Goal: Task Accomplishment & Management: Use online tool/utility

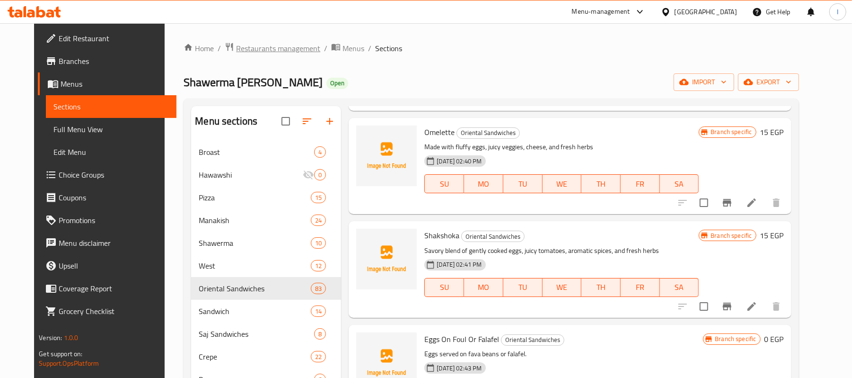
click at [236, 49] on span "Restaurants management" at bounding box center [278, 48] width 84 height 11
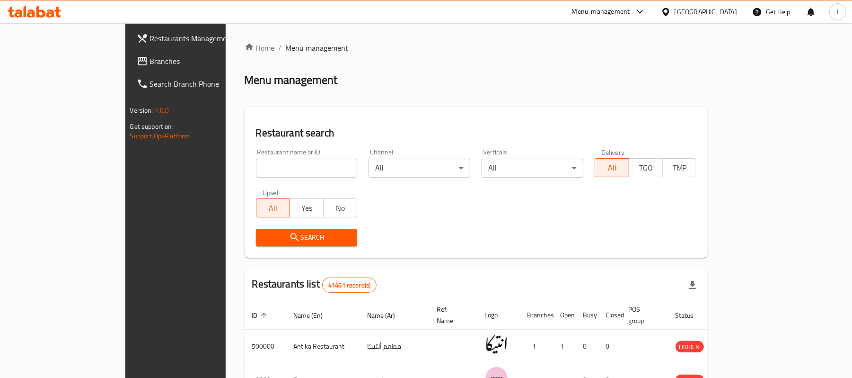
click at [263, 161] on input "search" at bounding box center [307, 168] width 102 height 19
paste input "675974"
type input "675974"
click button "Search" at bounding box center [307, 238] width 102 height 18
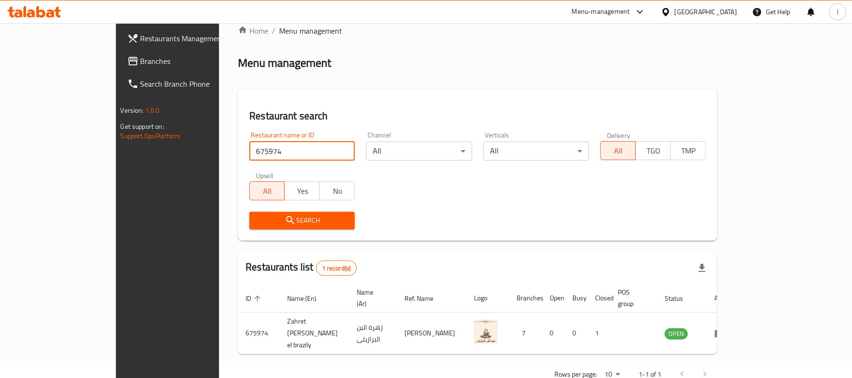
scroll to position [26, 0]
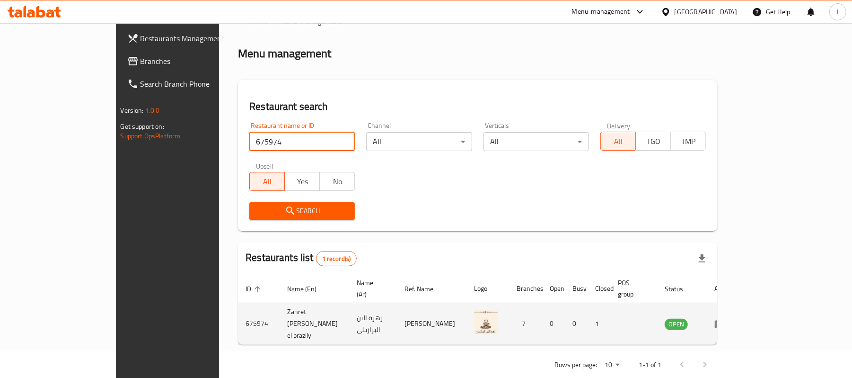
click at [726, 318] on icon "enhanced table" at bounding box center [719, 323] width 11 height 11
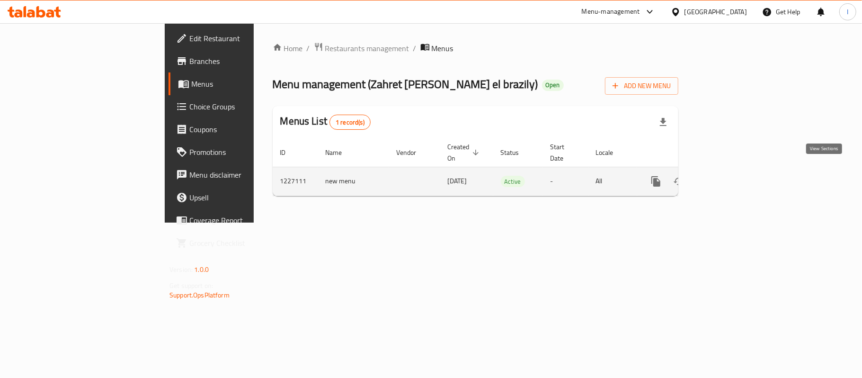
click at [730, 176] on icon "enhanced table" at bounding box center [723, 181] width 11 height 11
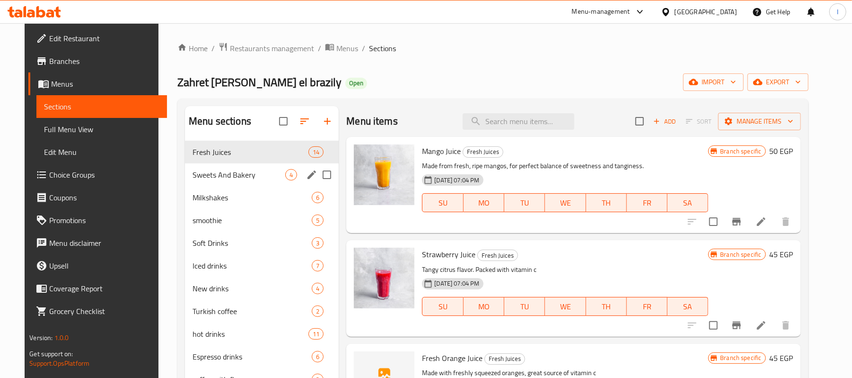
click at [255, 171] on span "Sweets And Bakery" at bounding box center [239, 174] width 93 height 11
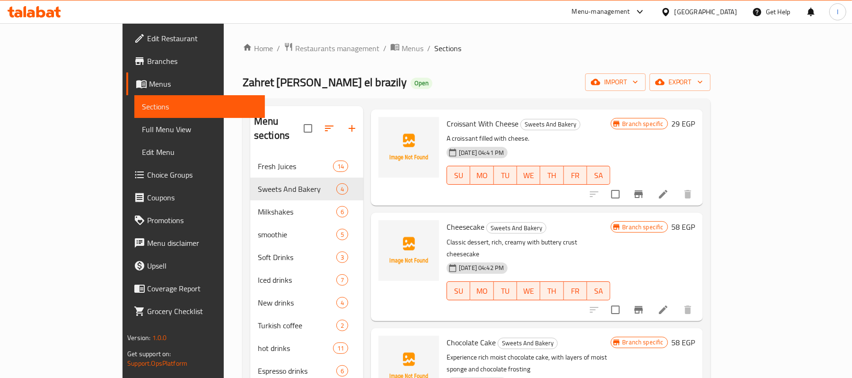
scroll to position [59, 0]
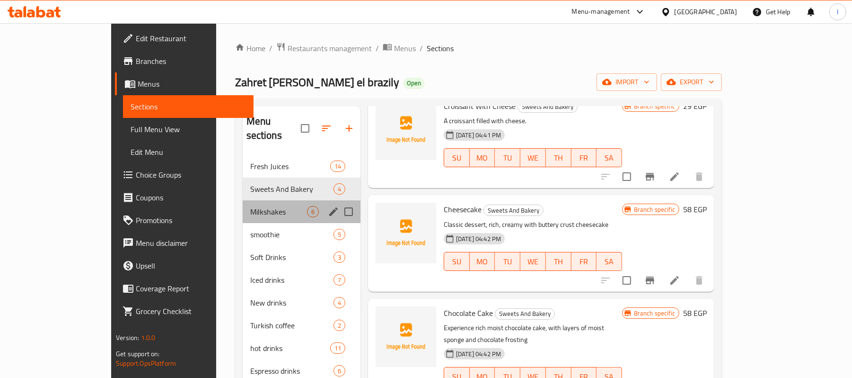
click at [243, 200] on div "Milkshakes 6" at bounding box center [302, 211] width 118 height 23
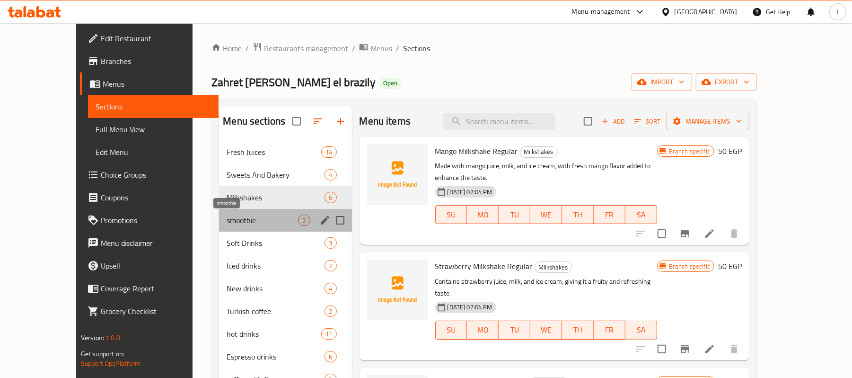
click at [256, 221] on span "smoothie" at bounding box center [262, 219] width 71 height 11
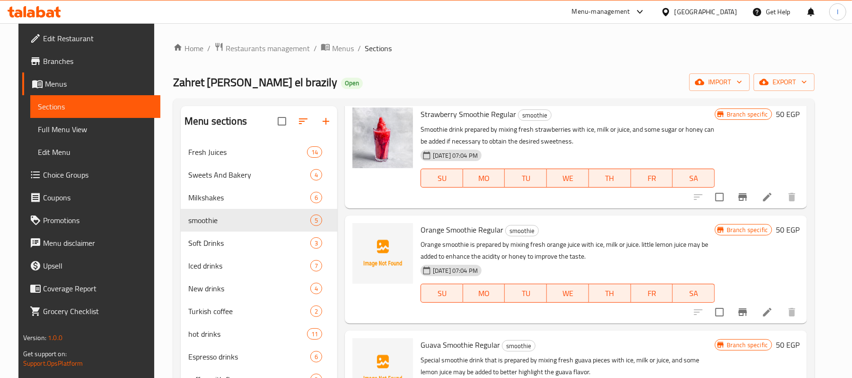
click at [247, 57] on div "Home / Restaurants management / Menus / Sections Zahret [PERSON_NAME] el brazil…" at bounding box center [494, 266] width 642 height 449
click at [246, 49] on span "Restaurants management" at bounding box center [268, 48] width 84 height 11
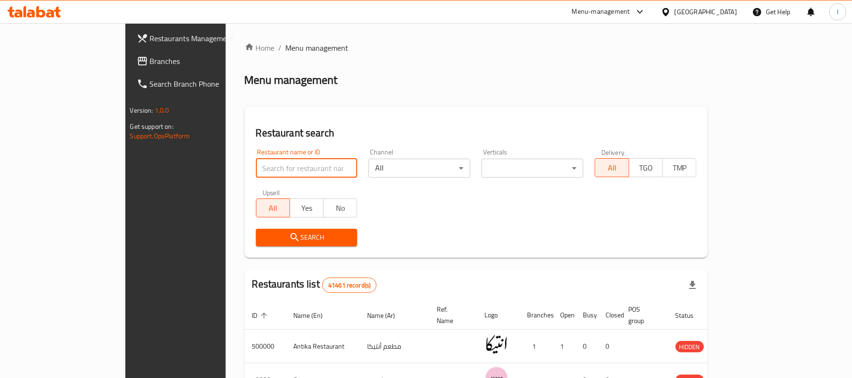
click at [256, 161] on input "search" at bounding box center [307, 168] width 102 height 19
paste input "669872"
type input "669872"
click button "Search" at bounding box center [307, 238] width 102 height 18
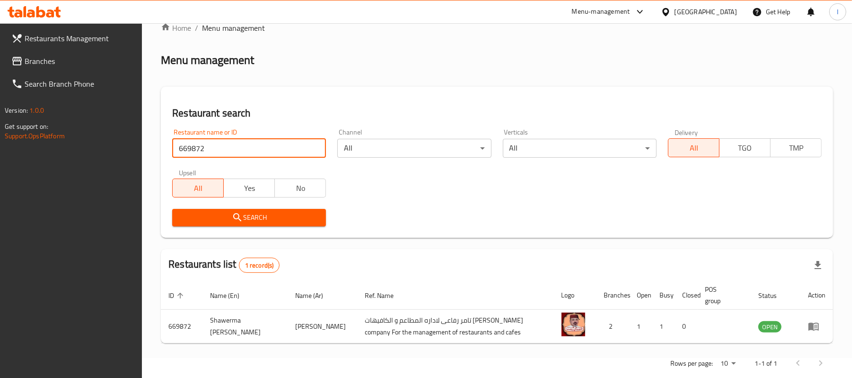
scroll to position [36, 0]
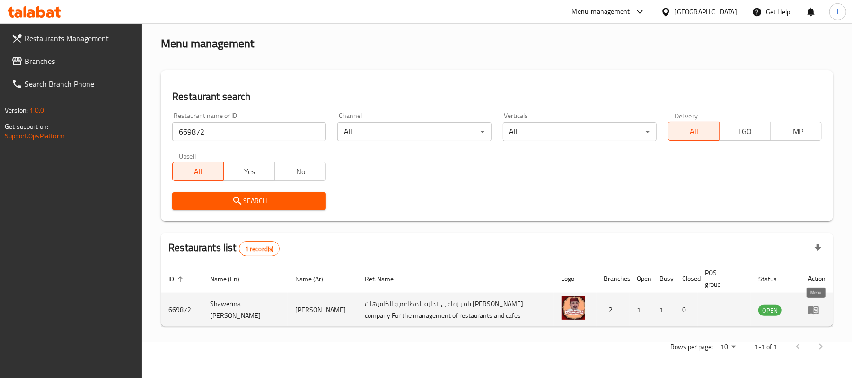
click at [817, 309] on icon "enhanced table" at bounding box center [813, 309] width 11 height 11
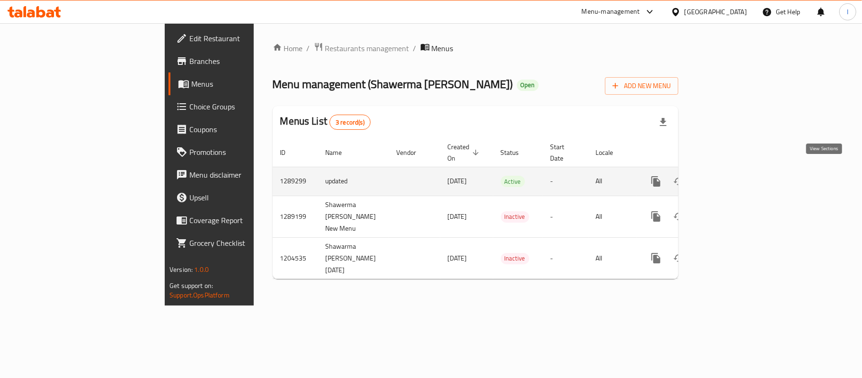
click at [730, 176] on icon "enhanced table" at bounding box center [723, 181] width 11 height 11
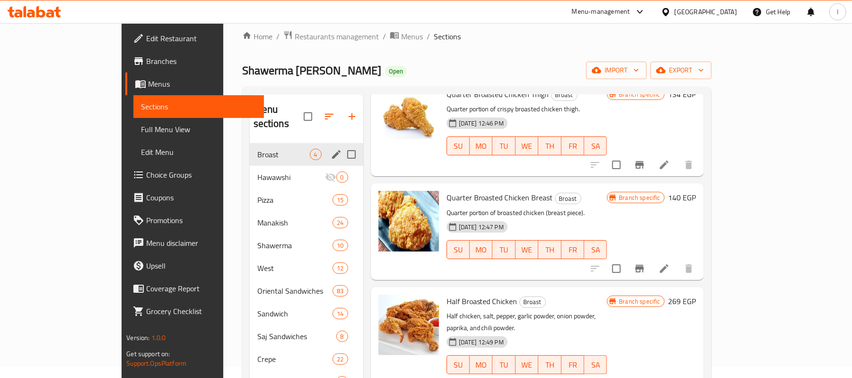
scroll to position [7, 0]
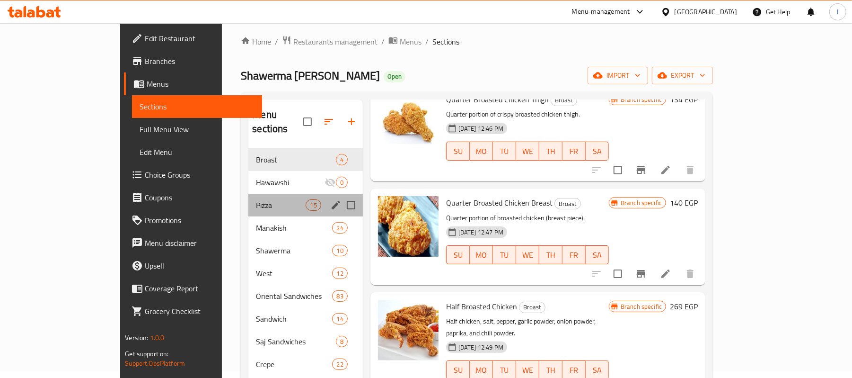
click at [248, 194] on div "Pizza 15" at bounding box center [305, 205] width 114 height 23
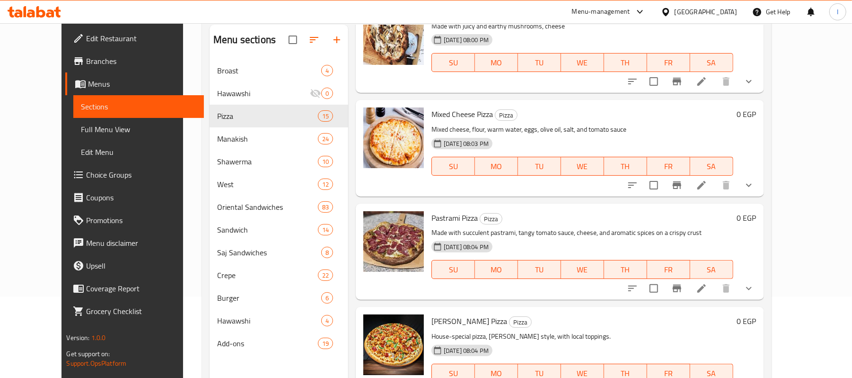
scroll to position [133, 0]
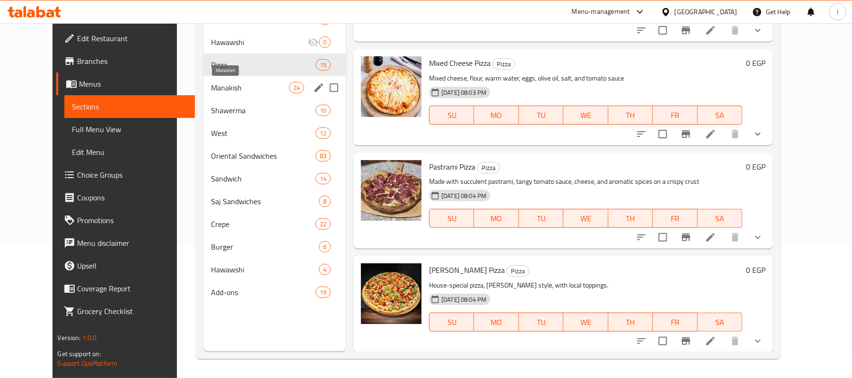
click at [258, 88] on span "Manakish" at bounding box center [250, 87] width 78 height 11
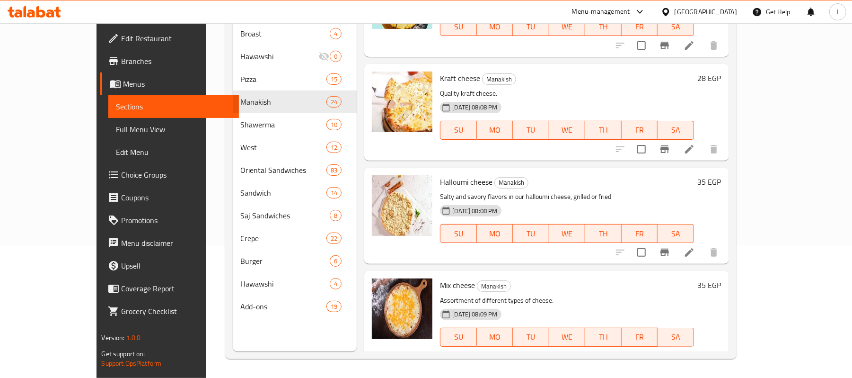
scroll to position [96, 0]
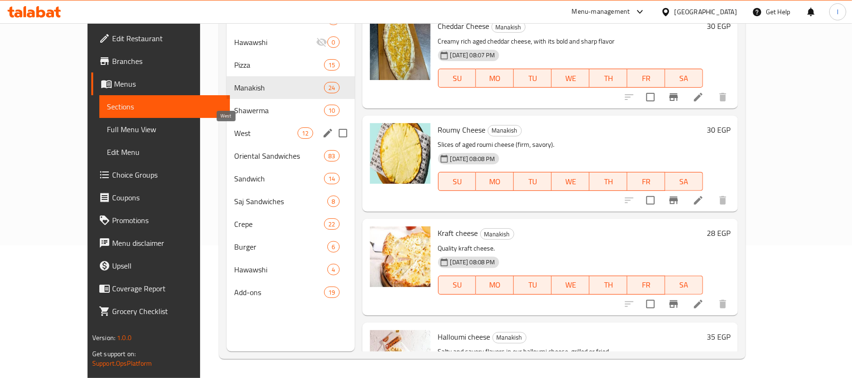
click at [252, 131] on span "West" at bounding box center [265, 132] width 63 height 11
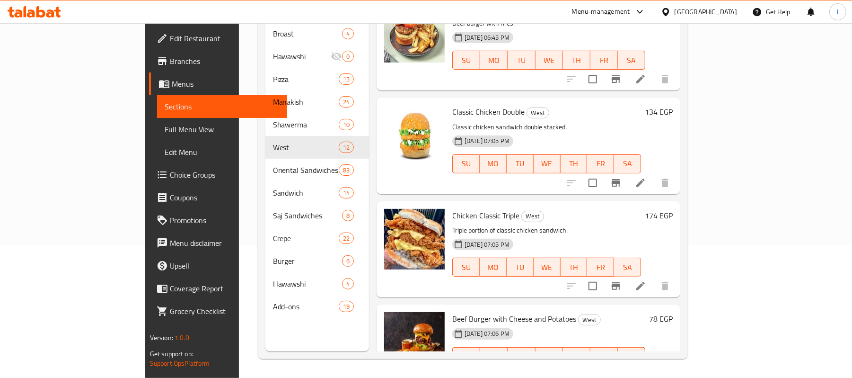
scroll to position [858, 0]
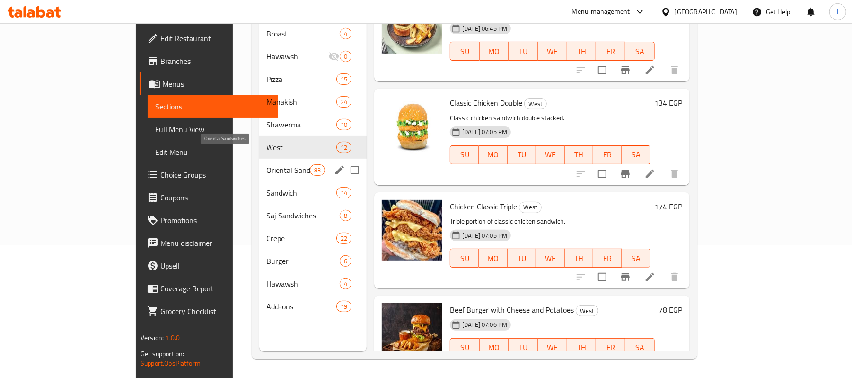
click at [267, 164] on span "Oriental Sandwiches" at bounding box center [288, 169] width 43 height 11
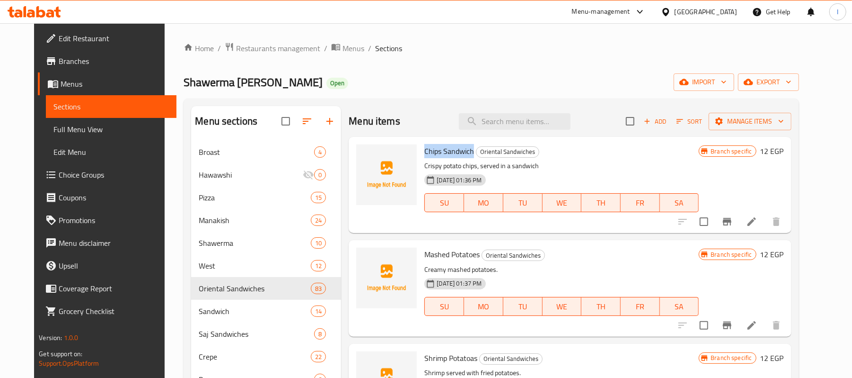
drag, startPoint x: 415, startPoint y: 150, endPoint x: 464, endPoint y: 150, distance: 49.2
click at [464, 150] on div "Chips Sandwich Oriental Sandwiches Crispy potato chips, served in a sandwich [D…" at bounding box center [562, 185] width 282 height 88
copy span "Chips Sandwich"
click at [365, 160] on icon "upload picture" at bounding box center [369, 157] width 9 height 9
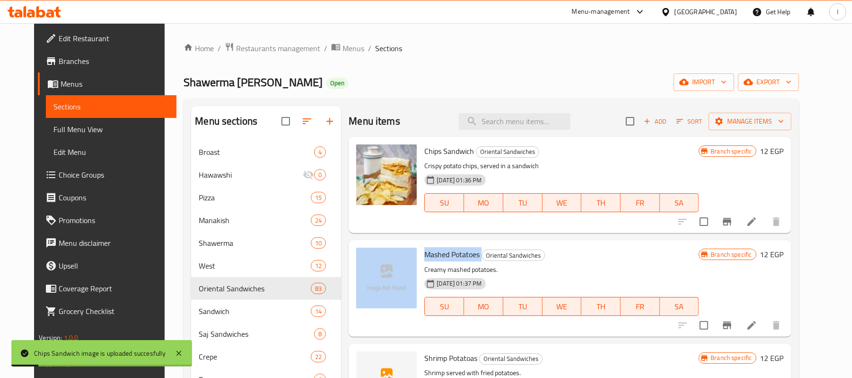
drag, startPoint x: 411, startPoint y: 249, endPoint x: 473, endPoint y: 252, distance: 62.5
click at [473, 252] on div "Mashed Potatoes Oriental Sandwiches Creamy mashed potatoes. [DATE] 01:37 PM SU …" at bounding box center [570, 288] width 435 height 88
copy div "Mashed Potatoes"
click at [365, 258] on icon "upload picture" at bounding box center [369, 260] width 9 height 9
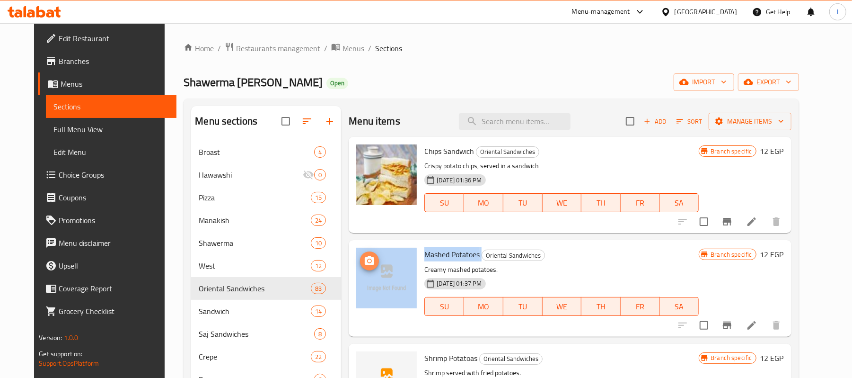
click at [366, 258] on icon "upload picture" at bounding box center [369, 260] width 11 height 11
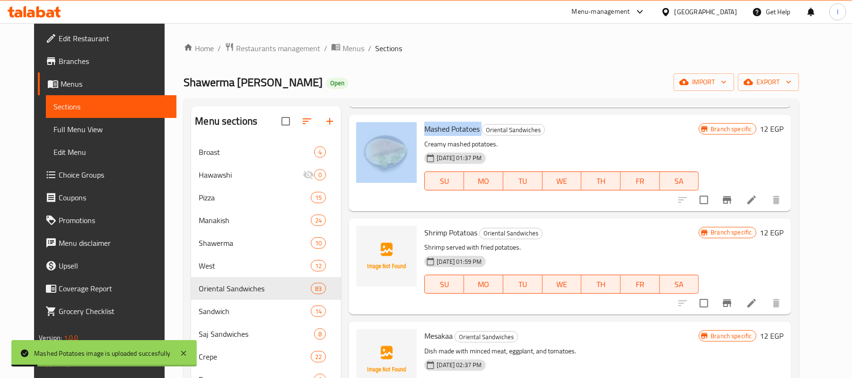
scroll to position [126, 0]
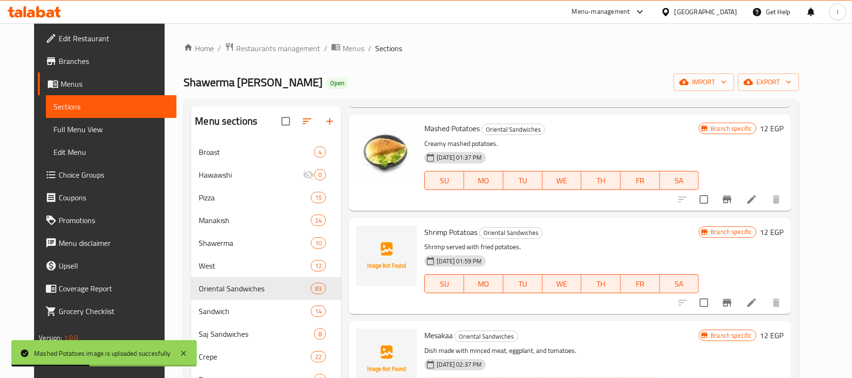
click at [573, 142] on p "Creamy mashed potatoes." at bounding box center [561, 144] width 274 height 12
drag, startPoint x: 414, startPoint y: 231, endPoint x: 471, endPoint y: 231, distance: 57.7
click at [471, 231] on div "Shrimp Potatoas Oriental Sandwiches Shrimp served with fried potatoes. [DATE] 0…" at bounding box center [562, 265] width 282 height 88
copy h6 "Shrimp Potatoas"
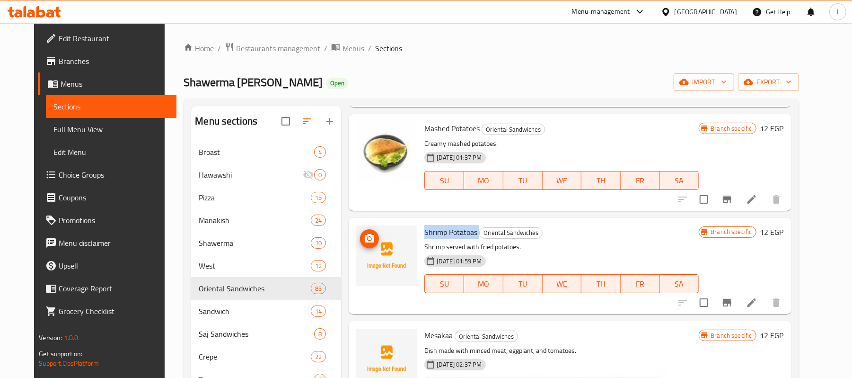
click at [364, 251] on img at bounding box center [386, 255] width 61 height 61
click at [358, 240] on div at bounding box center [358, 240] width 0 height 0
click at [364, 234] on icon "upload picture" at bounding box center [369, 238] width 11 height 11
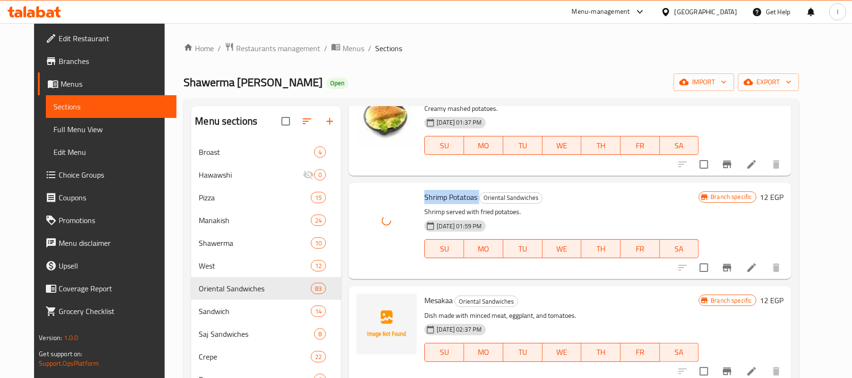
scroll to position [189, 0]
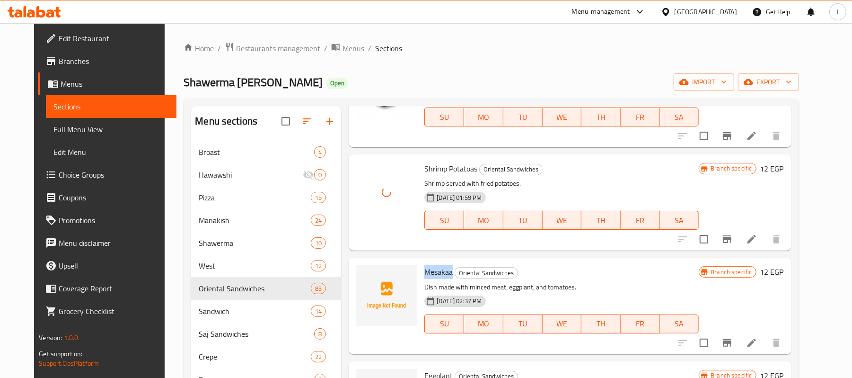
drag, startPoint x: 414, startPoint y: 272, endPoint x: 445, endPoint y: 273, distance: 31.7
click at [445, 273] on div "Mesakaa Oriental Sandwiches Dish made with minced meat, eggplant, and tomatoes.…" at bounding box center [562, 305] width 282 height 88
copy span "Mesakaa"
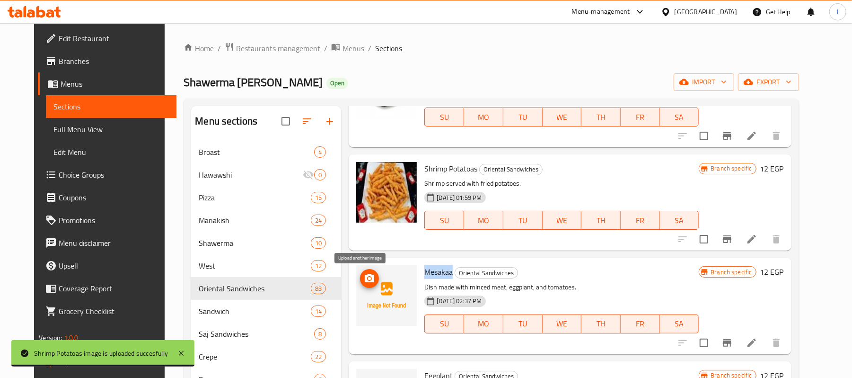
click at [365, 276] on icon "upload picture" at bounding box center [369, 277] width 9 height 9
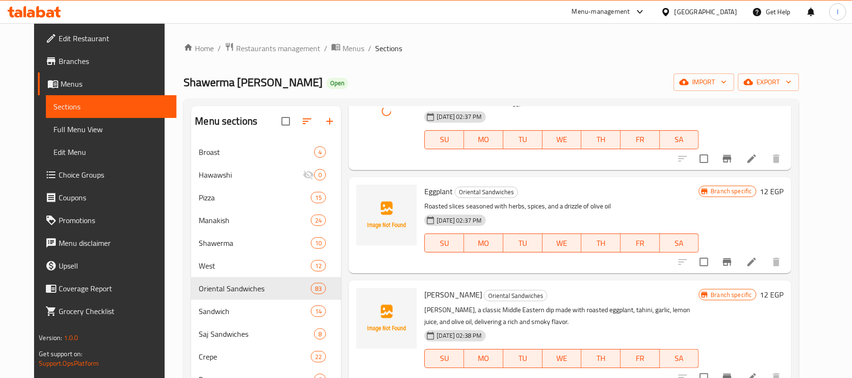
scroll to position [379, 0]
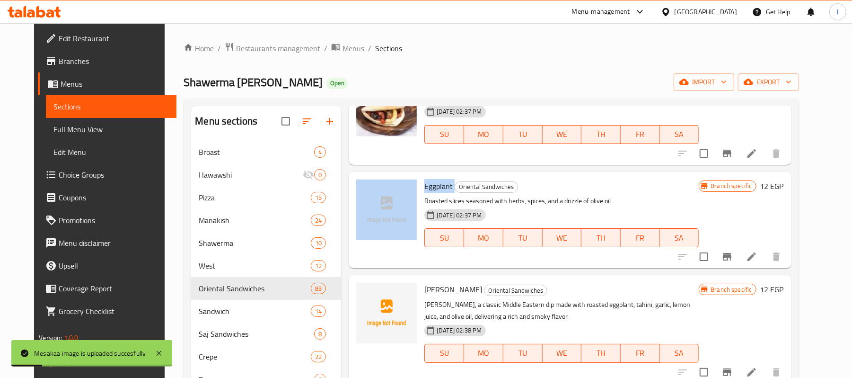
drag, startPoint x: 411, startPoint y: 190, endPoint x: 445, endPoint y: 185, distance: 34.3
click at [445, 185] on div "Eggplant Oriental Sandwiches Roasted slices seasoned with herbs, spices, and a …" at bounding box center [570, 220] width 435 height 88
copy div "Eggplant"
click at [364, 190] on icon "upload picture" at bounding box center [369, 192] width 11 height 11
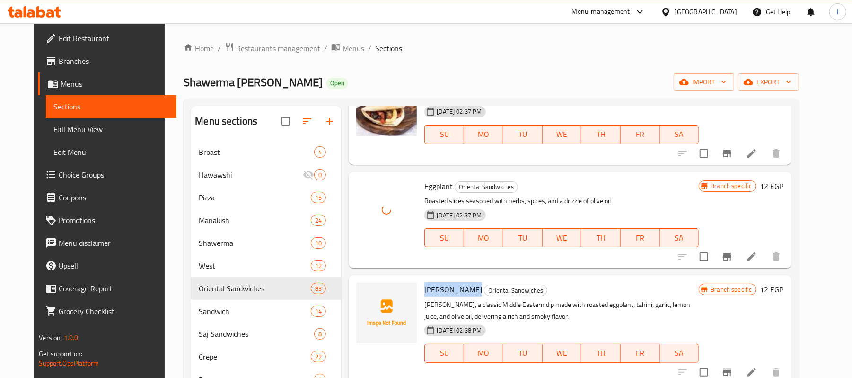
drag, startPoint x: 415, startPoint y: 290, endPoint x: 467, endPoint y: 290, distance: 51.6
click at [467, 290] on div "Baba Ghanoush Oriental Sandwiches Baba Ghanoush, a classic Middle Eastern dip m…" at bounding box center [562, 329] width 282 height 100
copy span "[PERSON_NAME]"
click at [426, 292] on span "[PERSON_NAME]" at bounding box center [453, 289] width 58 height 14
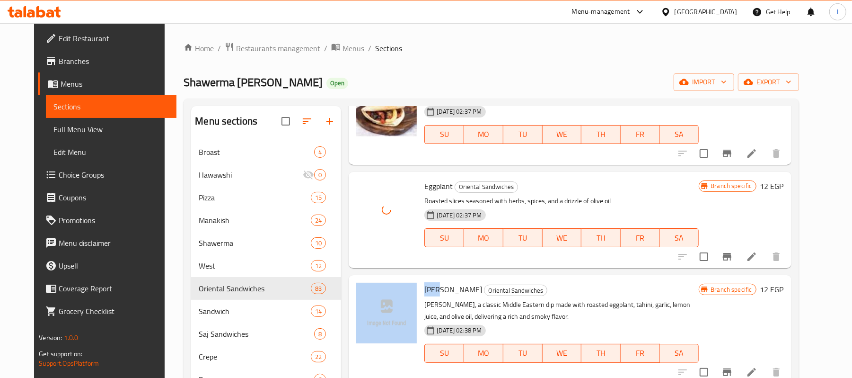
drag, startPoint x: 432, startPoint y: 291, endPoint x: 409, endPoint y: 290, distance: 22.2
click at [409, 290] on div "Baba Ghanoush Oriental Sandwiches Baba Ghanoush, a classic Middle Eastern dip m…" at bounding box center [570, 329] width 435 height 100
copy div "[PERSON_NAME]"
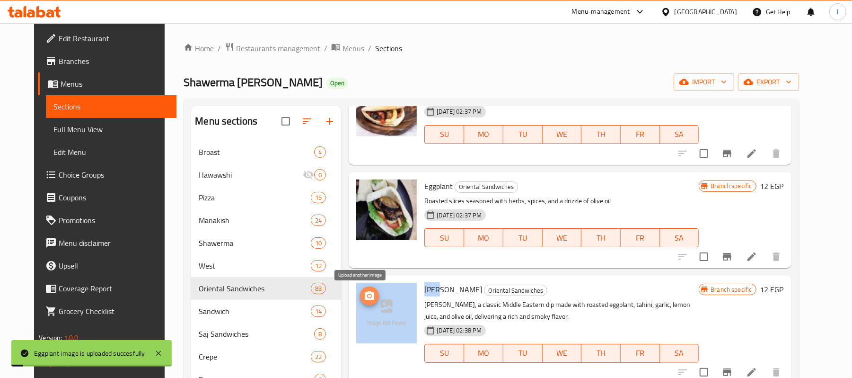
click at [360, 303] on button "upload picture" at bounding box center [369, 295] width 19 height 19
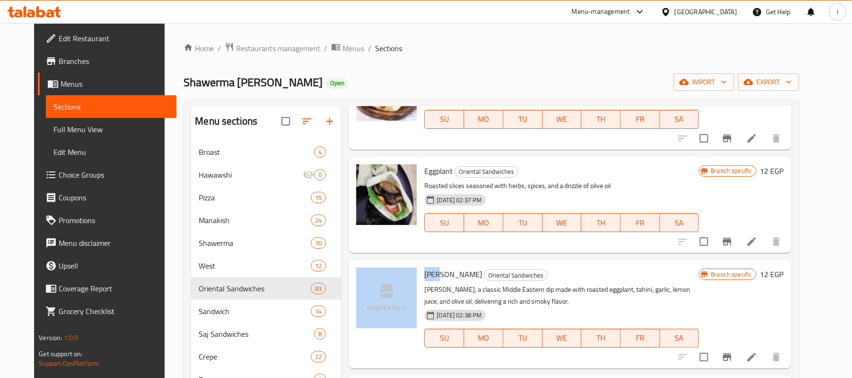
scroll to position [441, 0]
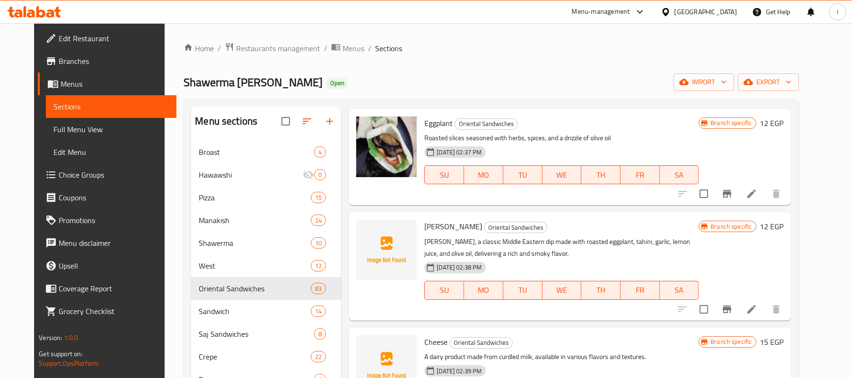
click at [436, 228] on span "[PERSON_NAME]" at bounding box center [453, 226] width 58 height 14
drag, startPoint x: 466, startPoint y: 227, endPoint x: 415, endPoint y: 224, distance: 50.7
click at [424, 224] on h6 "[PERSON_NAME] Oriental Sandwiches" at bounding box center [561, 226] width 274 height 13
copy span "[PERSON_NAME]"
click at [365, 229] on icon "upload picture" at bounding box center [369, 232] width 9 height 9
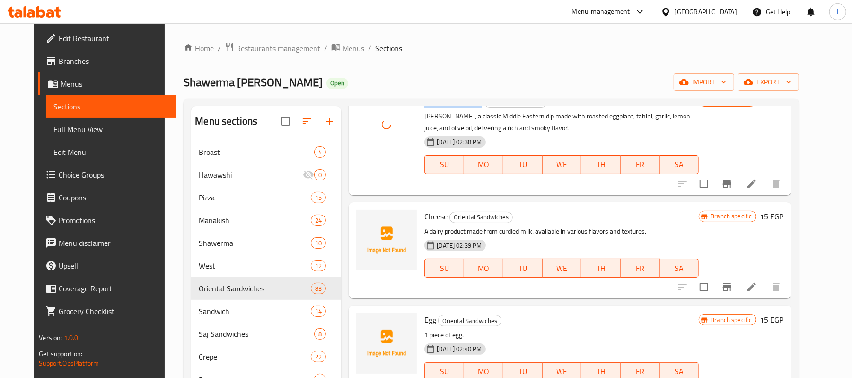
scroll to position [568, 0]
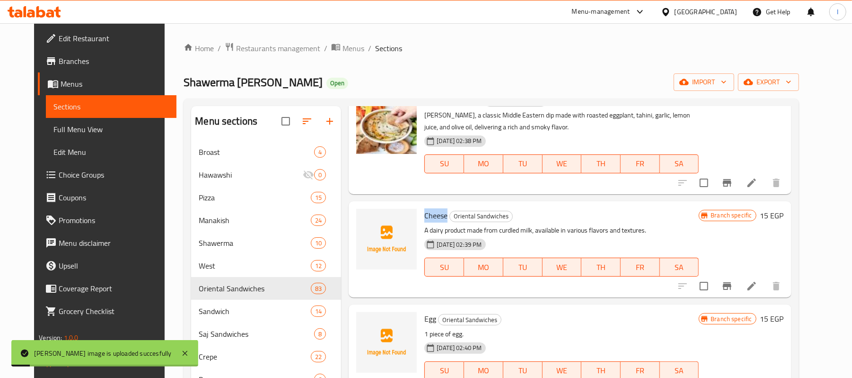
drag, startPoint x: 415, startPoint y: 214, endPoint x: 438, endPoint y: 216, distance: 22.8
click at [438, 216] on div "Cheese Oriental Sandwiches A dairy product made from curdled milk, available in…" at bounding box center [562, 249] width 282 height 88
copy span "Cheese"
click at [365, 220] on icon "upload picture" at bounding box center [369, 221] width 9 height 9
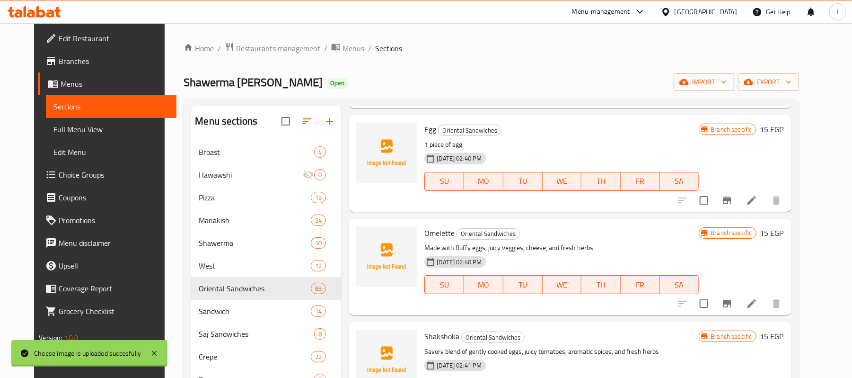
scroll to position [631, 0]
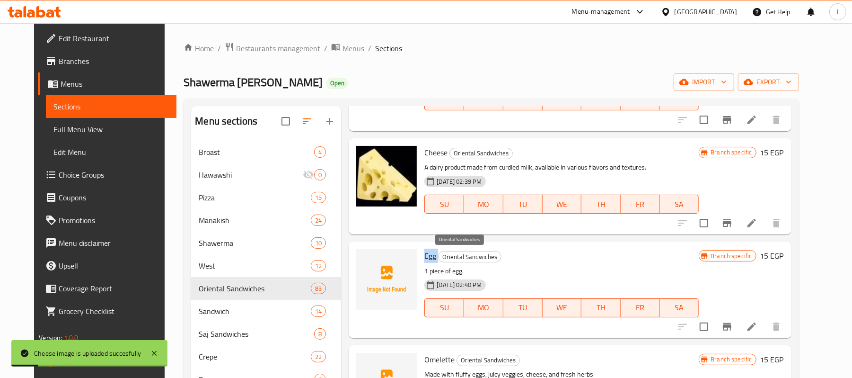
drag, startPoint x: 424, startPoint y: 258, endPoint x: 430, endPoint y: 256, distance: 5.4
click at [430, 256] on div "Egg Oriental Sandwiches 1 piece of egg. [DATE] 02:40 PM SU MO TU WE TH FR SA" at bounding box center [562, 289] width 282 height 88
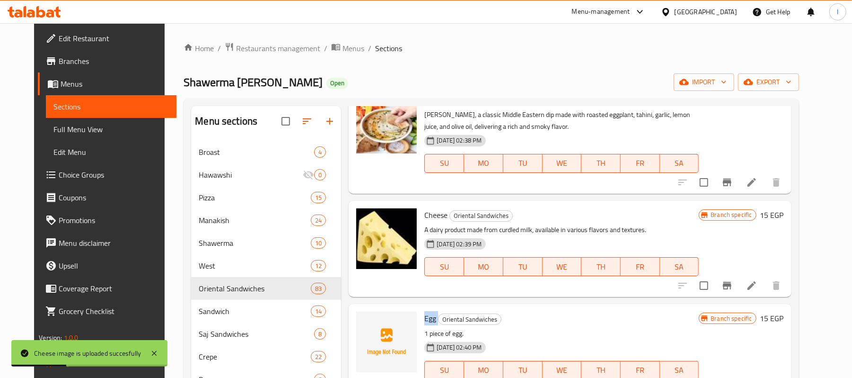
scroll to position [568, 0]
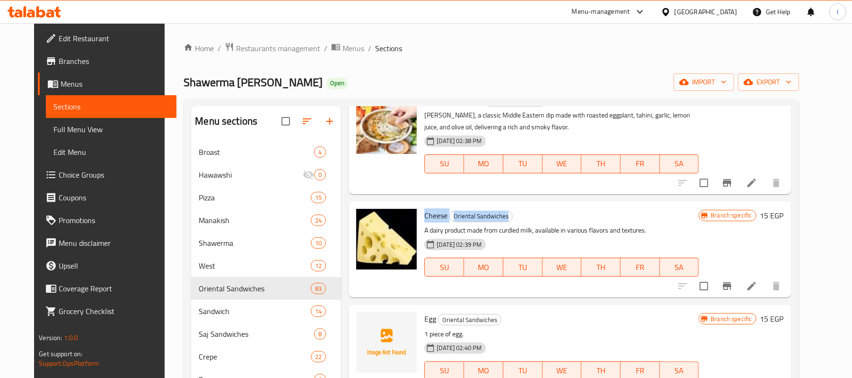
drag, startPoint x: 416, startPoint y: 215, endPoint x: 503, endPoint y: 219, distance: 86.2
click at [503, 219] on h6 "Cheese Oriental Sandwiches" at bounding box center [561, 215] width 274 height 13
copy h6 "Cheese Oriental Sandwiches"
click at [365, 220] on icon "upload picture" at bounding box center [369, 221] width 9 height 9
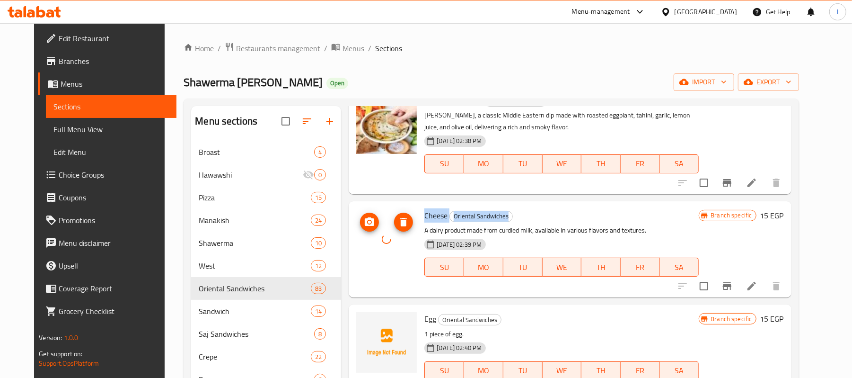
click at [365, 224] on icon "upload picture" at bounding box center [369, 221] width 9 height 9
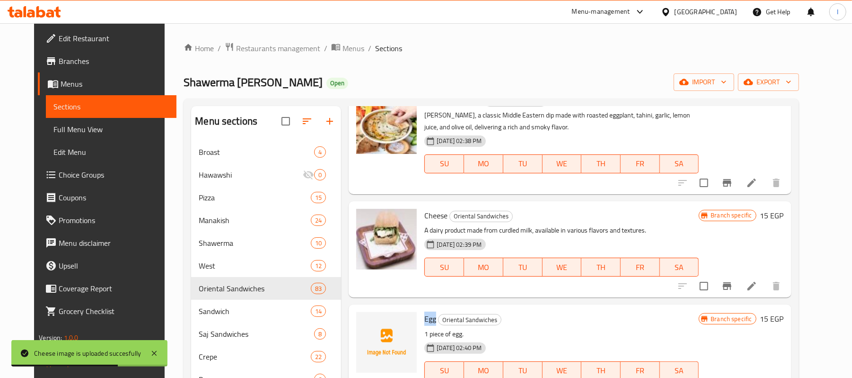
click at [428, 317] on div "Egg Oriental Sandwiches 1 piece of egg. [DATE] 02:40 PM SU MO TU WE TH FR SA" at bounding box center [562, 352] width 282 height 88
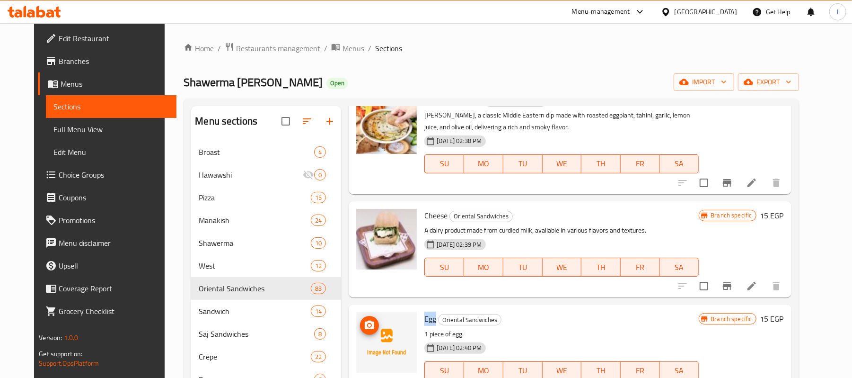
click at [364, 321] on icon "upload picture" at bounding box center [369, 324] width 11 height 11
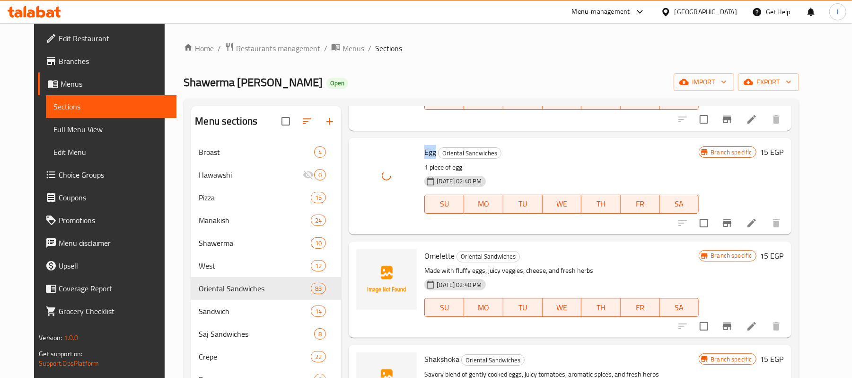
scroll to position [757, 0]
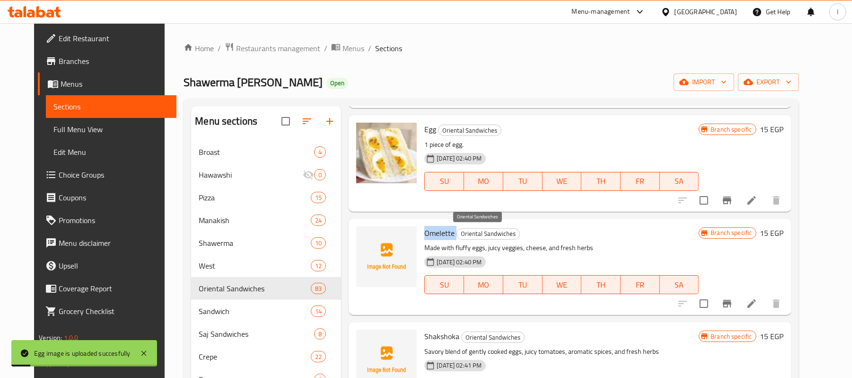
drag, startPoint x: 415, startPoint y: 229, endPoint x: 448, endPoint y: 233, distance: 32.9
click at [448, 233] on div "Omelette Oriental Sandwiches Made with fluffy eggs, juicy veggies, cheese, and …" at bounding box center [562, 266] width 282 height 88
click at [366, 241] on icon "upload picture" at bounding box center [369, 239] width 11 height 11
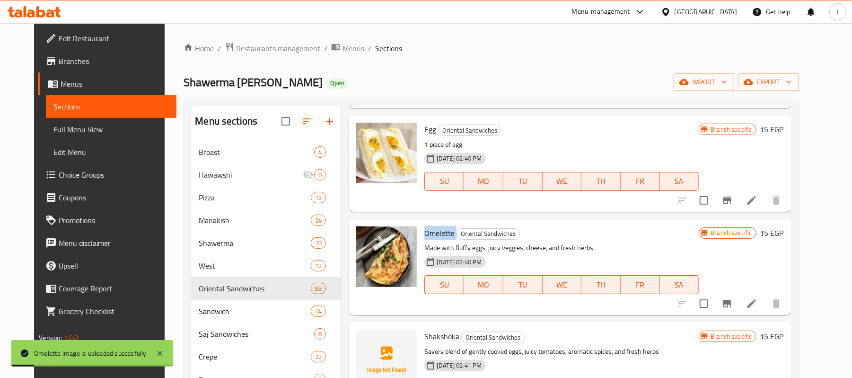
scroll to position [883, 0]
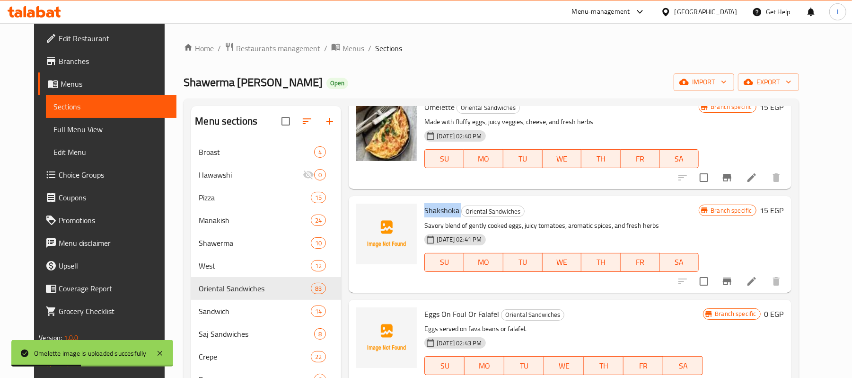
drag, startPoint x: 416, startPoint y: 212, endPoint x: 451, endPoint y: 211, distance: 35.0
click at [451, 211] on h6 "Shakshoka Oriental Sandwiches" at bounding box center [561, 209] width 274 height 13
click at [370, 218] on span "upload picture" at bounding box center [369, 216] width 19 height 11
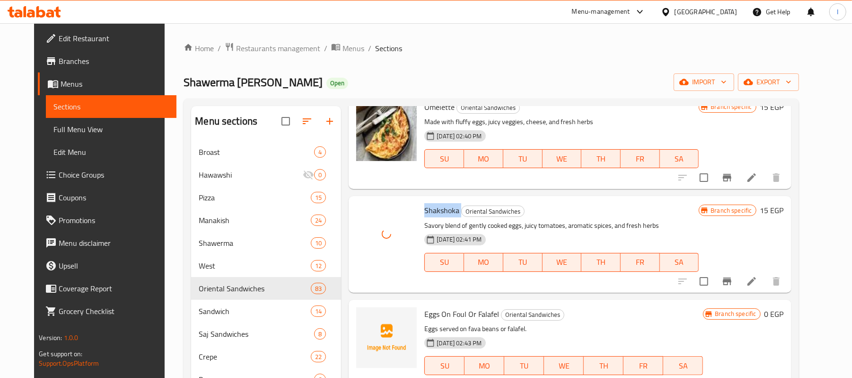
scroll to position [946, 0]
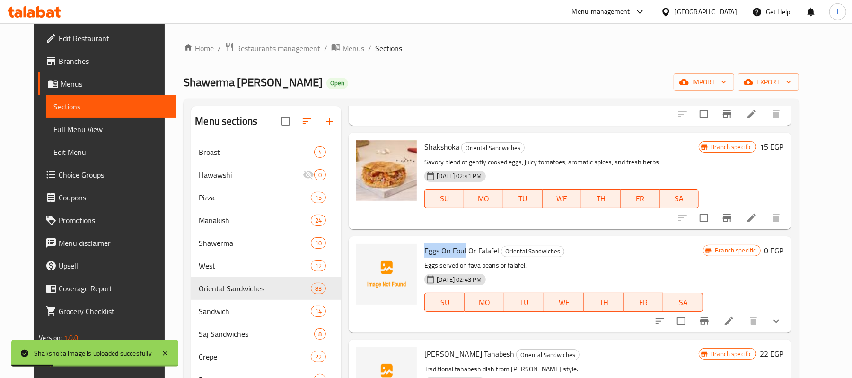
drag, startPoint x: 414, startPoint y: 250, endPoint x: 457, endPoint y: 247, distance: 43.6
click at [457, 247] on div "Eggs On Foul Or Falafel Oriental Sandwiches Eggs served on fava beans or falafe…" at bounding box center [564, 284] width 286 height 88
click at [365, 256] on icon "upload picture" at bounding box center [369, 256] width 9 height 9
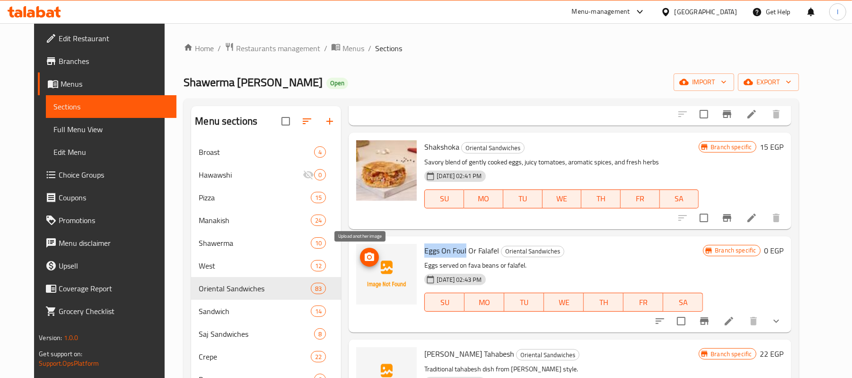
click at [365, 254] on icon "upload picture" at bounding box center [369, 256] width 9 height 9
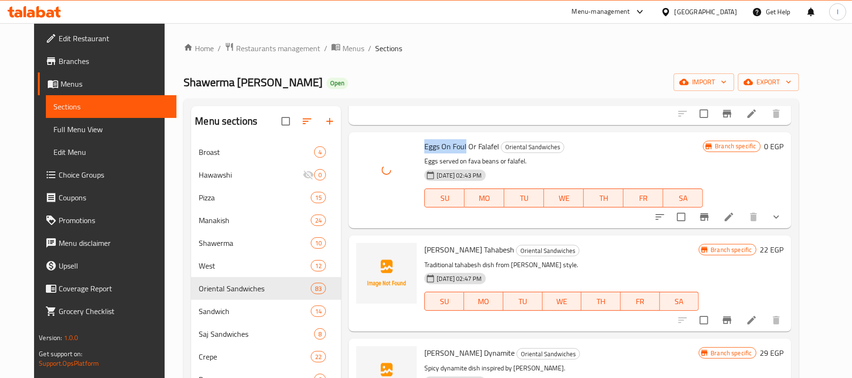
scroll to position [1072, 0]
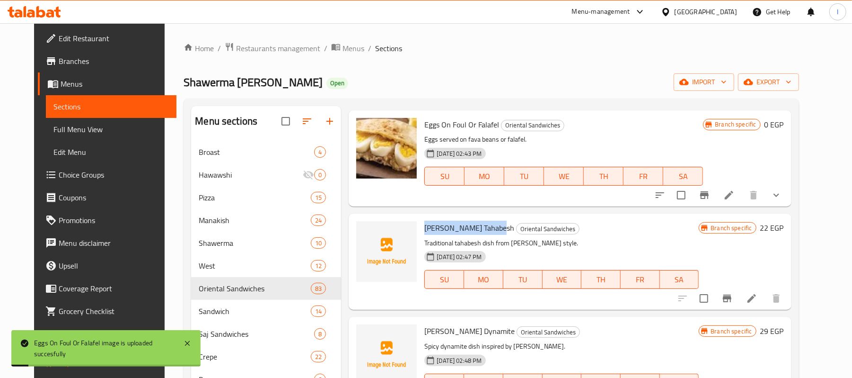
drag, startPoint x: 417, startPoint y: 226, endPoint x: 486, endPoint y: 226, distance: 69.1
click at [486, 226] on span "[PERSON_NAME] Tahabesh" at bounding box center [469, 227] width 90 height 14
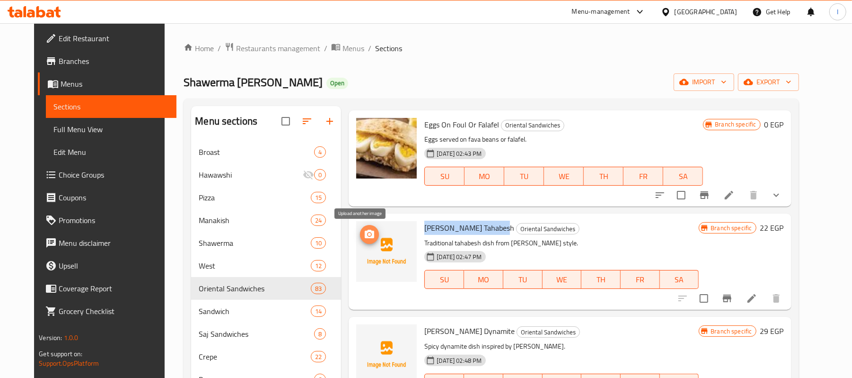
click at [367, 231] on span "upload picture" at bounding box center [369, 234] width 19 height 11
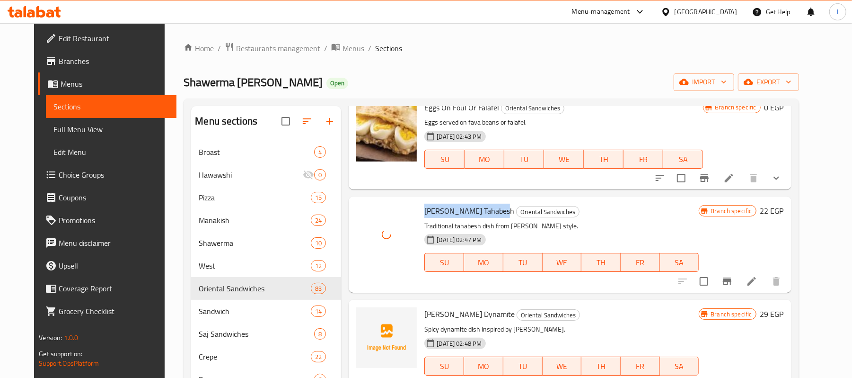
scroll to position [1136, 0]
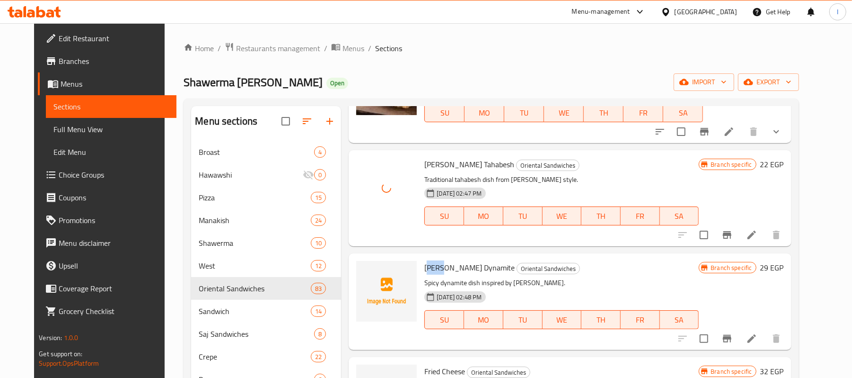
drag, startPoint x: 419, startPoint y: 261, endPoint x: 432, endPoint y: 263, distance: 13.9
click at [432, 263] on span "[PERSON_NAME] Dynamite" at bounding box center [469, 267] width 90 height 14
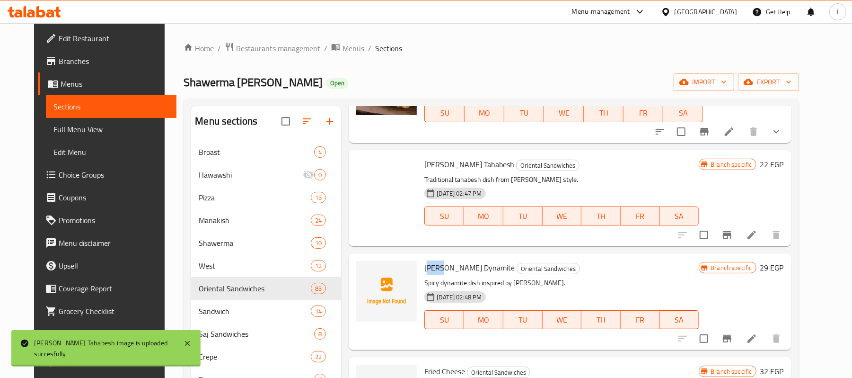
click at [424, 263] on span "[PERSON_NAME] Dynamite" at bounding box center [469, 267] width 90 height 14
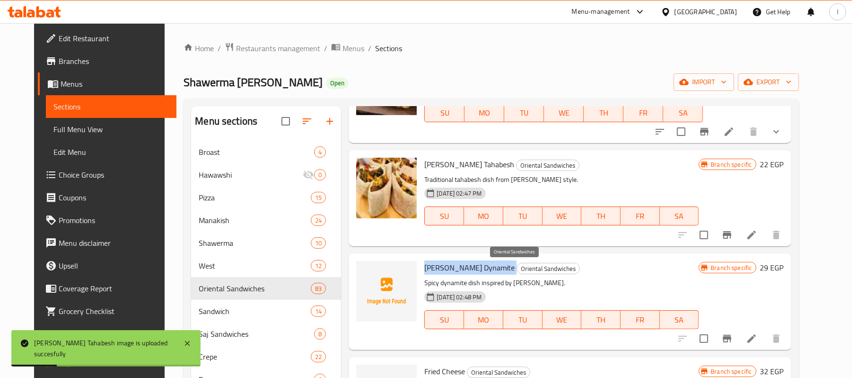
drag, startPoint x: 417, startPoint y: 266, endPoint x: 487, endPoint y: 265, distance: 70.5
click at [487, 265] on h6 "[PERSON_NAME] Dynamite Oriental Sandwiches" at bounding box center [561, 267] width 274 height 13
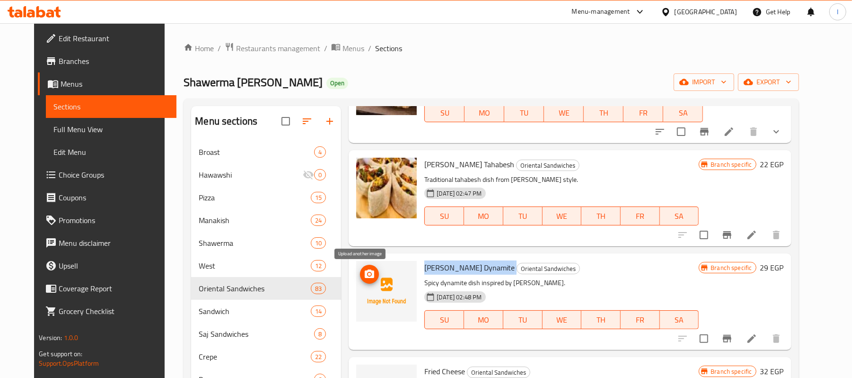
click at [364, 279] on icon "upload picture" at bounding box center [369, 273] width 11 height 11
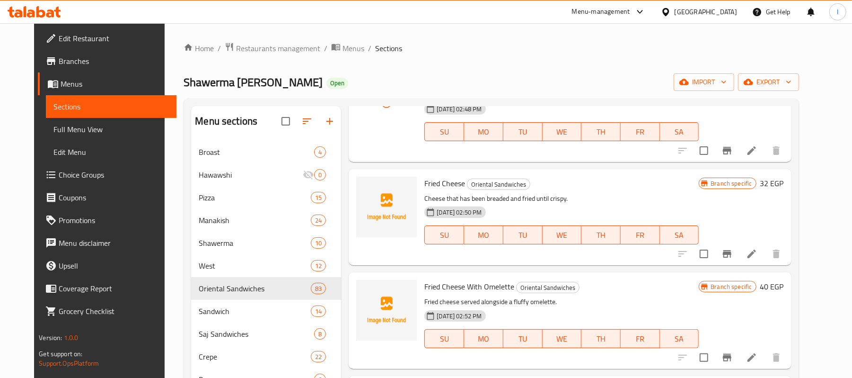
scroll to position [1325, 0]
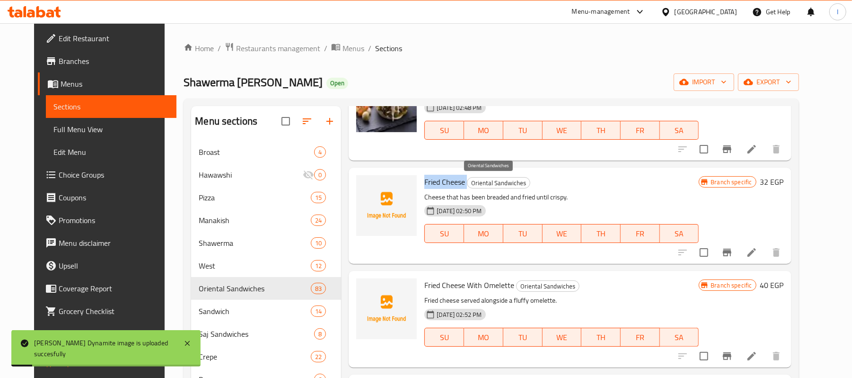
drag, startPoint x: 414, startPoint y: 183, endPoint x: 458, endPoint y: 183, distance: 44.5
click at [458, 183] on div "Fried Cheese Oriental Sandwiches Cheese that has been breaded and fried until c…" at bounding box center [562, 215] width 282 height 88
click at [364, 189] on icon "upload picture" at bounding box center [369, 188] width 11 height 11
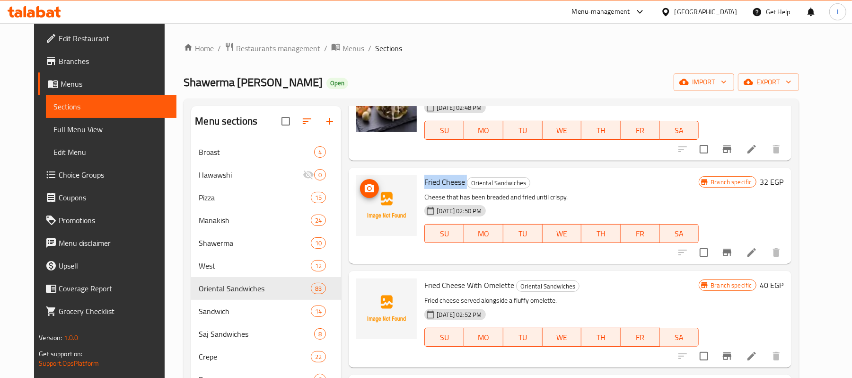
click at [365, 192] on icon "upload picture" at bounding box center [369, 188] width 9 height 9
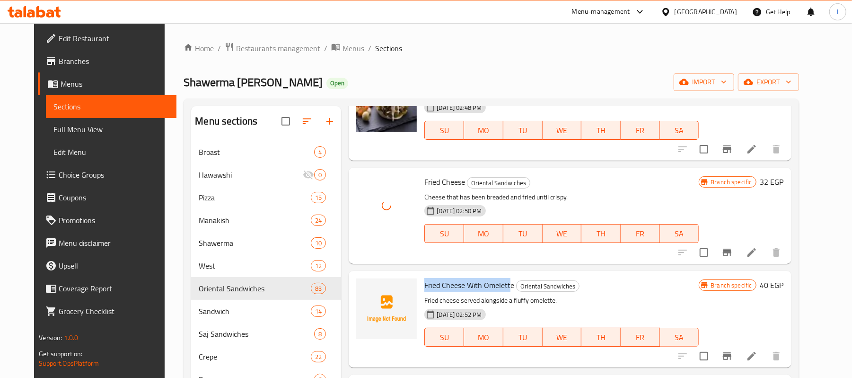
drag, startPoint x: 415, startPoint y: 279, endPoint x: 503, endPoint y: 289, distance: 88.0
click at [503, 289] on div "Fried Cheese With Omelette Oriental Sandwiches Fried cheese served alongside a …" at bounding box center [562, 318] width 282 height 88
click at [493, 287] on span "Fried Cheese With Omelette" at bounding box center [469, 285] width 90 height 14
drag, startPoint x: 503, startPoint y: 285, endPoint x: 415, endPoint y: 280, distance: 89.1
click at [421, 280] on div "Fried Cheese With Omelette Oriental Sandwiches Fried cheese served alongside a …" at bounding box center [562, 318] width 282 height 88
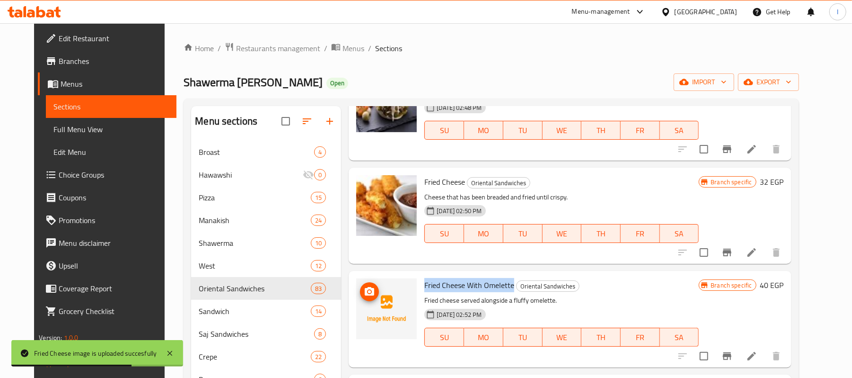
click at [364, 287] on div at bounding box center [386, 308] width 61 height 61
click at [364, 288] on icon "upload picture" at bounding box center [369, 291] width 11 height 11
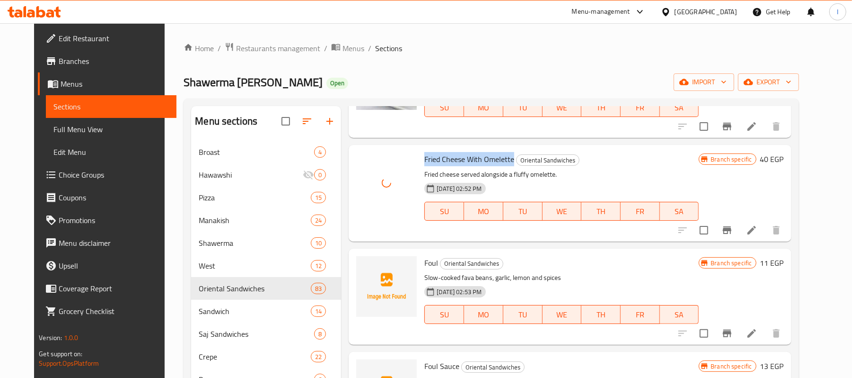
scroll to position [1514, 0]
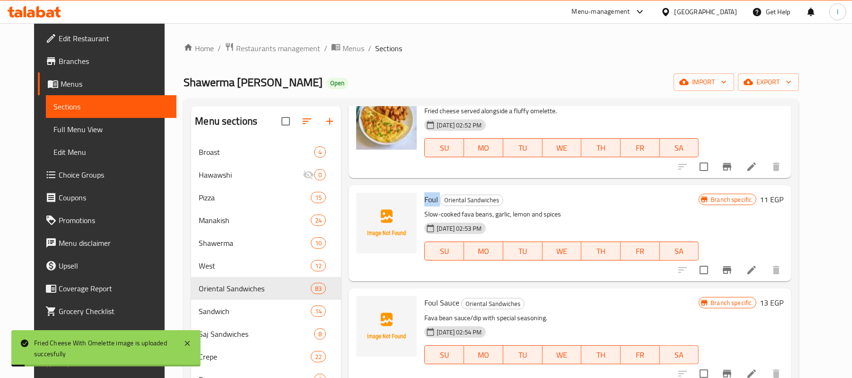
drag, startPoint x: 415, startPoint y: 196, endPoint x: 432, endPoint y: 198, distance: 17.6
click at [432, 198] on div "Foul Oriental Sandwiches Slow-cooked fava beans, garlic, lemon and spices [DATE…" at bounding box center [562, 233] width 282 height 88
click at [365, 209] on icon "upload picture" at bounding box center [369, 205] width 9 height 9
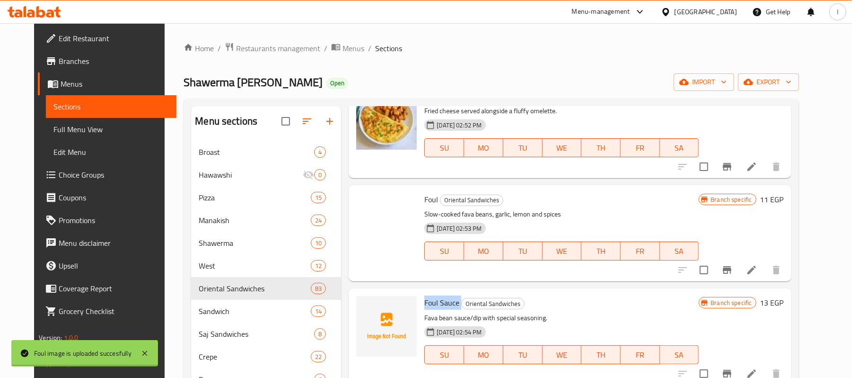
drag, startPoint x: 415, startPoint y: 299, endPoint x: 454, endPoint y: 296, distance: 39.4
click at [454, 296] on div "Foul Sauce Oriental Sandwiches Fava bean sauce/dip with special seasoning. [DAT…" at bounding box center [562, 336] width 282 height 88
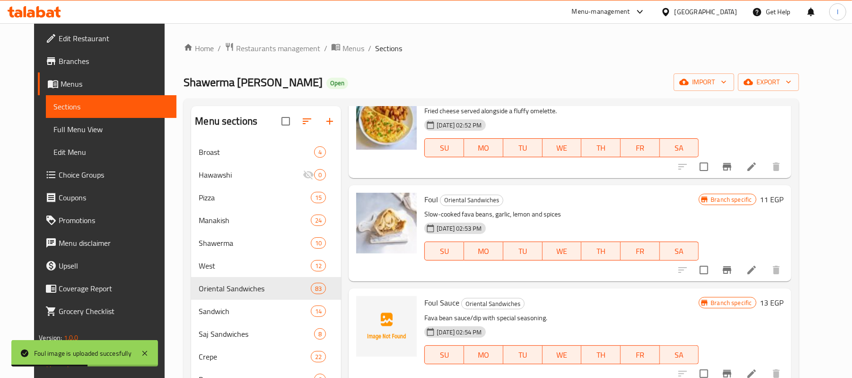
click at [424, 199] on span "Foul" at bounding box center [431, 199] width 14 height 14
drag, startPoint x: 415, startPoint y: 198, endPoint x: 430, endPoint y: 198, distance: 14.7
click at [430, 198] on h6 "Foul Oriental Sandwiches" at bounding box center [561, 199] width 274 height 13
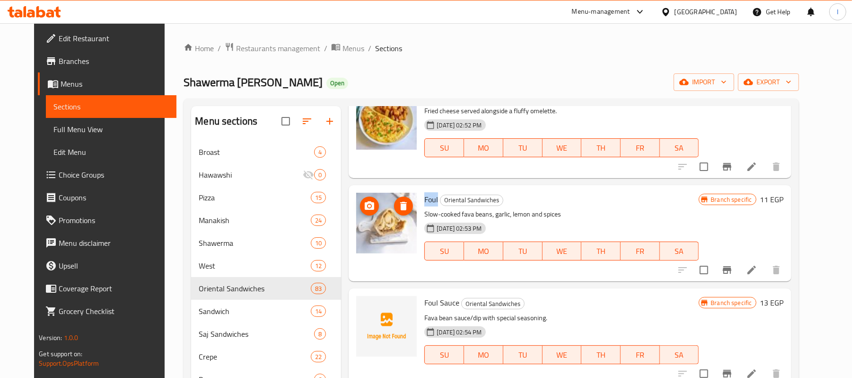
click at [365, 209] on icon "upload picture" at bounding box center [369, 205] width 9 height 9
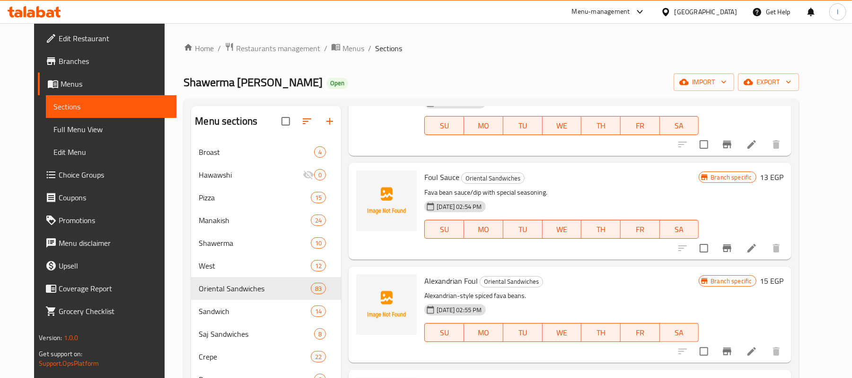
scroll to position [1640, 0]
drag, startPoint x: 413, startPoint y: 180, endPoint x: 450, endPoint y: 178, distance: 37.0
click at [450, 178] on div "Foul Sauce Oriental Sandwiches Fava bean sauce/dip with special seasoning. [DAT…" at bounding box center [562, 210] width 282 height 88
click at [366, 178] on icon "upload picture" at bounding box center [369, 182] width 11 height 11
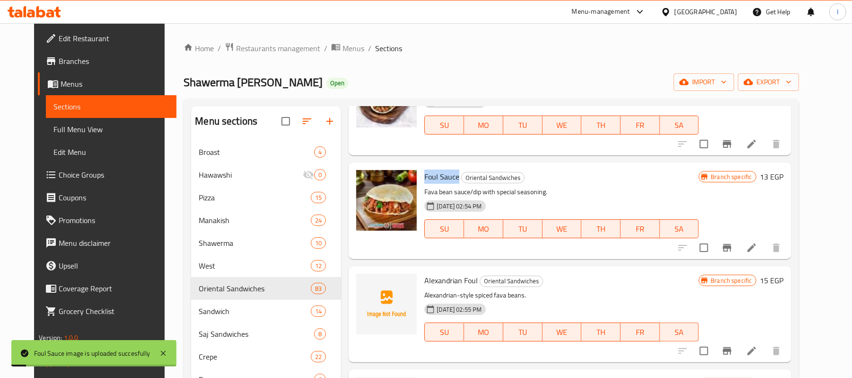
drag, startPoint x: 427, startPoint y: 281, endPoint x: 470, endPoint y: 280, distance: 43.1
click at [470, 280] on div "Alexandrian Foul Oriental Sandwiches Alexandrian-style spiced fava beans. [DATE…" at bounding box center [562, 314] width 282 height 88
click at [365, 283] on icon "upload picture" at bounding box center [369, 286] width 9 height 9
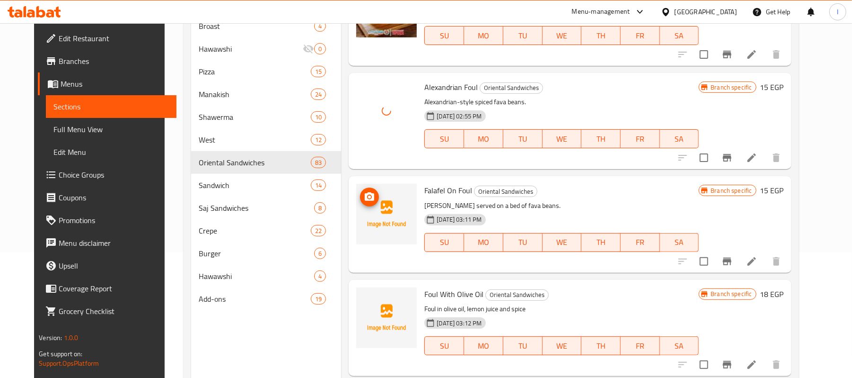
scroll to position [1766, 0]
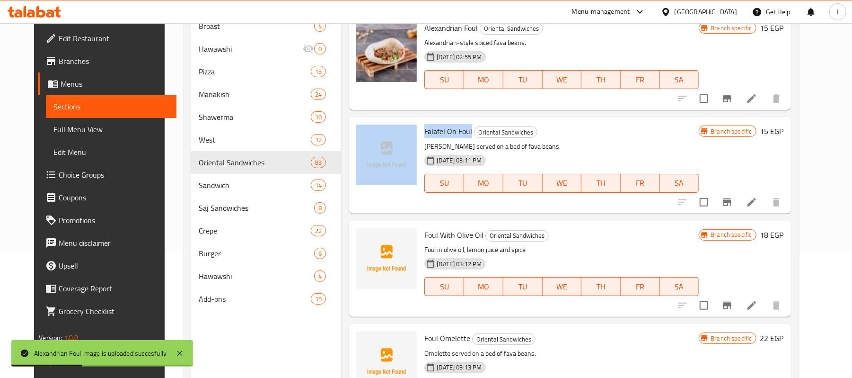
drag, startPoint x: 411, startPoint y: 130, endPoint x: 464, endPoint y: 132, distance: 52.6
click at [464, 132] on div "Falafel On Foul Oriental Sandwiches Falafel served on a bed of fava beans. [DAT…" at bounding box center [570, 165] width 435 height 88
click at [445, 132] on span "Falafel On Foul" at bounding box center [448, 131] width 48 height 14
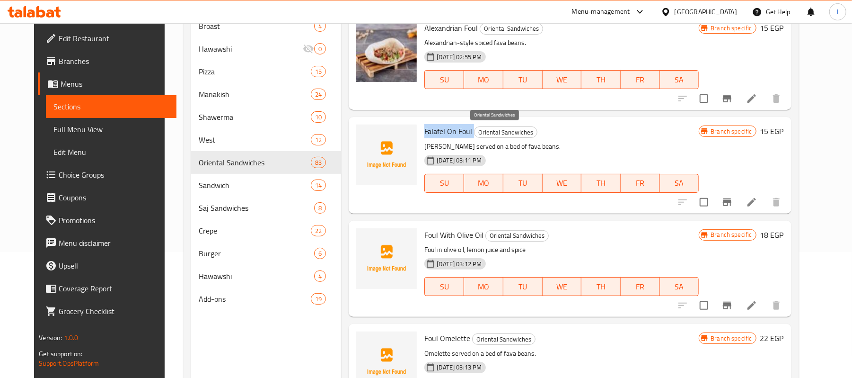
drag, startPoint x: 415, startPoint y: 129, endPoint x: 466, endPoint y: 131, distance: 51.6
click at [466, 131] on div "Falafel On Foul Oriental Sandwiches Falafel served on a bed of fava beans. [DAT…" at bounding box center [562, 165] width 282 height 88
click at [364, 139] on icon "upload picture" at bounding box center [369, 137] width 11 height 11
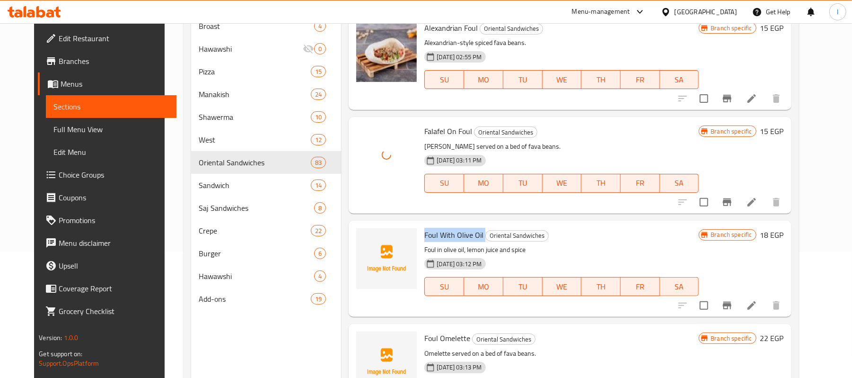
drag, startPoint x: 416, startPoint y: 231, endPoint x: 476, endPoint y: 232, distance: 59.1
click at [476, 232] on h6 "Foul With Olive Oil Oriental Sandwiches" at bounding box center [561, 234] width 274 height 13
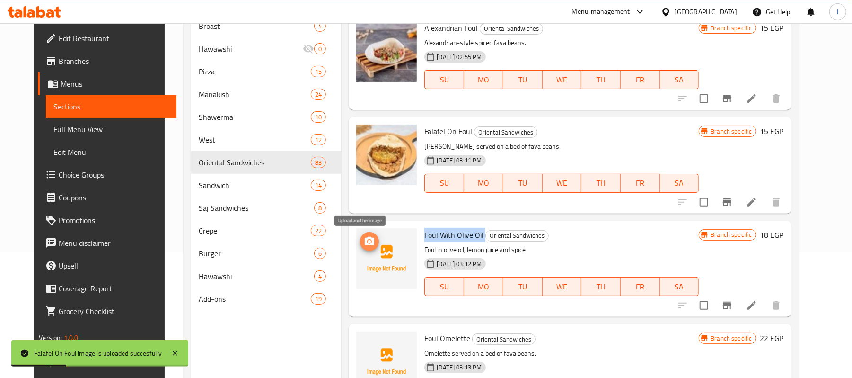
click at [360, 238] on span "upload picture" at bounding box center [369, 241] width 19 height 11
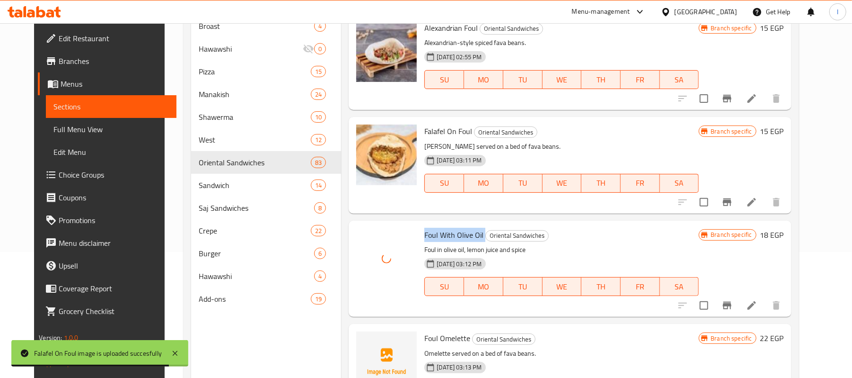
scroll to position [1893, 0]
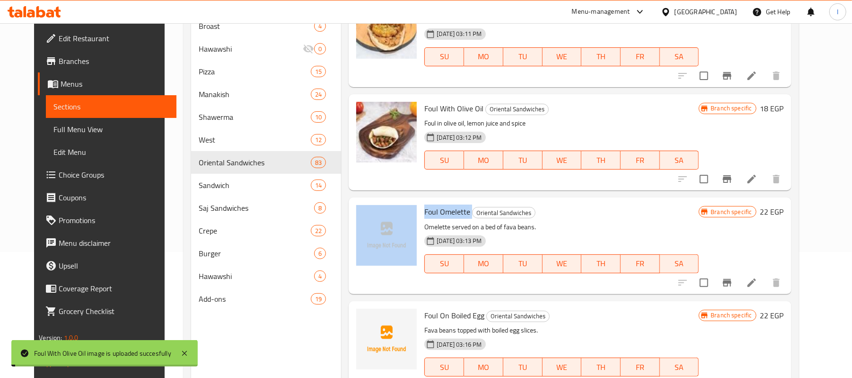
drag, startPoint x: 409, startPoint y: 206, endPoint x: 465, endPoint y: 211, distance: 56.0
click at [465, 211] on div "Foul Omelette Oriental Sandwiches Omelette served on a bed of fava beans. [DATE…" at bounding box center [570, 245] width 435 height 88
click at [371, 218] on img at bounding box center [386, 235] width 61 height 61
click at [365, 218] on icon "upload picture" at bounding box center [369, 217] width 9 height 9
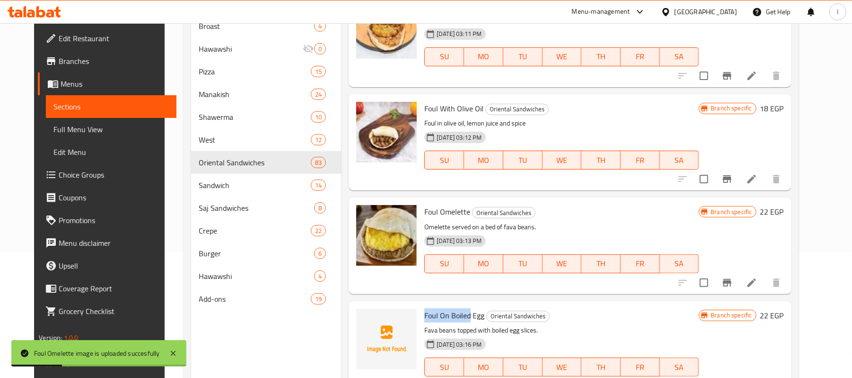
drag, startPoint x: 415, startPoint y: 314, endPoint x: 460, endPoint y: 313, distance: 45.9
click at [460, 313] on div "Foul On Boiled Egg Oriental Sandwiches Fava beans topped with boiled egg slices…" at bounding box center [562, 349] width 282 height 88
click at [432, 313] on span "Foul On Boiled Egg" at bounding box center [454, 315] width 60 height 14
drag, startPoint x: 415, startPoint y: 313, endPoint x: 430, endPoint y: 313, distance: 14.7
click at [430, 313] on span "Foul On Boiled Egg" at bounding box center [454, 315] width 60 height 14
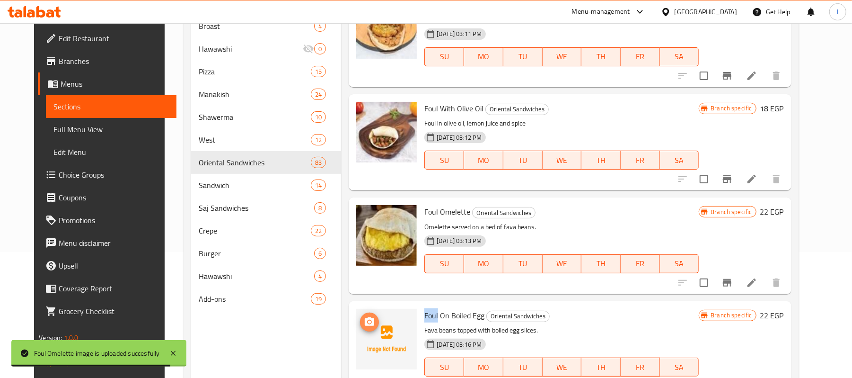
click at [370, 319] on span "upload picture" at bounding box center [369, 321] width 19 height 11
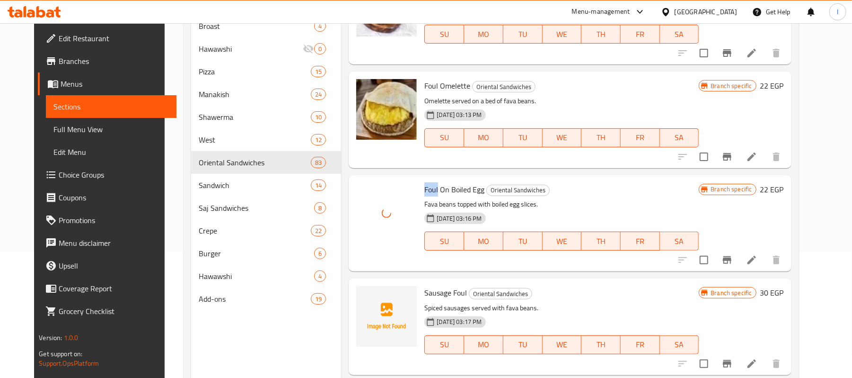
scroll to position [2145, 0]
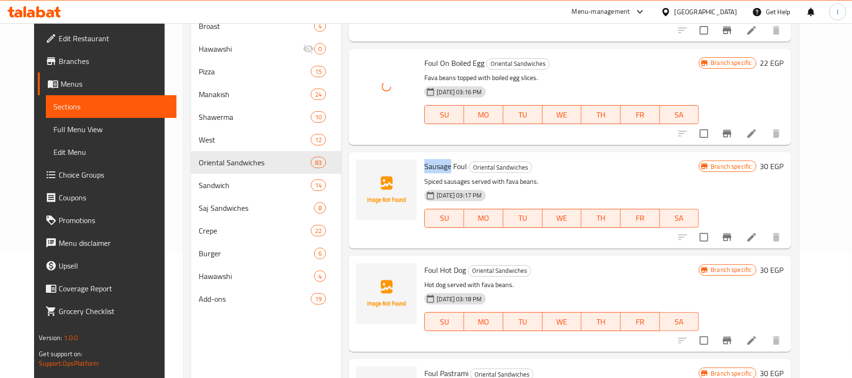
drag, startPoint x: 415, startPoint y: 167, endPoint x: 441, endPoint y: 163, distance: 26.2
click at [441, 163] on span "Sausage Foul" at bounding box center [445, 166] width 43 height 14
click at [360, 172] on span "upload picture" at bounding box center [369, 172] width 19 height 11
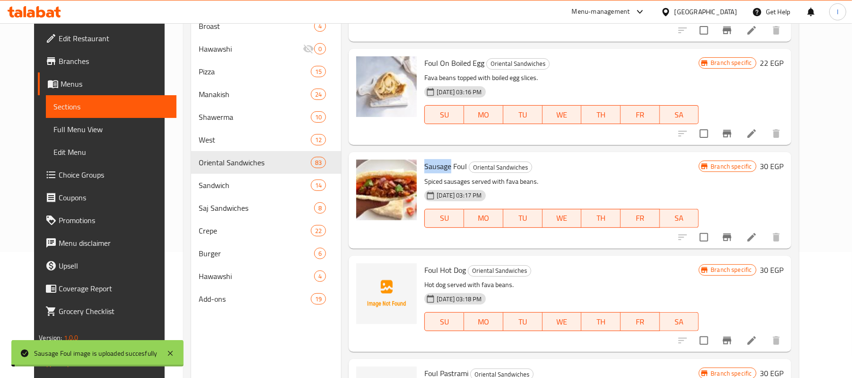
scroll to position [2271, 0]
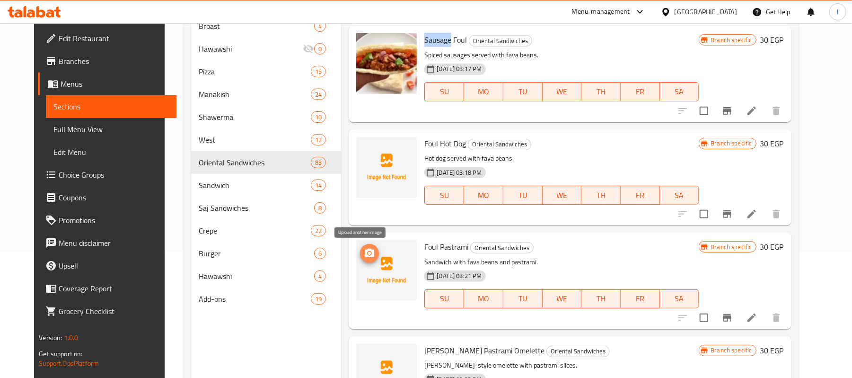
click at [365, 252] on icon "upload picture" at bounding box center [369, 252] width 9 height 9
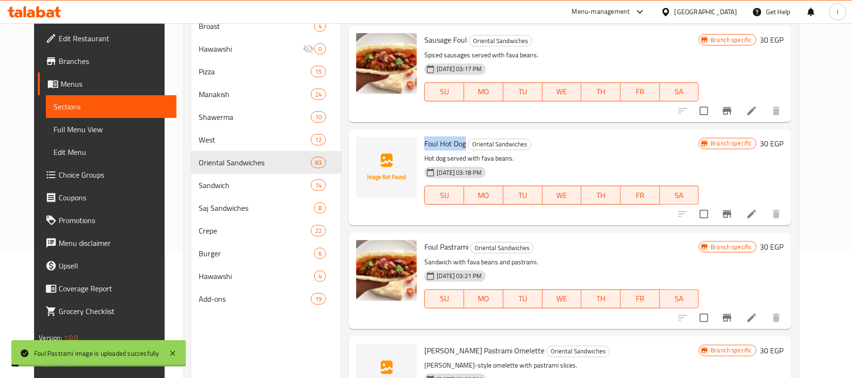
drag, startPoint x: 415, startPoint y: 143, endPoint x: 458, endPoint y: 142, distance: 42.6
click at [458, 142] on div "Foul Hot Dog Oriental Sandwiches Hot dog served with fava beans. [DATE] 03:18 P…" at bounding box center [562, 177] width 282 height 88
click at [369, 151] on span "upload picture" at bounding box center [369, 149] width 19 height 11
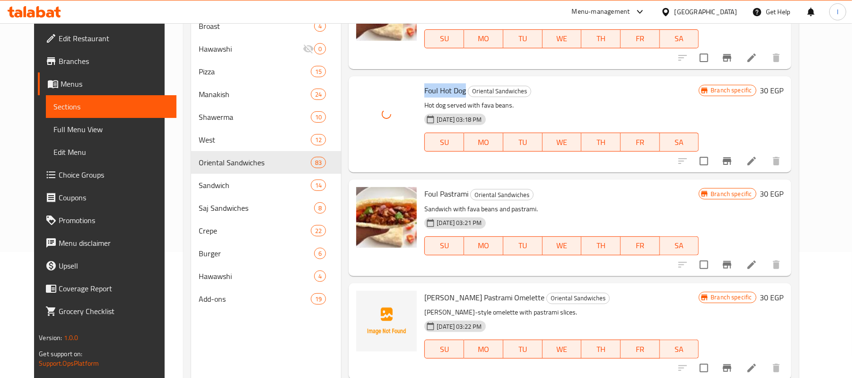
scroll to position [2397, 0]
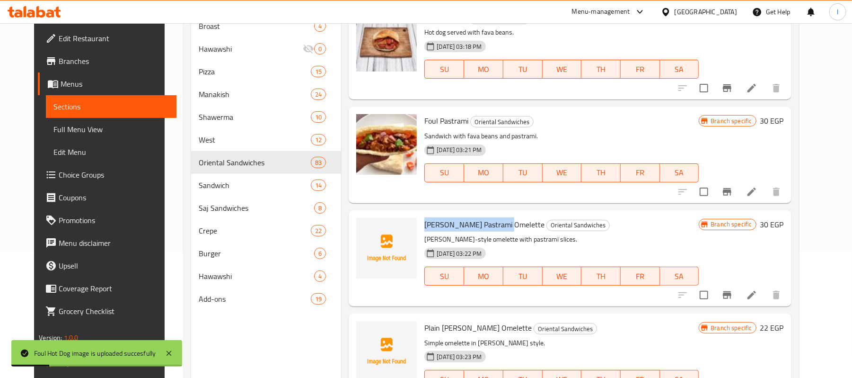
drag, startPoint x: 416, startPoint y: 221, endPoint x: 498, endPoint y: 222, distance: 81.4
click at [498, 222] on h6 "[PERSON_NAME] Pastrami Omelette Oriental Sandwiches" at bounding box center [561, 224] width 274 height 13
click at [367, 226] on span "upload picture" at bounding box center [369, 230] width 19 height 11
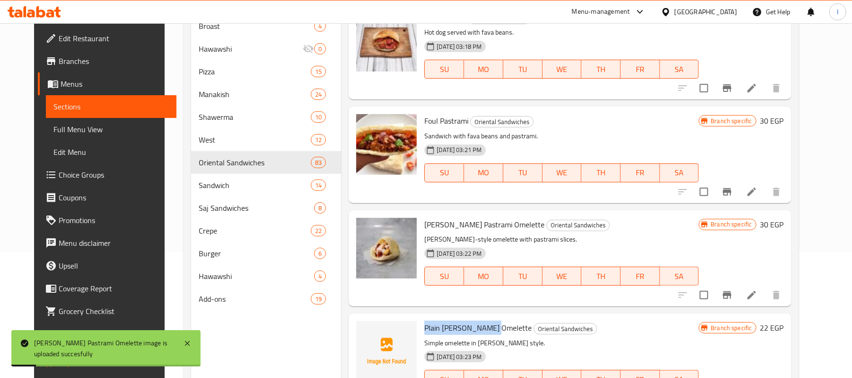
drag, startPoint x: 415, startPoint y: 327, endPoint x: 485, endPoint y: 328, distance: 70.0
click at [485, 328] on div "Plain [PERSON_NAME] Omelette Oriental Sandwiches Simple omelette in [PERSON_NAM…" at bounding box center [562, 361] width 282 height 88
click at [365, 330] on icon "upload picture" at bounding box center [369, 333] width 9 height 9
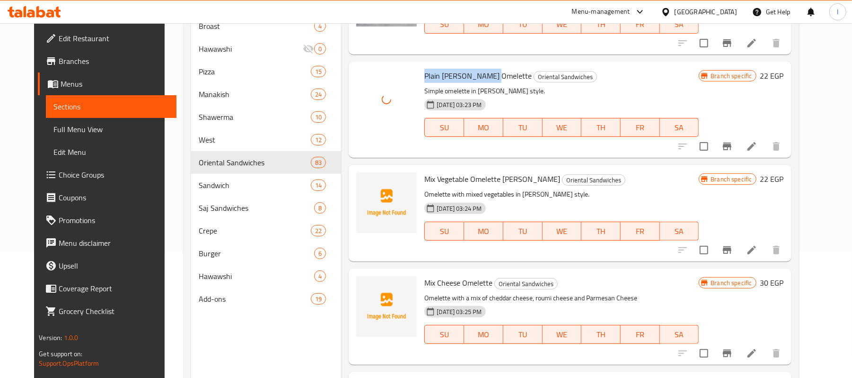
scroll to position [2650, 0]
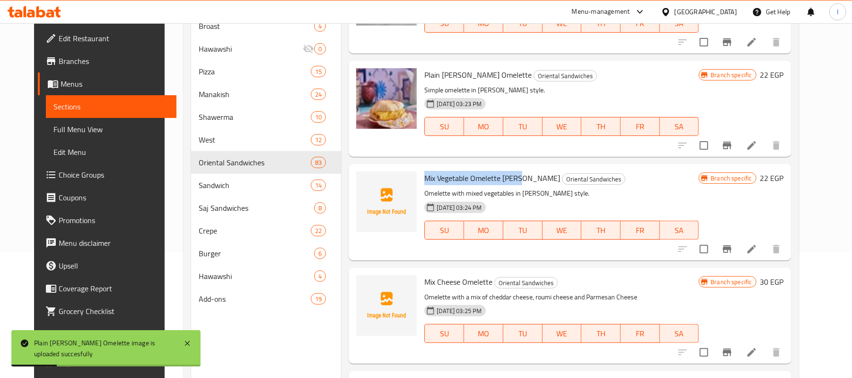
drag, startPoint x: 415, startPoint y: 175, endPoint x: 513, endPoint y: 176, distance: 98.9
click at [513, 176] on div "Mix Vegetable Omelette [PERSON_NAME] Oriental Sandwiches Omelette with mixed ve…" at bounding box center [562, 212] width 282 height 88
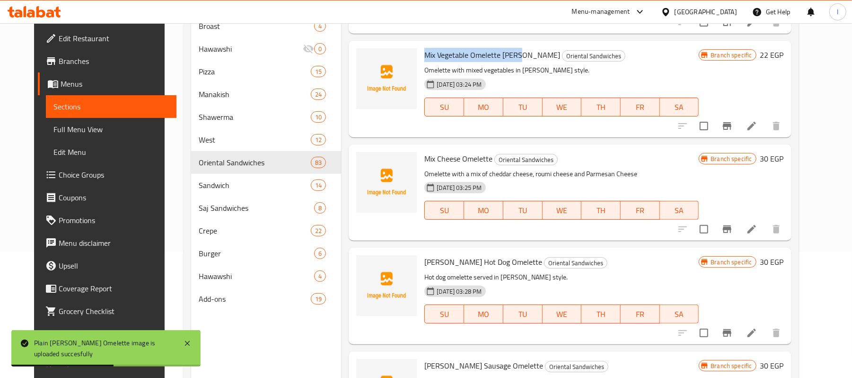
scroll to position [2776, 0]
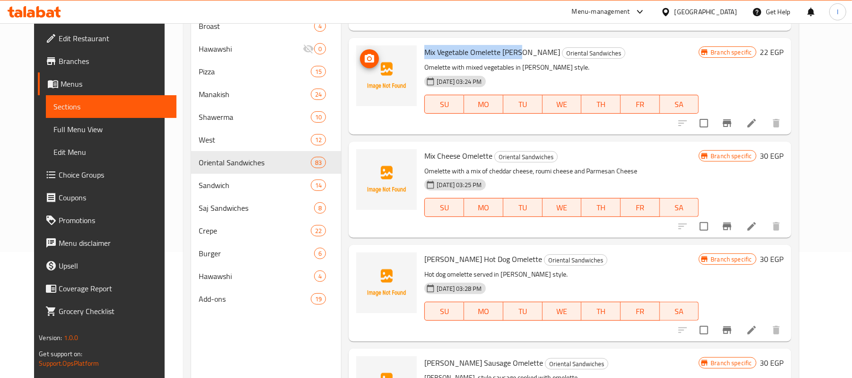
click at [368, 60] on circle "upload picture" at bounding box center [369, 58] width 3 height 3
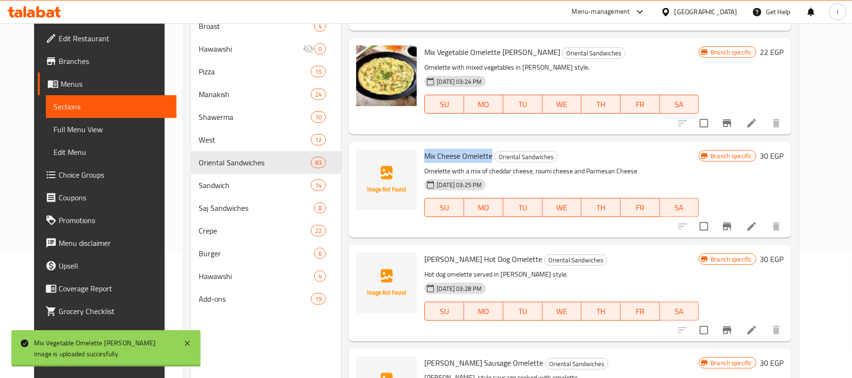
drag, startPoint x: 416, startPoint y: 152, endPoint x: 483, endPoint y: 153, distance: 66.7
click at [483, 153] on span "Mix Cheese Omelette" at bounding box center [458, 156] width 68 height 14
click at [369, 159] on span "upload picture" at bounding box center [369, 162] width 19 height 11
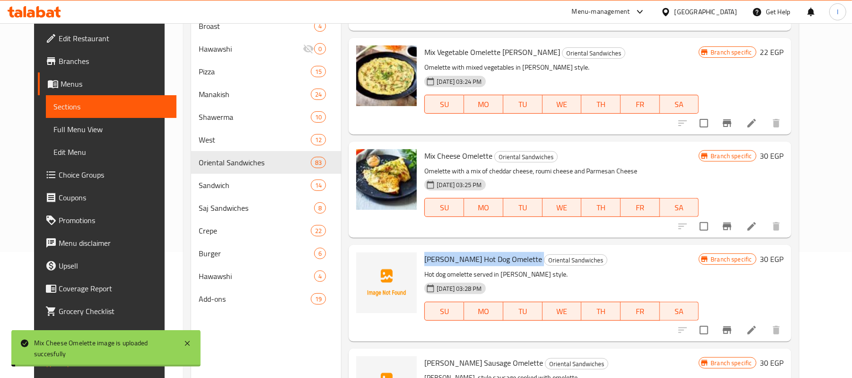
drag, startPoint x: 415, startPoint y: 255, endPoint x: 496, endPoint y: 260, distance: 81.6
click at [496, 260] on div "[PERSON_NAME] Hot Dog Omelette Oriental Sandwiches Hot dog omelette served in […" at bounding box center [562, 292] width 282 height 88
click at [365, 262] on icon "upload picture" at bounding box center [369, 265] width 9 height 9
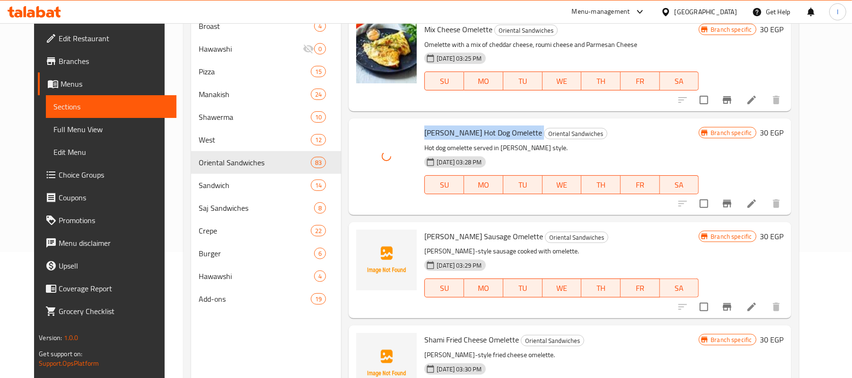
scroll to position [2965, 0]
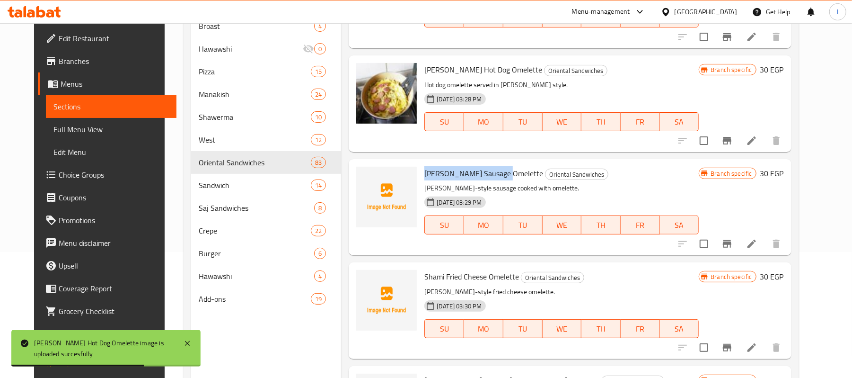
drag, startPoint x: 415, startPoint y: 175, endPoint x: 496, endPoint y: 171, distance: 81.0
click at [496, 171] on div "[PERSON_NAME] Sausage Omelette Oriental Sandwiches [PERSON_NAME]-style sausage …" at bounding box center [562, 207] width 282 height 88
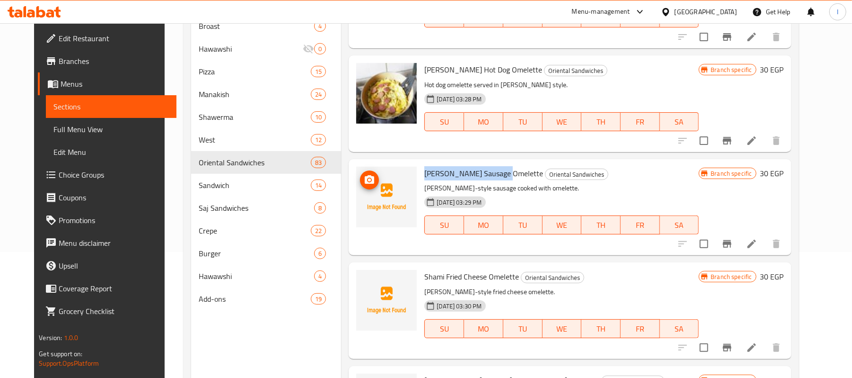
click at [365, 182] on icon "upload picture" at bounding box center [369, 179] width 9 height 9
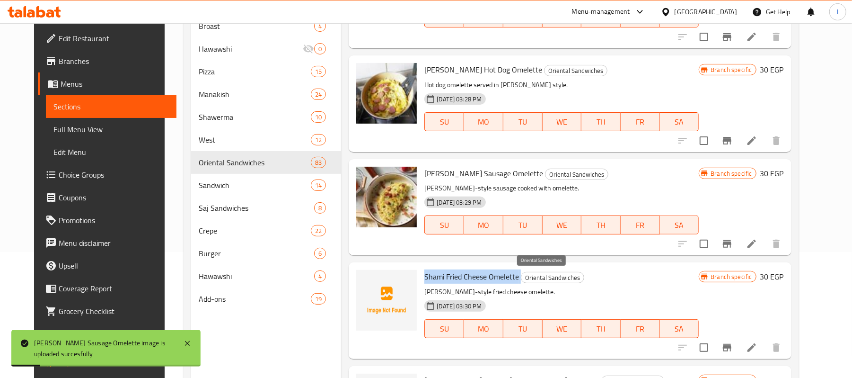
drag, startPoint x: 415, startPoint y: 275, endPoint x: 512, endPoint y: 279, distance: 96.6
click at [512, 279] on div "Shami Fried Cheese Omelette Oriental Sandwiches [PERSON_NAME]-style fried chees…" at bounding box center [562, 310] width 282 height 88
click at [364, 277] on icon "upload picture" at bounding box center [369, 282] width 11 height 11
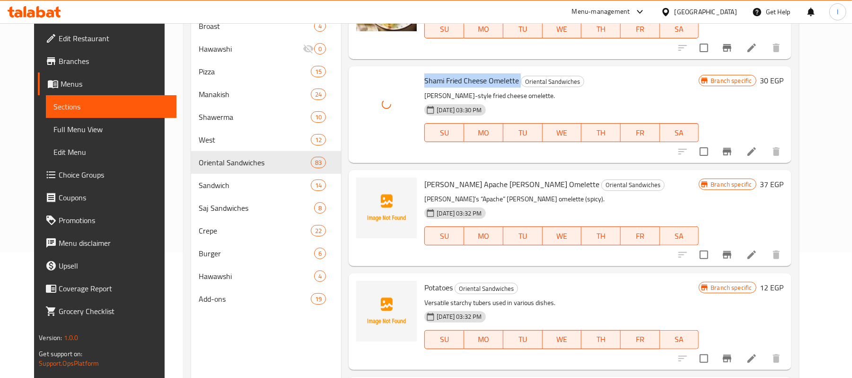
scroll to position [3218, 0]
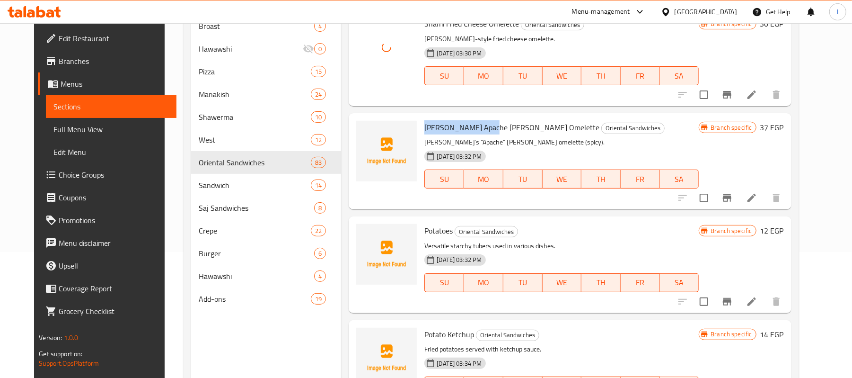
drag, startPoint x: 414, startPoint y: 129, endPoint x: 478, endPoint y: 126, distance: 64.4
click at [478, 126] on div "[PERSON_NAME] Apache [PERSON_NAME] Omelette Oriental Sandwiches Abu Al-Refae’s …" at bounding box center [562, 161] width 282 height 88
click at [468, 125] on span "[PERSON_NAME] Apache [PERSON_NAME] Omelette" at bounding box center [511, 127] width 175 height 14
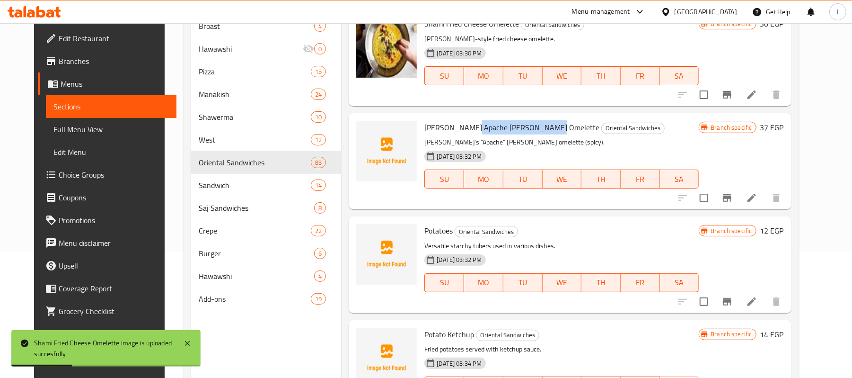
drag, startPoint x: 461, startPoint y: 128, endPoint x: 536, endPoint y: 129, distance: 74.8
click at [536, 129] on span "[PERSON_NAME] Apache [PERSON_NAME] Omelette" at bounding box center [511, 127] width 175 height 14
click at [366, 134] on icon "upload picture" at bounding box center [369, 133] width 9 height 9
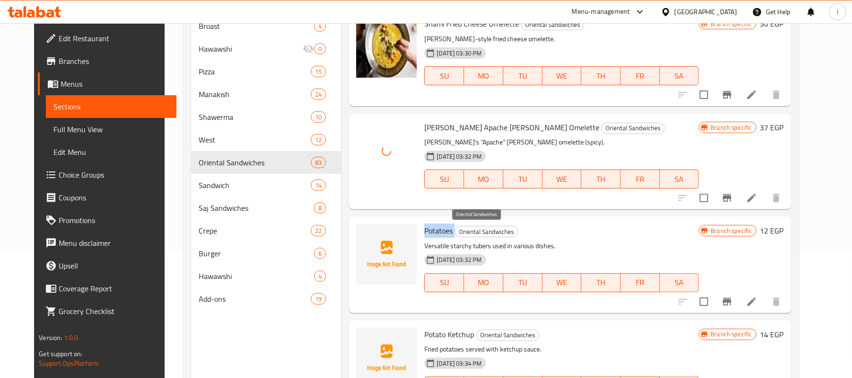
drag, startPoint x: 416, startPoint y: 233, endPoint x: 449, endPoint y: 233, distance: 32.6
click at [449, 233] on h6 "Potatoes Oriental Sandwiches" at bounding box center [561, 230] width 274 height 13
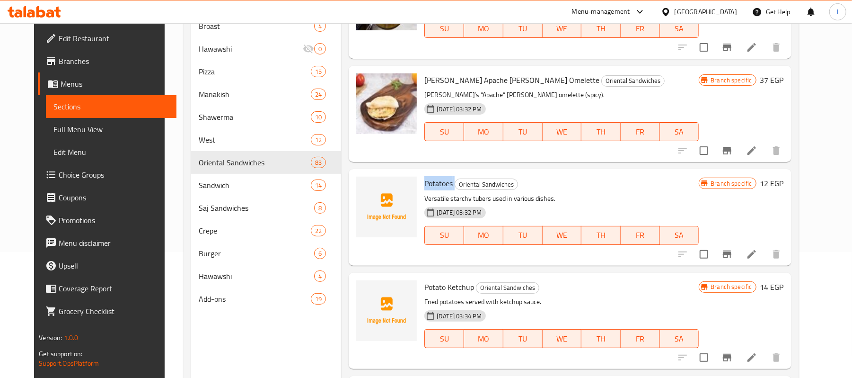
scroll to position [3281, 0]
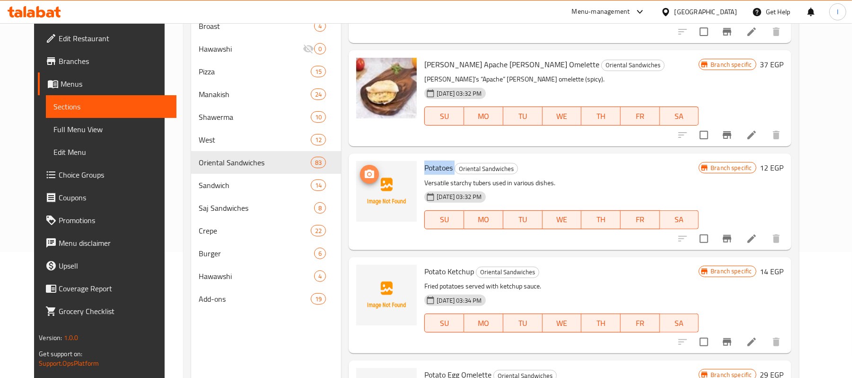
click at [364, 172] on icon "upload picture" at bounding box center [369, 173] width 11 height 11
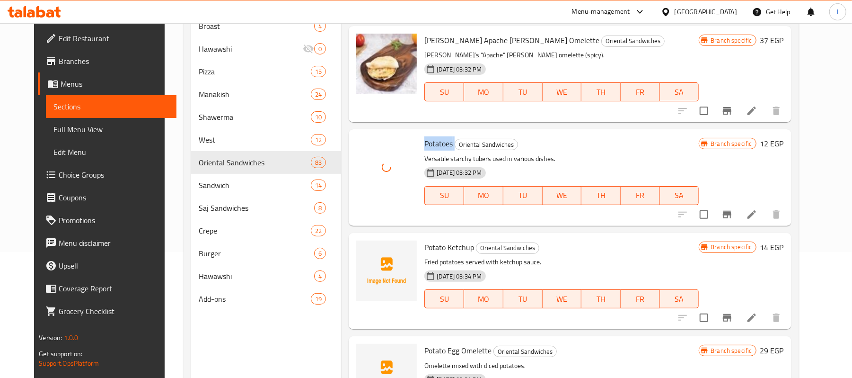
scroll to position [3343, 0]
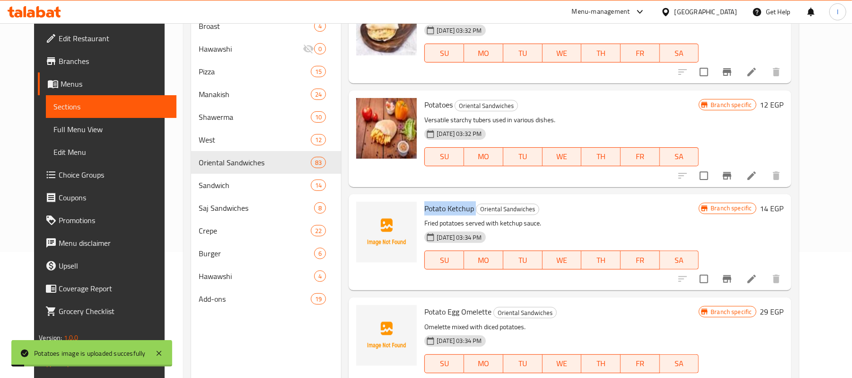
drag, startPoint x: 450, startPoint y: 208, endPoint x: 467, endPoint y: 208, distance: 17.0
click at [467, 208] on h6 "Potato Ketchup Oriental Sandwiches" at bounding box center [561, 208] width 274 height 13
click at [365, 217] on icon "upload picture" at bounding box center [369, 214] width 9 height 9
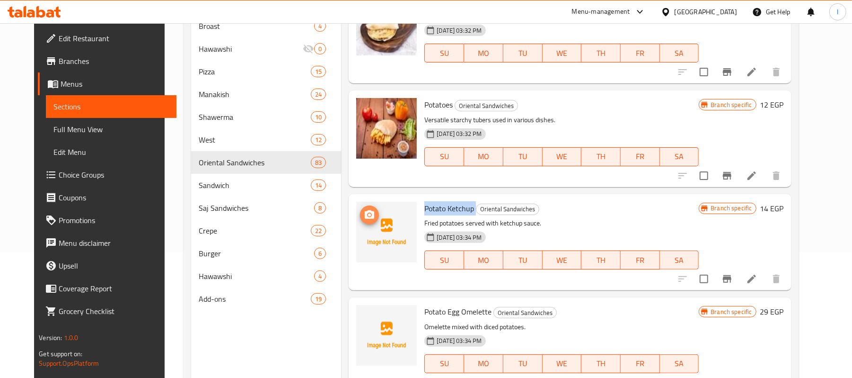
click at [362, 207] on button "upload picture" at bounding box center [369, 214] width 19 height 19
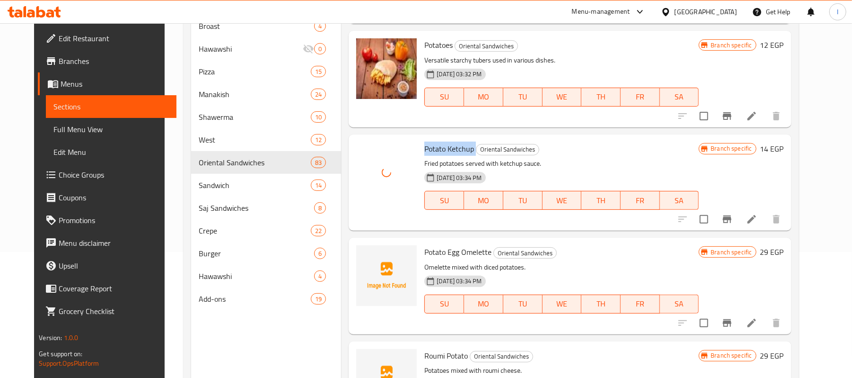
scroll to position [3407, 0]
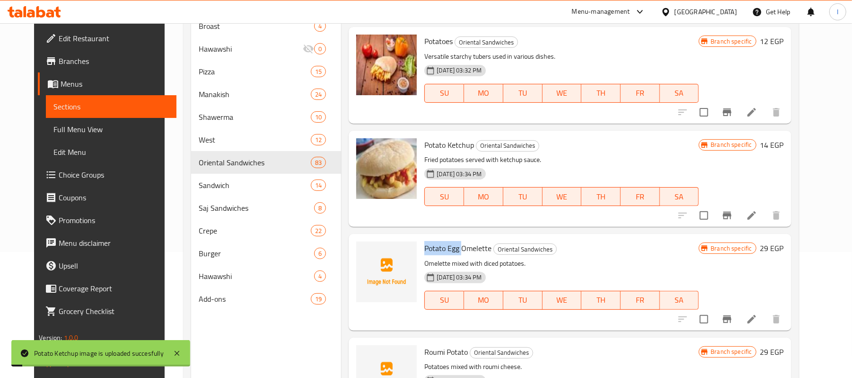
drag, startPoint x: 414, startPoint y: 250, endPoint x: 452, endPoint y: 246, distance: 39.0
click at [452, 246] on div "Potato Egg Omelette Oriental Sandwiches Omelette mixed with diced potatoes. [DA…" at bounding box center [562, 282] width 282 height 88
click at [365, 250] on icon "upload picture" at bounding box center [369, 254] width 9 height 9
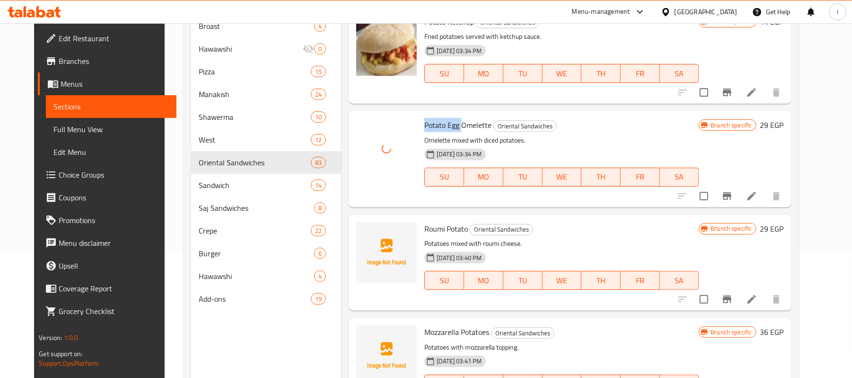
scroll to position [3533, 0]
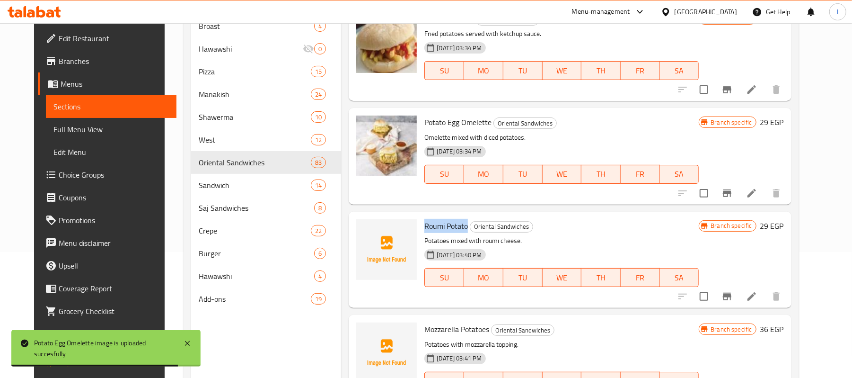
drag, startPoint x: 415, startPoint y: 223, endPoint x: 460, endPoint y: 222, distance: 45.0
click at [460, 222] on h6 "Roumi Potato Oriental Sandwiches" at bounding box center [561, 225] width 274 height 13
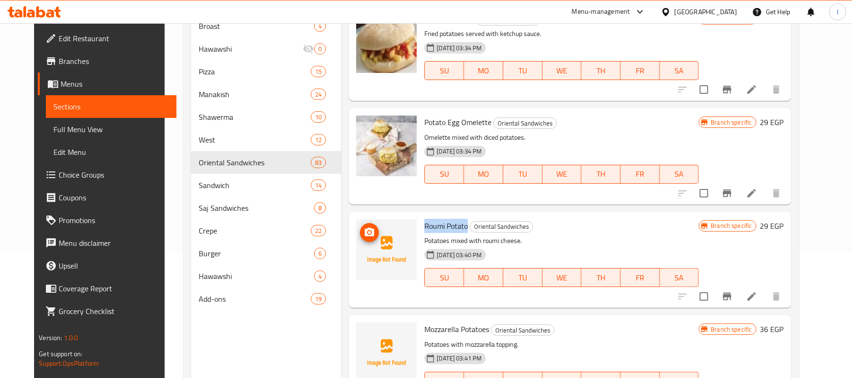
click at [365, 229] on icon "upload picture" at bounding box center [369, 232] width 9 height 9
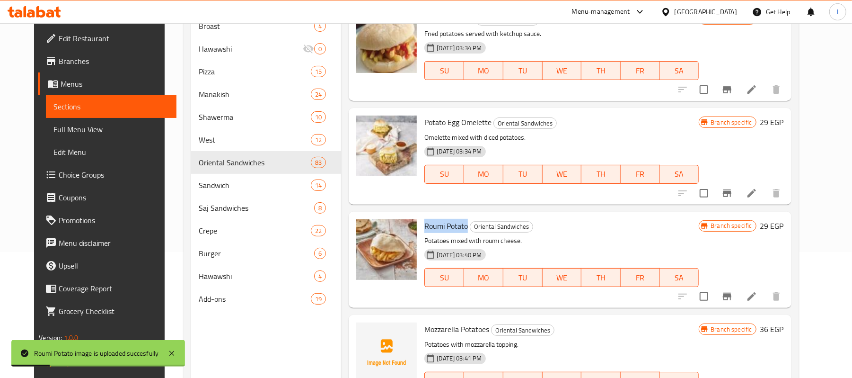
scroll to position [3596, 0]
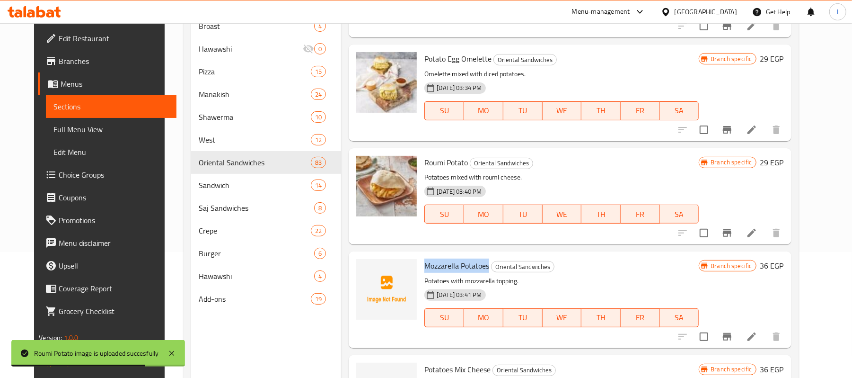
drag, startPoint x: 413, startPoint y: 268, endPoint x: 481, endPoint y: 264, distance: 67.8
click at [481, 264] on div "Mozzarella Potatoes Oriental Sandwiches Potatoes with mozzarella topping. [DATE…" at bounding box center [562, 299] width 282 height 88
click at [366, 271] on icon "upload picture" at bounding box center [369, 271] width 11 height 11
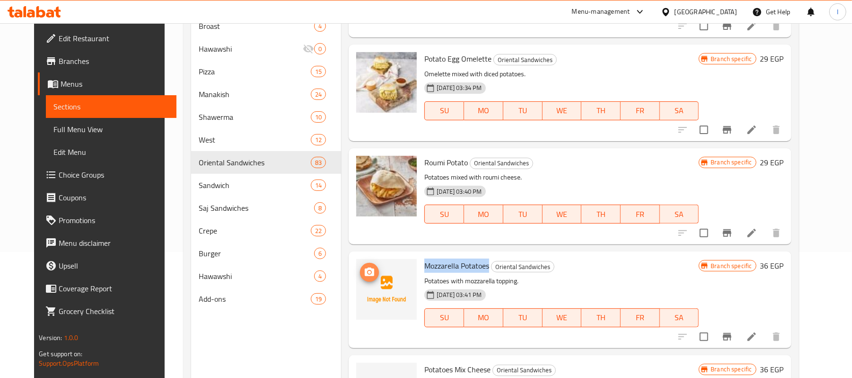
click at [364, 266] on icon "upload picture" at bounding box center [369, 271] width 11 height 11
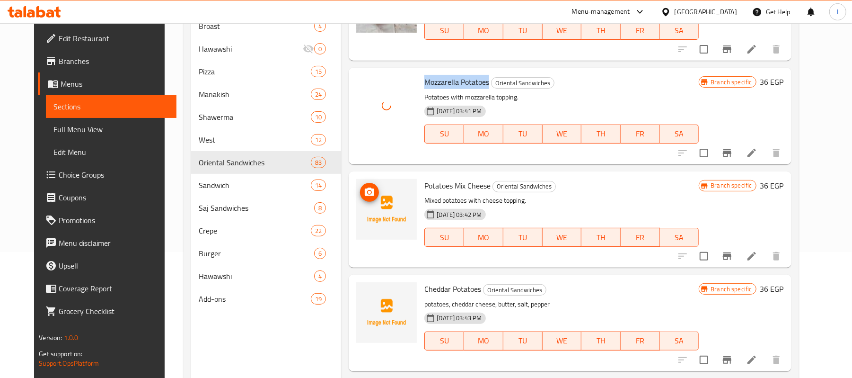
scroll to position [3785, 0]
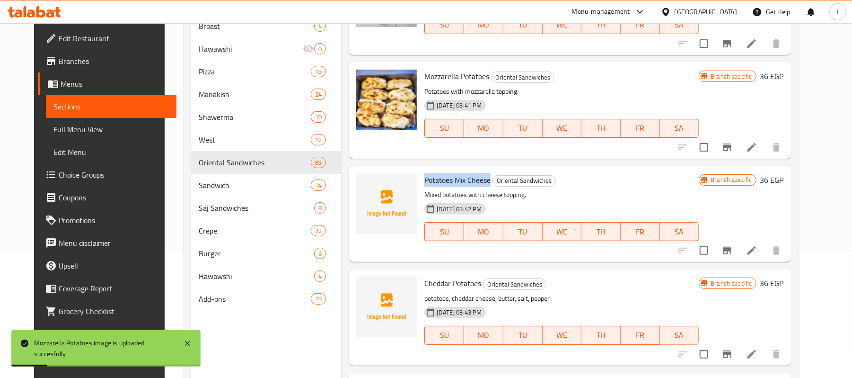
drag, startPoint x: 421, startPoint y: 180, endPoint x: 483, endPoint y: 181, distance: 61.5
click at [483, 181] on div "Potatoes Mix Cheese Oriental Sandwiches Mixed potatoes with cheese topping. [DA…" at bounding box center [562, 213] width 282 height 88
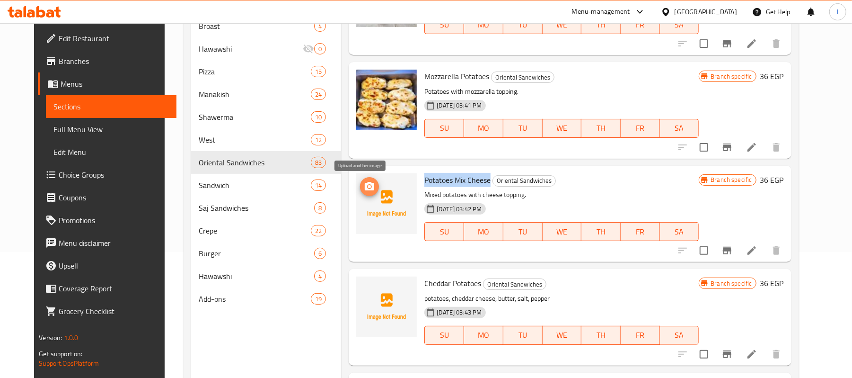
click at [365, 184] on icon "upload picture" at bounding box center [369, 186] width 9 height 9
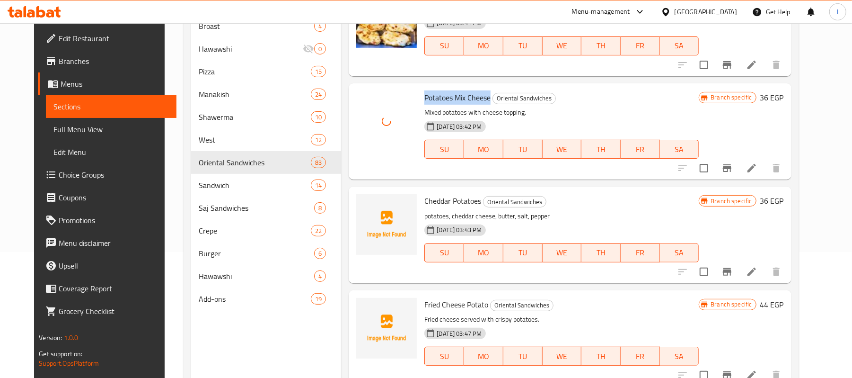
scroll to position [3911, 0]
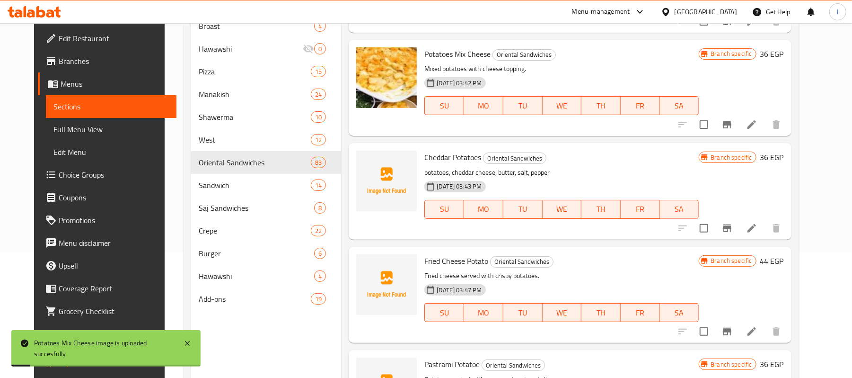
click at [424, 158] on span "Cheddar Potatoes" at bounding box center [452, 157] width 57 height 14
drag, startPoint x: 416, startPoint y: 156, endPoint x: 474, endPoint y: 158, distance: 57.8
click at [474, 158] on h6 "Cheddar Potatoes Oriental Sandwiches" at bounding box center [561, 156] width 274 height 13
click at [365, 161] on icon "upload picture" at bounding box center [369, 163] width 9 height 9
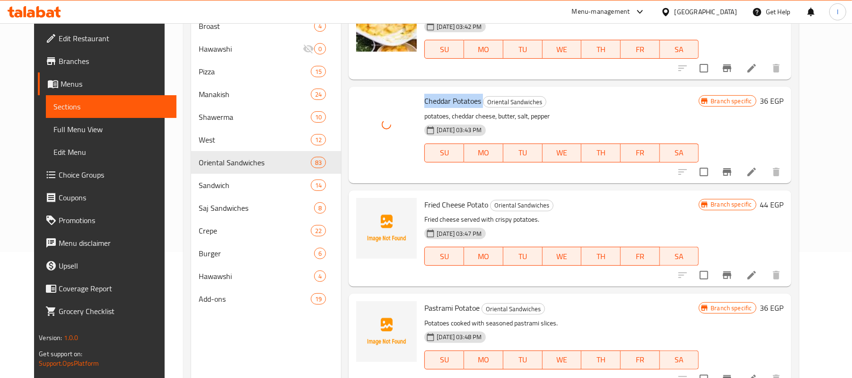
scroll to position [3975, 0]
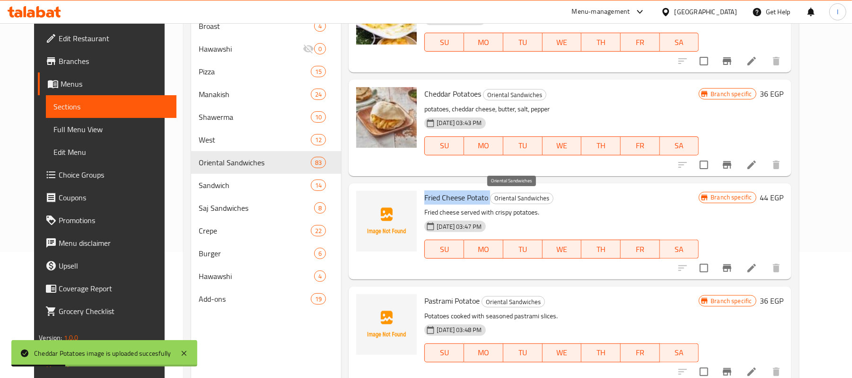
drag, startPoint x: 416, startPoint y: 195, endPoint x: 483, endPoint y: 195, distance: 66.7
click at [483, 195] on h6 "Fried Cheese Potato Oriental Sandwiches" at bounding box center [561, 197] width 274 height 13
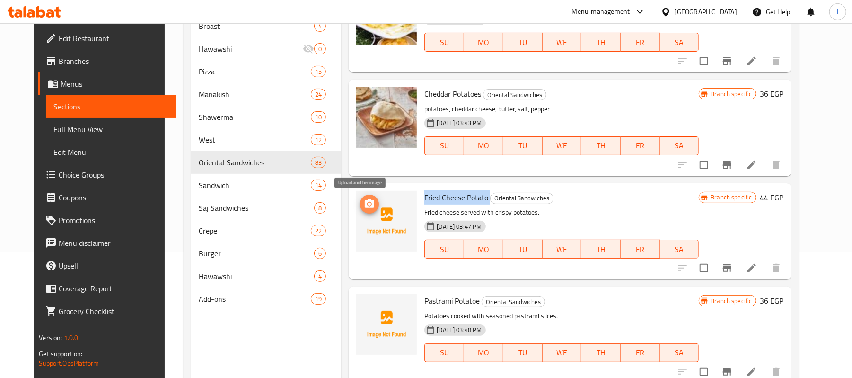
click at [364, 199] on icon "upload picture" at bounding box center [369, 203] width 11 height 11
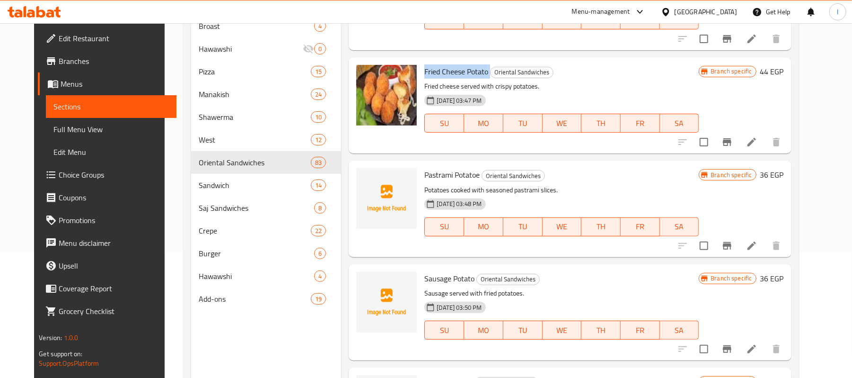
scroll to position [4164, 0]
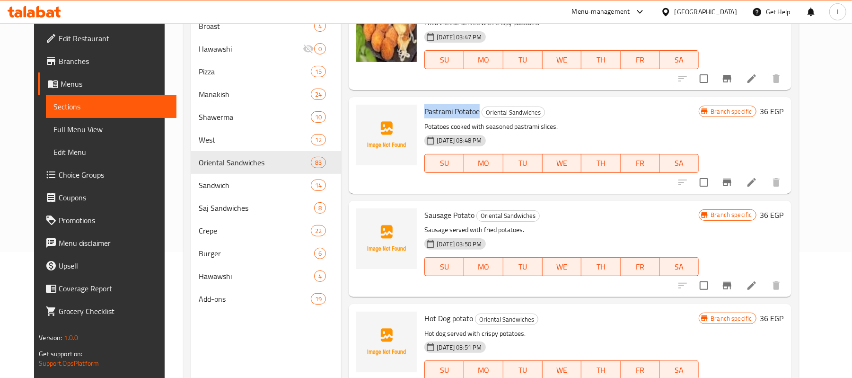
drag, startPoint x: 416, startPoint y: 106, endPoint x: 472, endPoint y: 108, distance: 55.4
click at [472, 108] on h6 "Pastrami Potatoe Oriental Sandwiches" at bounding box center [561, 111] width 274 height 13
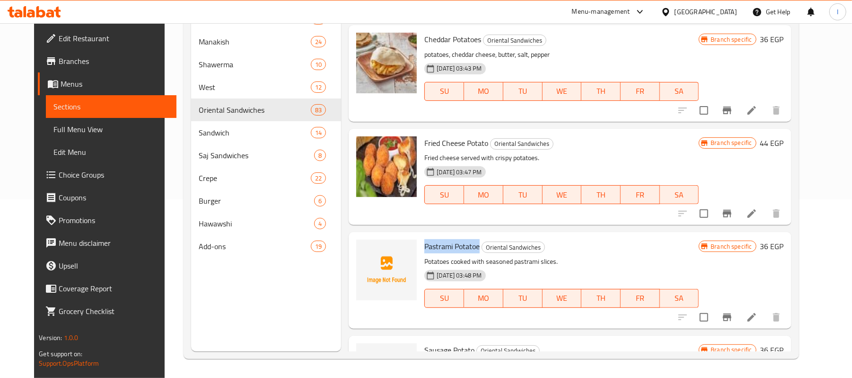
scroll to position [4039, 0]
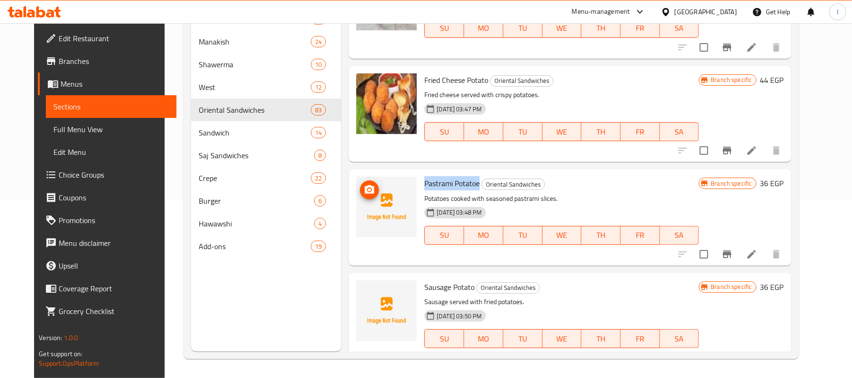
click at [364, 190] on icon "upload picture" at bounding box center [369, 189] width 11 height 11
click at [364, 185] on icon "upload picture" at bounding box center [369, 189] width 11 height 11
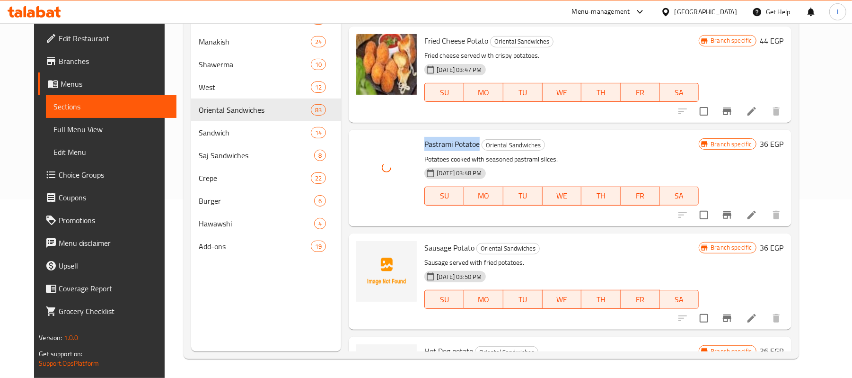
scroll to position [4166, 0]
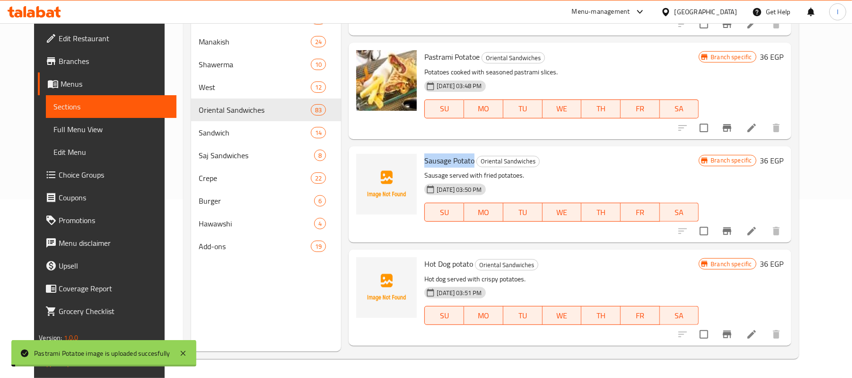
drag, startPoint x: 415, startPoint y: 159, endPoint x: 465, endPoint y: 163, distance: 49.4
click at [465, 163] on span "Sausage Potato" at bounding box center [449, 160] width 50 height 14
click at [365, 164] on icon "upload picture" at bounding box center [369, 166] width 9 height 9
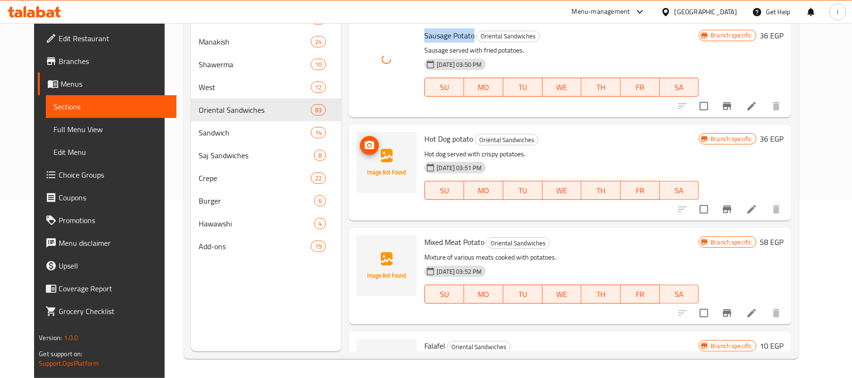
scroll to position [4292, 0]
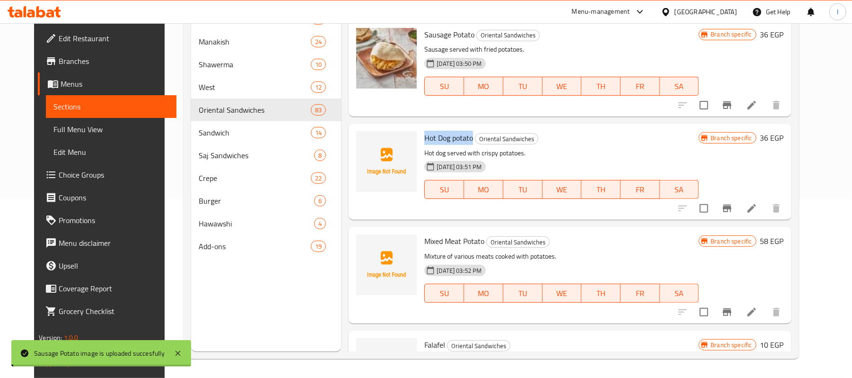
drag, startPoint x: 416, startPoint y: 137, endPoint x: 464, endPoint y: 137, distance: 47.8
click at [464, 137] on span "Hot Dog potato" at bounding box center [448, 138] width 49 height 14
click at [368, 136] on img at bounding box center [386, 161] width 61 height 61
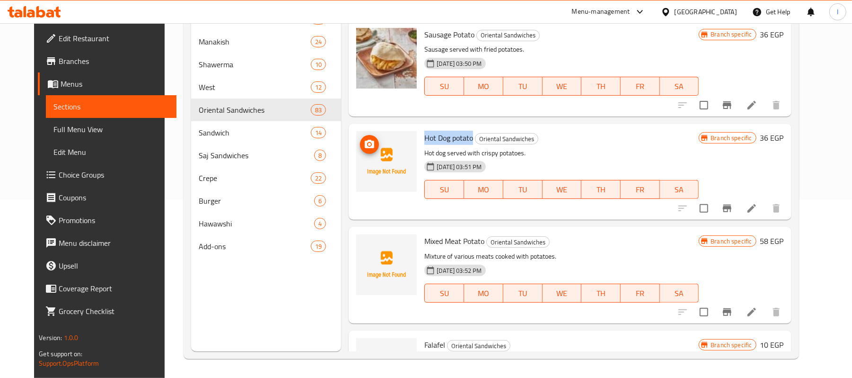
click at [365, 142] on icon "upload picture" at bounding box center [369, 144] width 9 height 9
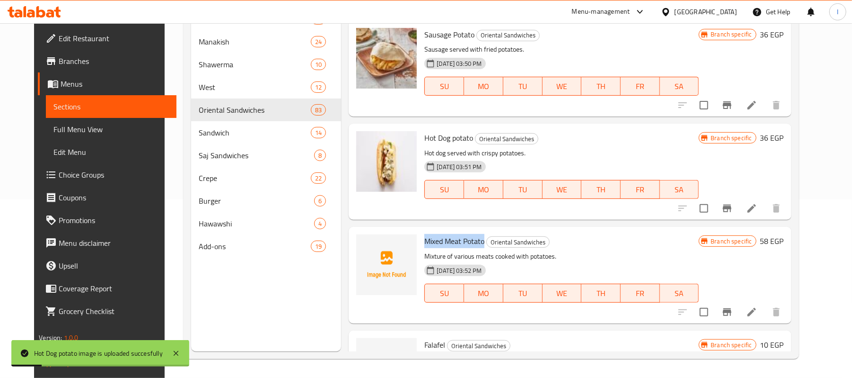
drag, startPoint x: 416, startPoint y: 241, endPoint x: 477, endPoint y: 239, distance: 60.6
click at [477, 239] on h6 "Mixed Meat Potato Oriental Sandwiches" at bounding box center [561, 240] width 274 height 13
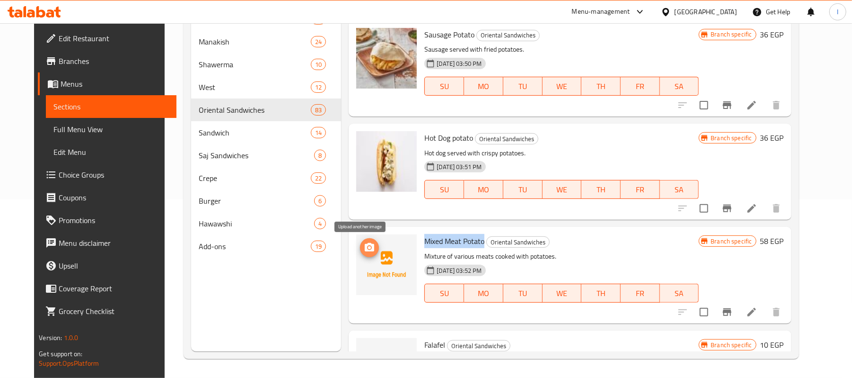
click at [364, 242] on icon "upload picture" at bounding box center [369, 247] width 11 height 11
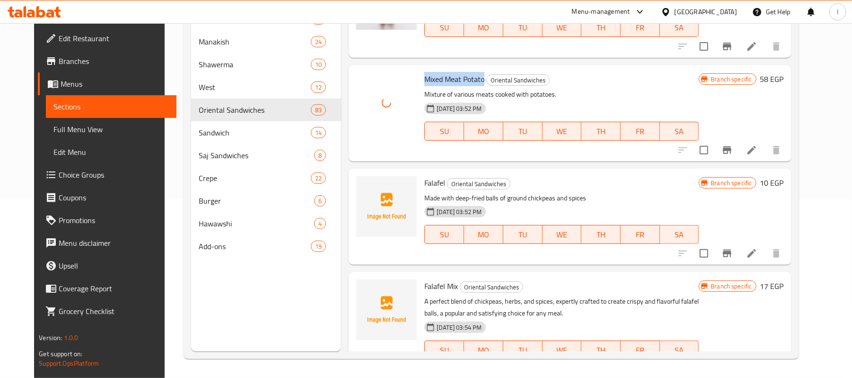
scroll to position [4481, 0]
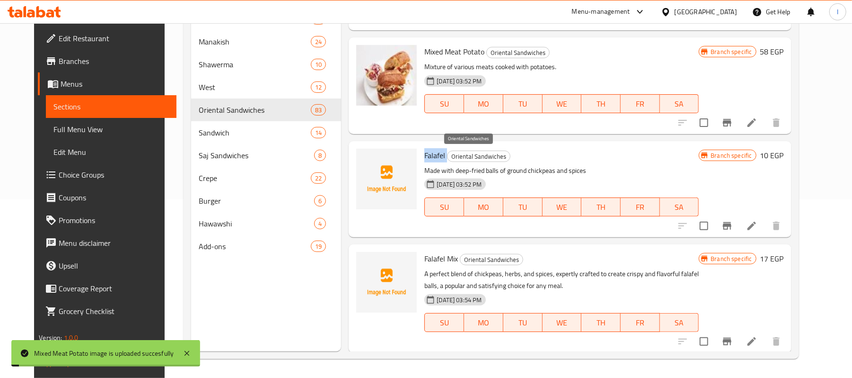
drag, startPoint x: 416, startPoint y: 154, endPoint x: 439, endPoint y: 154, distance: 22.7
click at [439, 154] on h6 "Falafel Oriental Sandwiches" at bounding box center [561, 155] width 274 height 13
click at [364, 158] on icon "upload picture" at bounding box center [369, 161] width 11 height 11
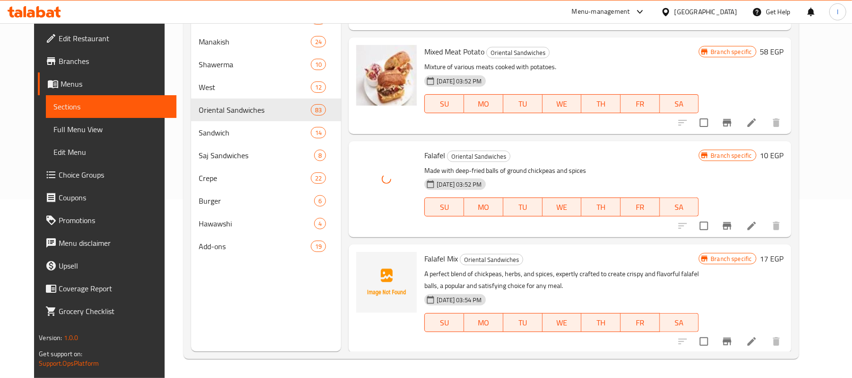
click at [424, 256] on span "Falafel Mix" at bounding box center [441, 258] width 34 height 14
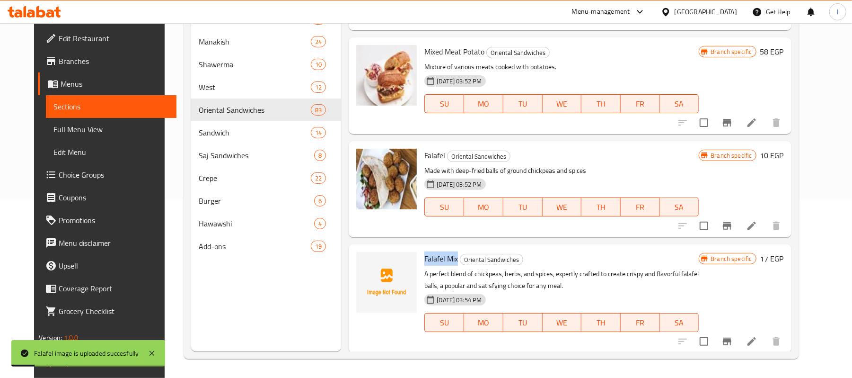
drag, startPoint x: 414, startPoint y: 256, endPoint x: 451, endPoint y: 258, distance: 37.4
click at [451, 258] on div "Falafel Mix Oriental Sandwiches A perfect blend of chickpeas, herbs, and spices…" at bounding box center [562, 298] width 282 height 100
click at [366, 261] on icon "upload picture" at bounding box center [369, 264] width 11 height 11
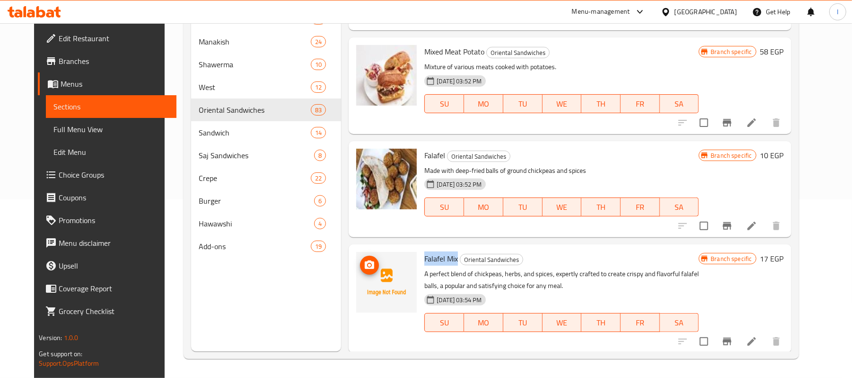
click at [365, 262] on icon "upload picture" at bounding box center [369, 264] width 9 height 9
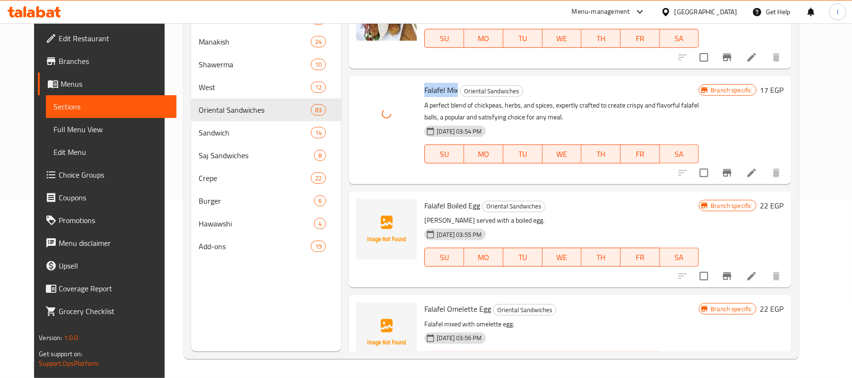
scroll to position [4734, 0]
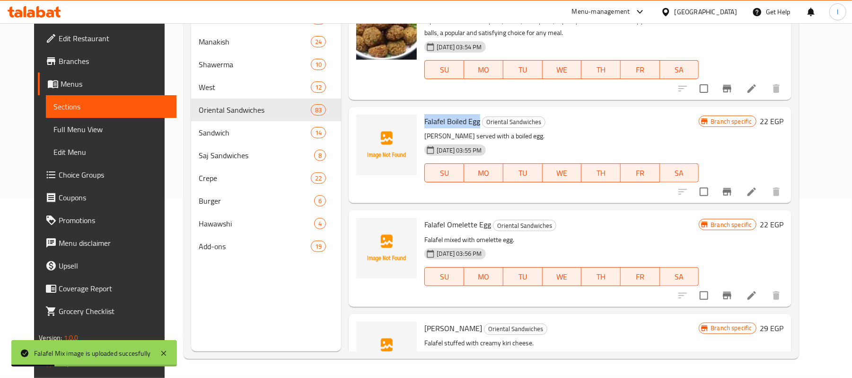
drag, startPoint x: 416, startPoint y: 121, endPoint x: 472, endPoint y: 121, distance: 55.8
click at [472, 121] on h6 "Falafel Boiled Egg Oriental Sandwiches" at bounding box center [561, 121] width 274 height 13
click at [366, 125] on icon "upload picture" at bounding box center [369, 127] width 11 height 11
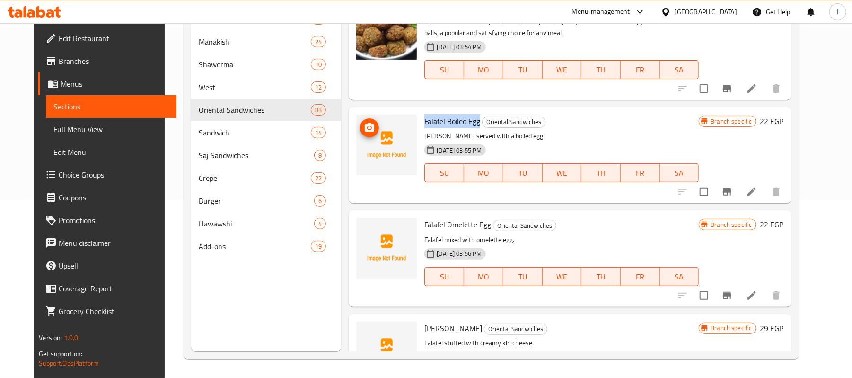
click at [754, 352] on div "Menu sections Broast 4 Hawawshi 0 Pizza 15 Manakish 24 Shawerma 10 West 12 Orie…" at bounding box center [491, 139] width 615 height 439
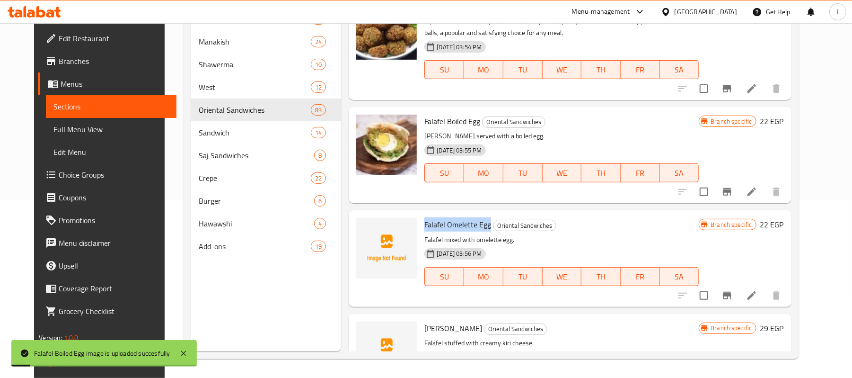
drag, startPoint x: 413, startPoint y: 222, endPoint x: 482, endPoint y: 220, distance: 68.7
click at [482, 220] on div "Falafel Omelette Egg Oriental Sandwiches Falafel mixed with omelette egg. [DATE…" at bounding box center [562, 258] width 282 height 88
click at [364, 237] on icon "upload picture" at bounding box center [369, 230] width 11 height 11
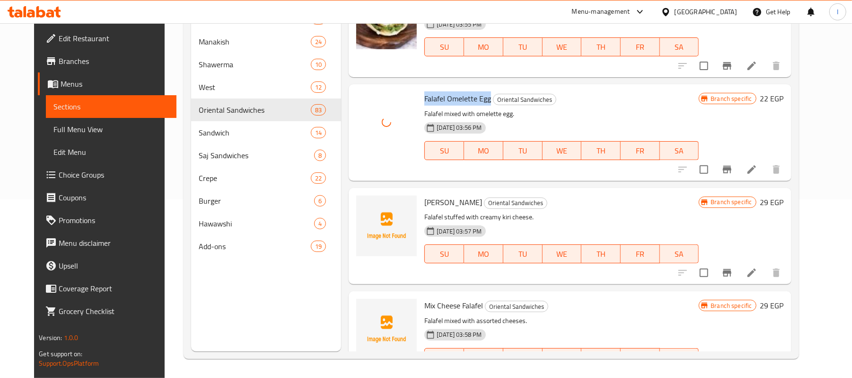
scroll to position [4923, 0]
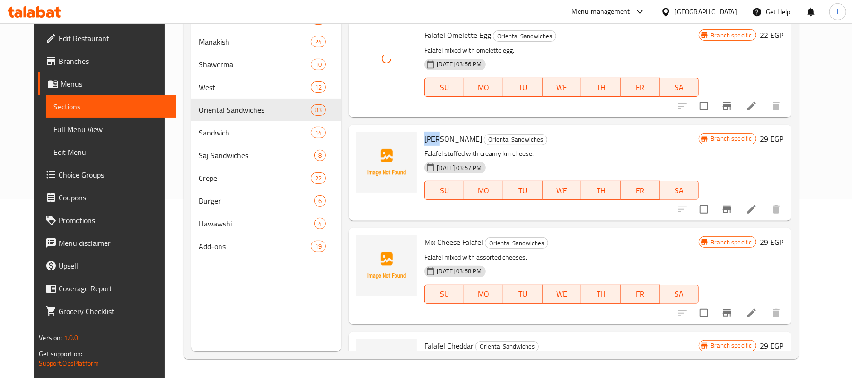
drag, startPoint x: 413, startPoint y: 134, endPoint x: 427, endPoint y: 139, distance: 14.4
click at [427, 139] on div "Kiri Falafel Oriental Sandwiches Falafel stuffed with creamy kiri cheese. [DATE…" at bounding box center [562, 172] width 282 height 88
click at [424, 136] on span "[PERSON_NAME]" at bounding box center [453, 139] width 58 height 14
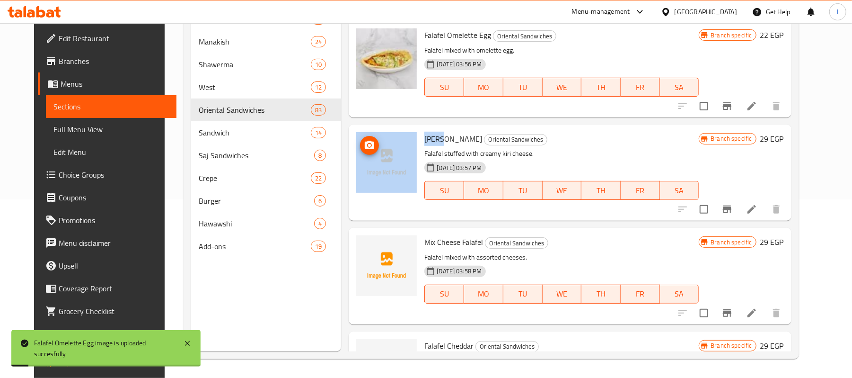
drag, startPoint x: 427, startPoint y: 137, endPoint x: 406, endPoint y: 136, distance: 20.8
click at [406, 136] on div "Kiri Falafel Oriental Sandwiches Falafel stuffed with creamy kiri cheese. [DATE…" at bounding box center [570, 172] width 435 height 88
click at [364, 150] on icon "upload picture" at bounding box center [369, 145] width 11 height 11
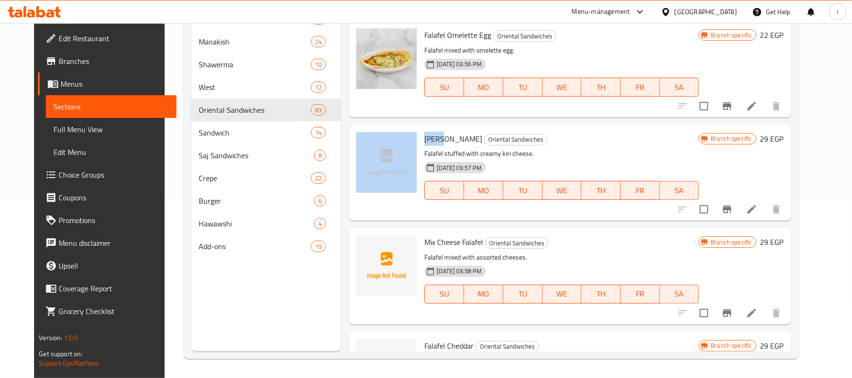
click at [440, 144] on span "[PERSON_NAME]" at bounding box center [453, 139] width 58 height 14
drag, startPoint x: 449, startPoint y: 137, endPoint x: 409, endPoint y: 131, distance: 40.2
click at [409, 131] on div "Kiri Falafel Oriental Sandwiches Falafel stuffed with creamy kiri cheese. [DATE…" at bounding box center [570, 172] width 435 height 88
click at [424, 132] on span "[PERSON_NAME]" at bounding box center [453, 139] width 58 height 14
click at [424, 138] on span "[PERSON_NAME]" at bounding box center [453, 139] width 58 height 14
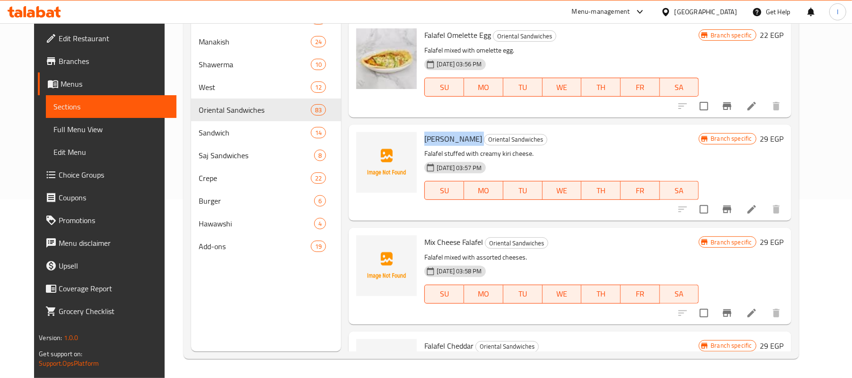
drag, startPoint x: 415, startPoint y: 137, endPoint x: 451, endPoint y: 133, distance: 35.6
click at [451, 133] on h6 "Kiri Falafel Oriental Sandwiches" at bounding box center [561, 138] width 274 height 13
click at [365, 142] on icon "upload picture" at bounding box center [369, 145] width 9 height 9
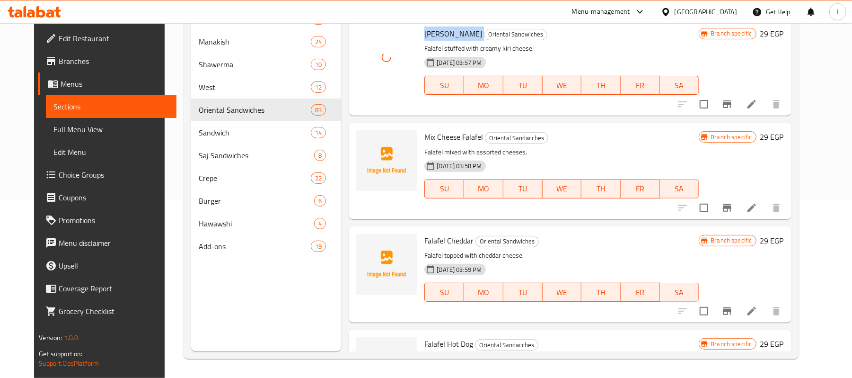
scroll to position [5049, 0]
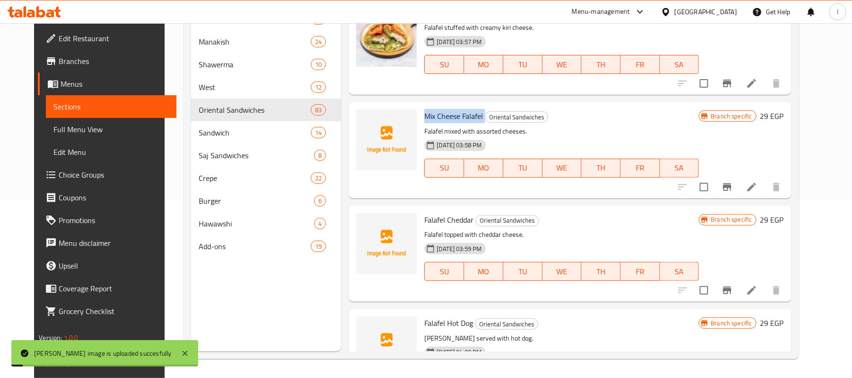
drag, startPoint x: 415, startPoint y: 114, endPoint x: 472, endPoint y: 117, distance: 57.8
click at [477, 118] on div "Mix Cheese Falafel Oriental Sandwiches Falafel mixed with assorted cheeses. [DA…" at bounding box center [562, 150] width 282 height 88
click at [369, 124] on span "upload picture" at bounding box center [369, 122] width 19 height 11
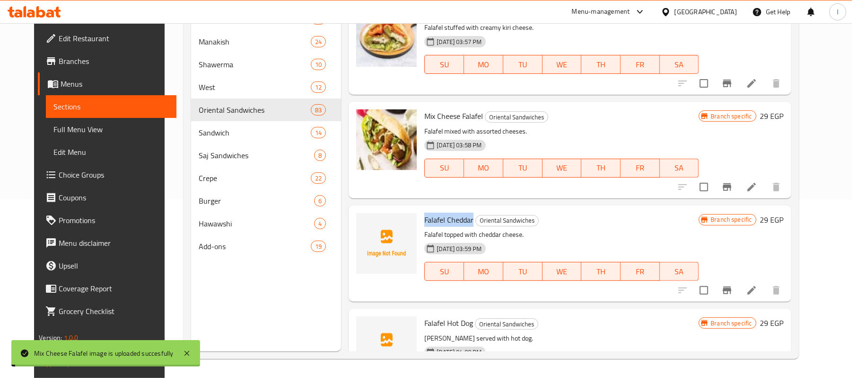
drag, startPoint x: 413, startPoint y: 220, endPoint x: 466, endPoint y: 222, distance: 52.6
click at [466, 222] on div "Falafel Cheddar Oriental Sandwiches Falafel topped with cheddar cheese. [DATE] …" at bounding box center [562, 253] width 282 height 88
click at [368, 226] on span "upload picture" at bounding box center [369, 225] width 19 height 11
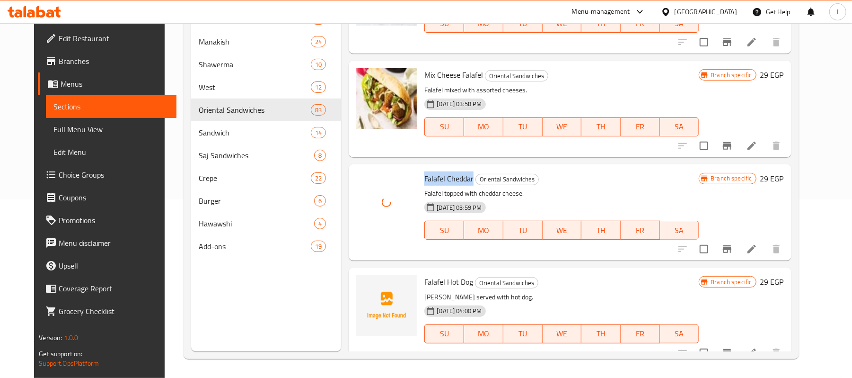
scroll to position [5175, 0]
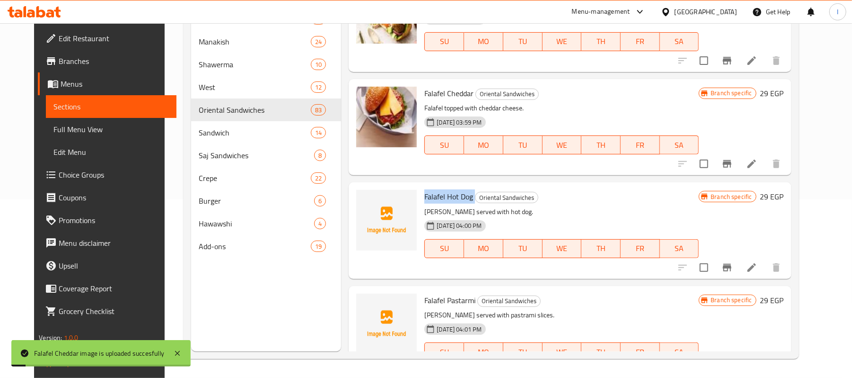
drag, startPoint x: 415, startPoint y: 194, endPoint x: 466, endPoint y: 195, distance: 50.7
click at [466, 195] on h6 "Falafel Hot Dog Oriental Sandwiches" at bounding box center [561, 196] width 274 height 13
click at [370, 207] on span "upload picture" at bounding box center [369, 202] width 19 height 11
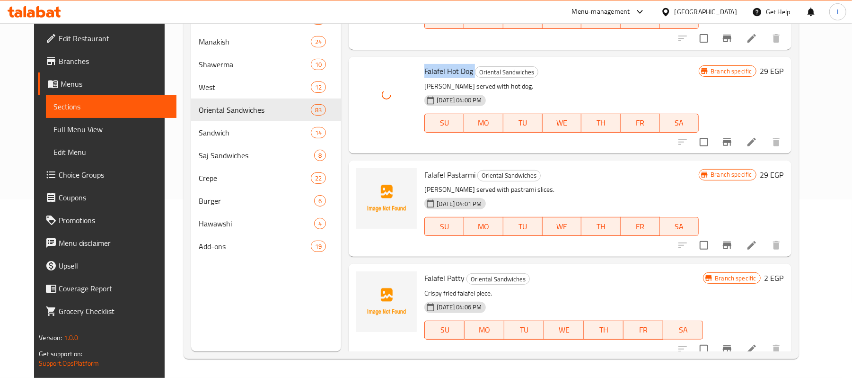
scroll to position [5301, 0]
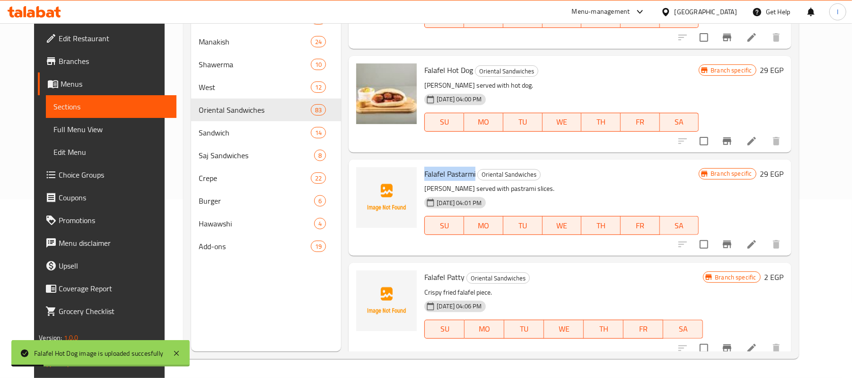
drag, startPoint x: 415, startPoint y: 173, endPoint x: 468, endPoint y: 176, distance: 52.6
click at [468, 176] on div "Falafel Pastarmi Oriental Sandwiches Falafel served with pastrami slices. [DATE…" at bounding box center [562, 207] width 282 height 88
click at [364, 180] on icon "upload picture" at bounding box center [369, 180] width 11 height 11
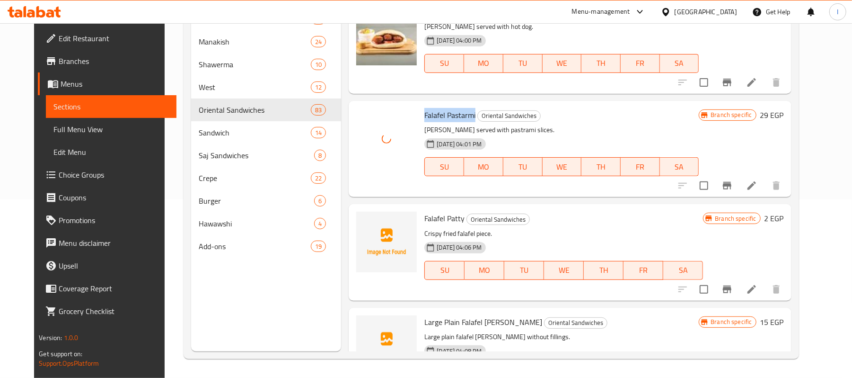
scroll to position [5427, 0]
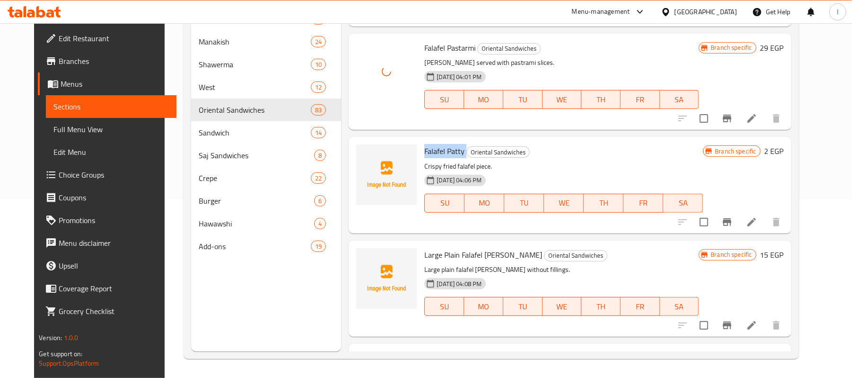
drag, startPoint x: 415, startPoint y: 150, endPoint x: 457, endPoint y: 154, distance: 41.8
click at [457, 154] on h6 "Falafel [PERSON_NAME] Oriental Sandwiches" at bounding box center [563, 150] width 279 height 13
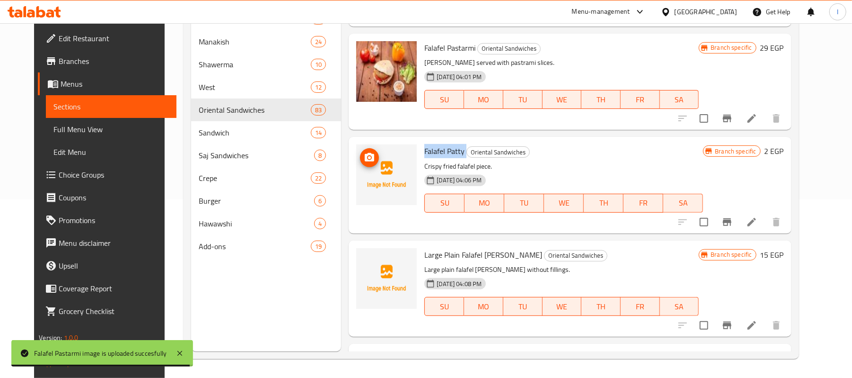
click at [364, 159] on icon "upload picture" at bounding box center [369, 157] width 11 height 11
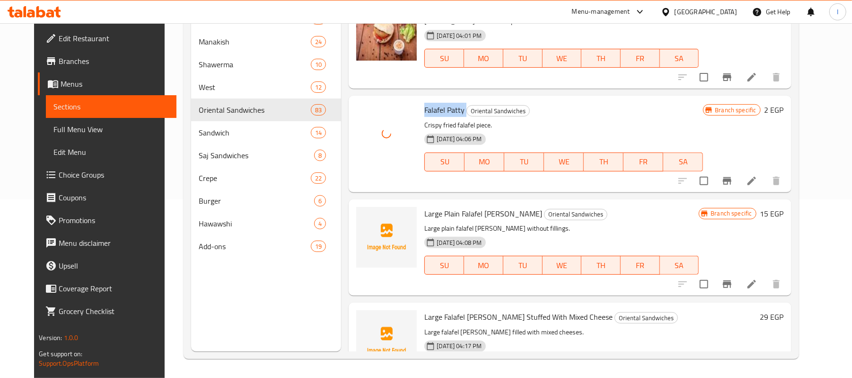
scroll to position [5554, 0]
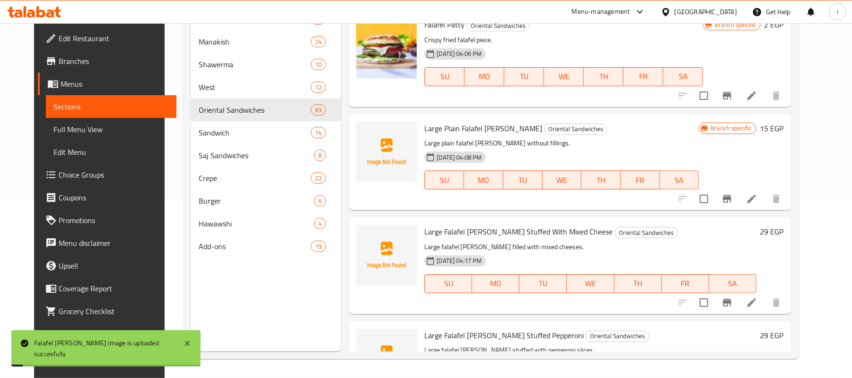
drag, startPoint x: 418, startPoint y: 130, endPoint x: 424, endPoint y: 130, distance: 6.2
click at [424, 130] on span "Large Plain Falafel [PERSON_NAME]" at bounding box center [483, 128] width 118 height 14
click at [424, 129] on span "Large Plain Falafel [PERSON_NAME]" at bounding box center [483, 128] width 118 height 14
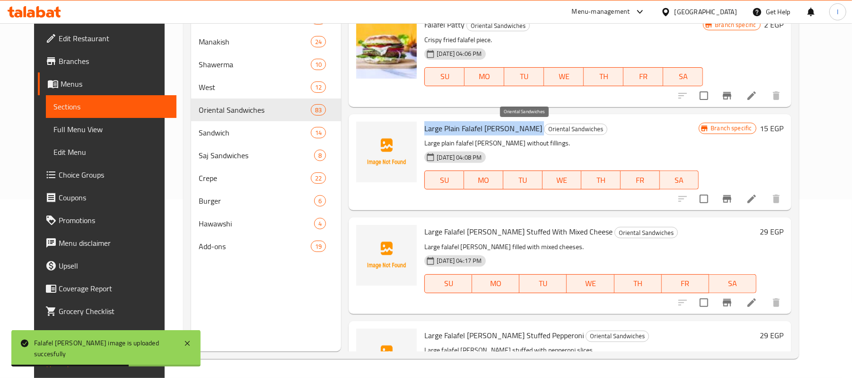
drag, startPoint x: 414, startPoint y: 129, endPoint x: 496, endPoint y: 129, distance: 82.8
click at [496, 129] on div "Large Plain Falafel [PERSON_NAME] Oriental Sandwiches Large plain falafel [PERS…" at bounding box center [562, 162] width 282 height 88
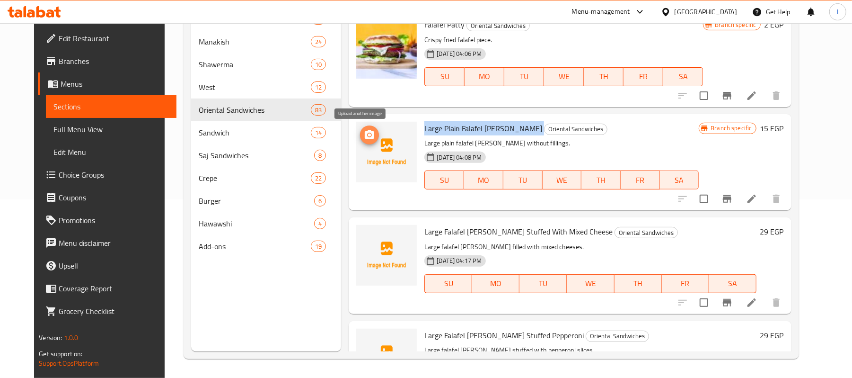
click at [368, 138] on span "upload picture" at bounding box center [369, 134] width 19 height 11
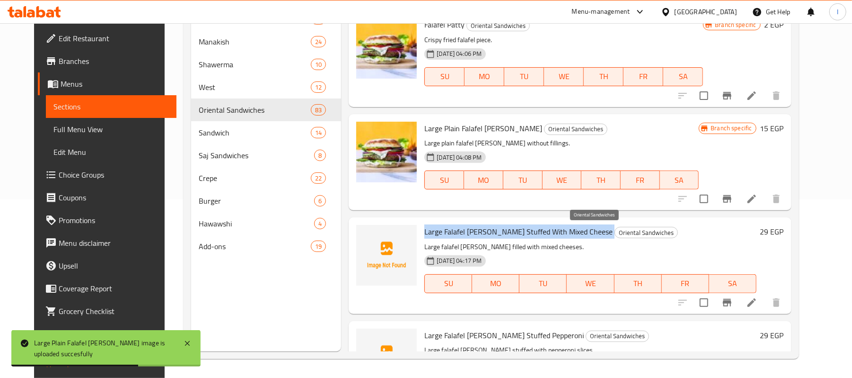
drag, startPoint x: 414, startPoint y: 229, endPoint x: 564, endPoint y: 233, distance: 151.0
click at [564, 233] on div "Large Falafel [PERSON_NAME] Stuffed With Mixed Cheese Oriental Sandwiches Large…" at bounding box center [590, 265] width 339 height 88
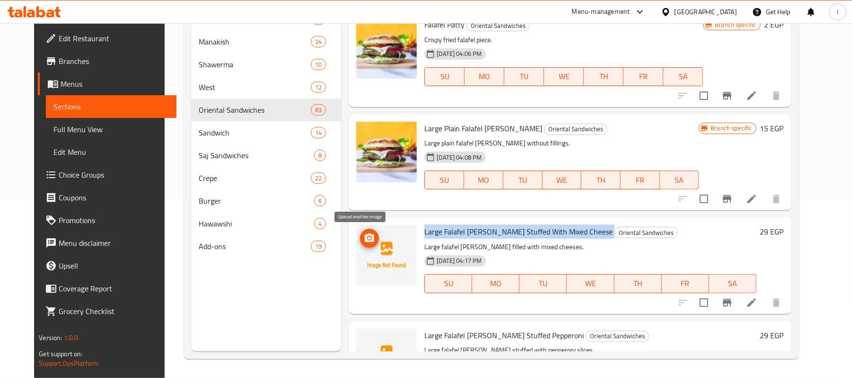
click at [365, 237] on icon "upload picture" at bounding box center [369, 237] width 9 height 9
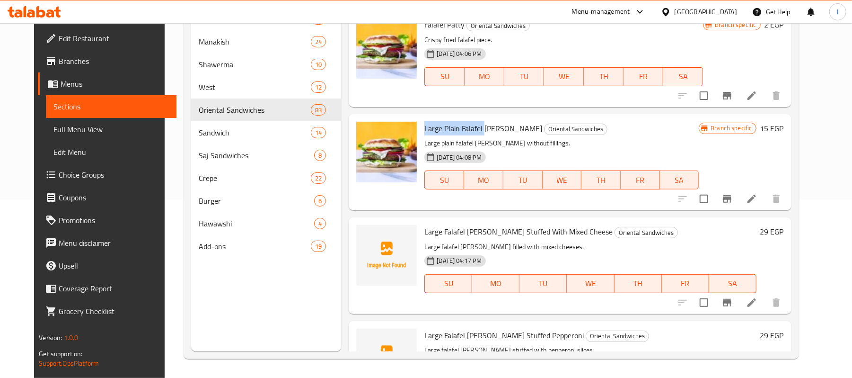
drag, startPoint x: 417, startPoint y: 130, endPoint x: 476, endPoint y: 131, distance: 59.2
click at [476, 131] on span "Large Plain Falafel [PERSON_NAME]" at bounding box center [483, 128] width 118 height 14
click at [365, 241] on icon "upload picture" at bounding box center [369, 237] width 9 height 9
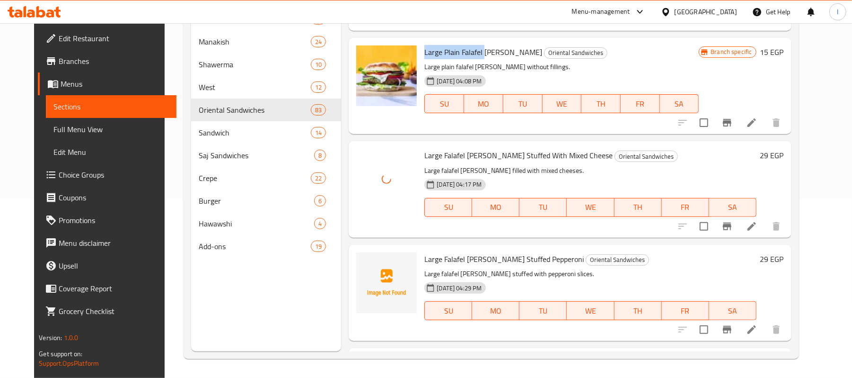
scroll to position [5743, 0]
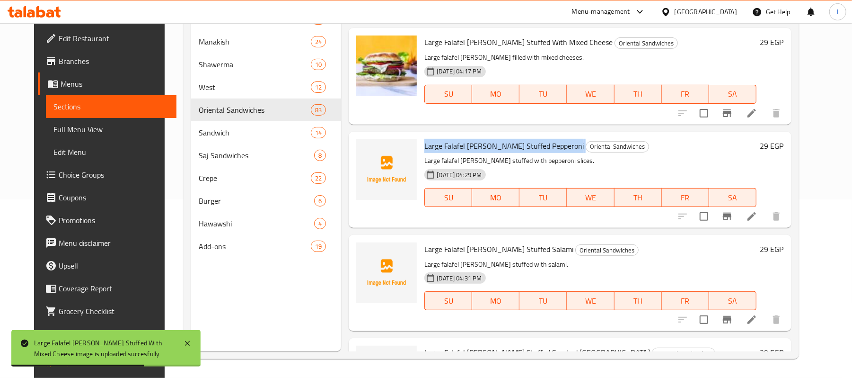
drag, startPoint x: 415, startPoint y: 146, endPoint x: 536, endPoint y: 142, distance: 121.7
click at [536, 142] on div "Large Falafel [PERSON_NAME] Stuffed Pepperoni Oriental Sandwiches Large falafel…" at bounding box center [590, 179] width 339 height 88
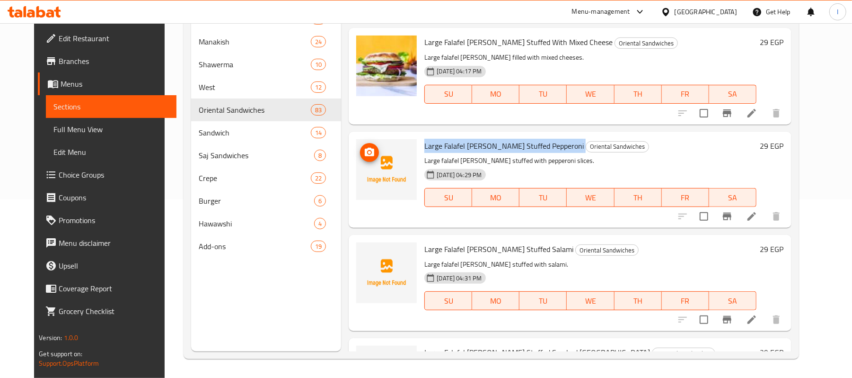
click at [365, 149] on icon "upload picture" at bounding box center [369, 152] width 9 height 9
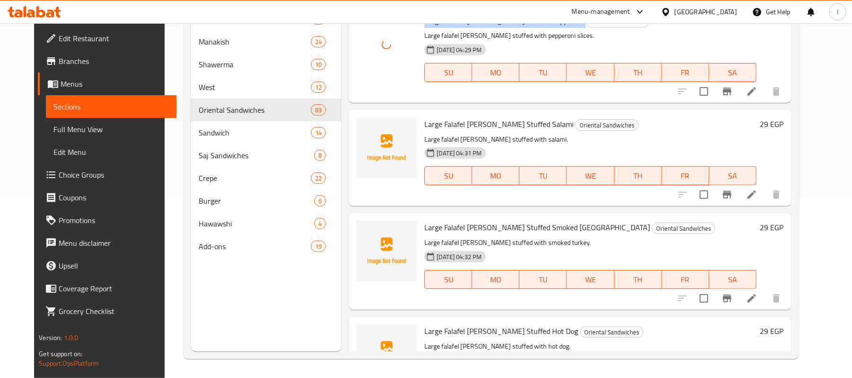
scroll to position [5869, 0]
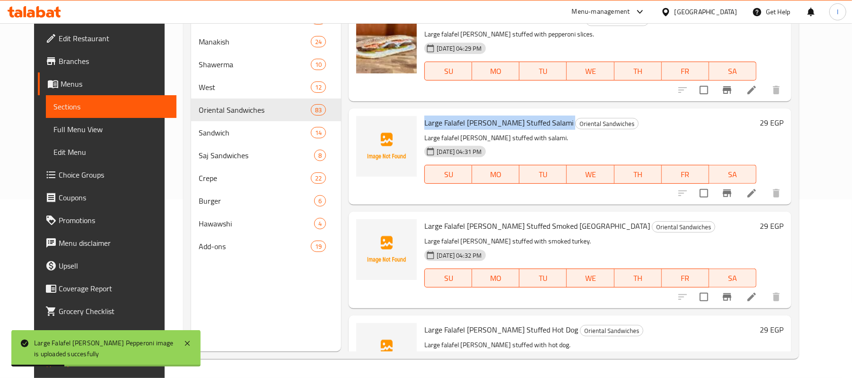
drag, startPoint x: 413, startPoint y: 125, endPoint x: 525, endPoint y: 125, distance: 112.1
click at [525, 125] on div "Large Falafel [PERSON_NAME] Stuffed Salami Oriental Sandwiches Large falafel [P…" at bounding box center [590, 156] width 339 height 88
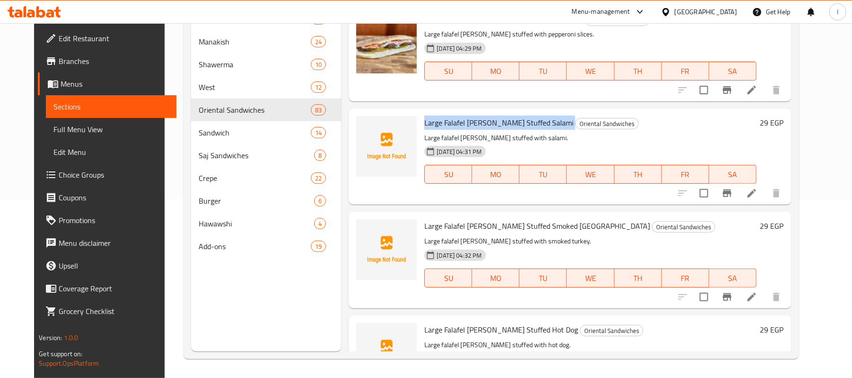
scroll to position [5743, 0]
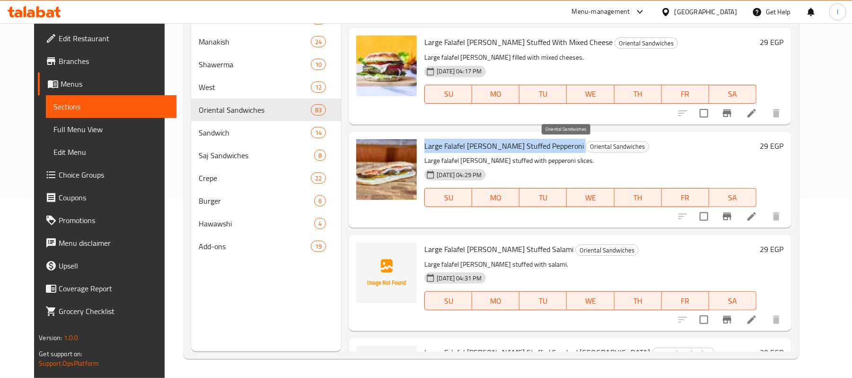
drag, startPoint x: 417, startPoint y: 143, endPoint x: 538, endPoint y: 141, distance: 121.6
click at [538, 141] on h6 "Large Falafel [PERSON_NAME] Stuffed Pepperoni Oriental Sandwiches" at bounding box center [590, 145] width 332 height 13
click at [364, 249] on button "upload picture" at bounding box center [369, 255] width 19 height 19
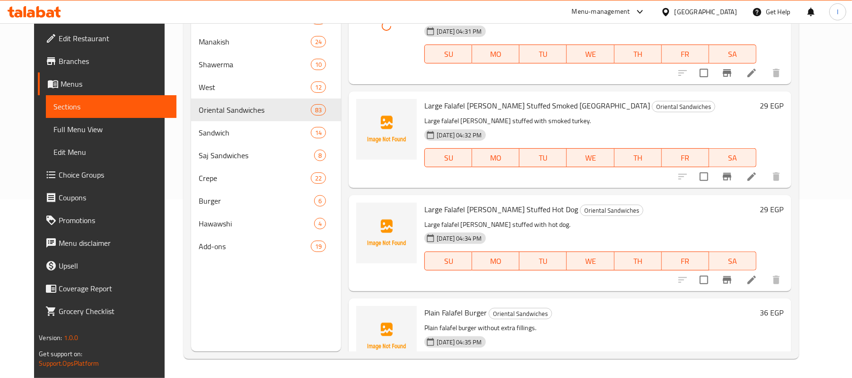
scroll to position [5995, 0]
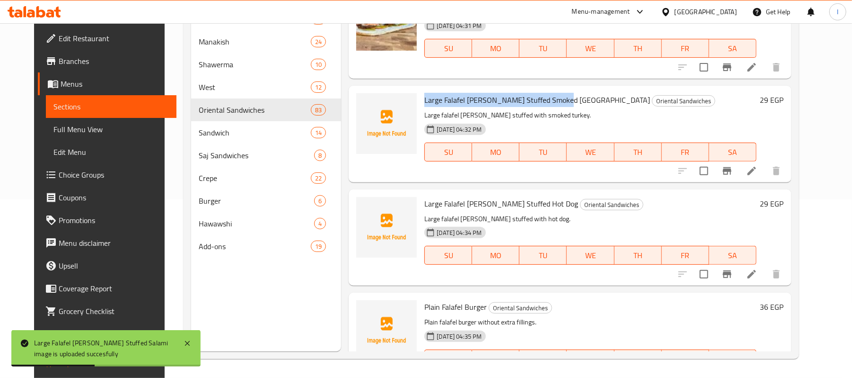
drag, startPoint x: 415, startPoint y: 99, endPoint x: 551, endPoint y: 106, distance: 136.5
click at [551, 106] on div "Large Falafel [PERSON_NAME] Stuffed Smoked Turkey Oriental Sandwiches Large fal…" at bounding box center [590, 133] width 339 height 88
click at [365, 105] on icon "upload picture" at bounding box center [369, 106] width 9 height 9
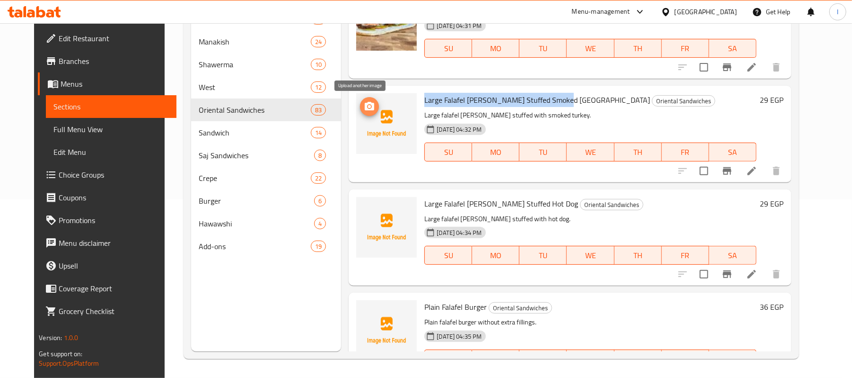
click at [365, 103] on icon "upload picture" at bounding box center [369, 106] width 9 height 9
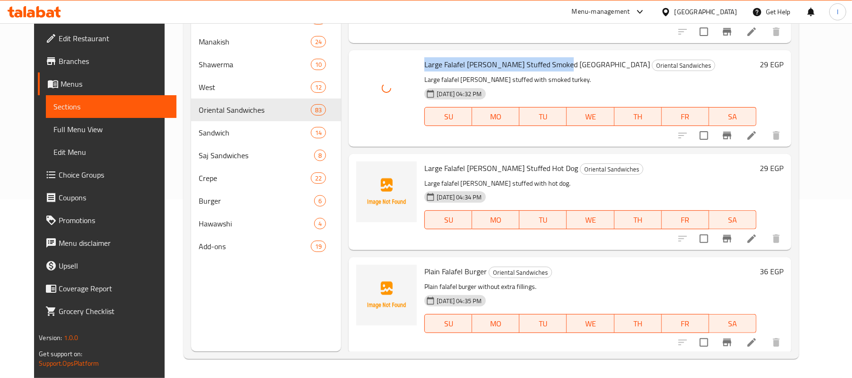
scroll to position [6059, 0]
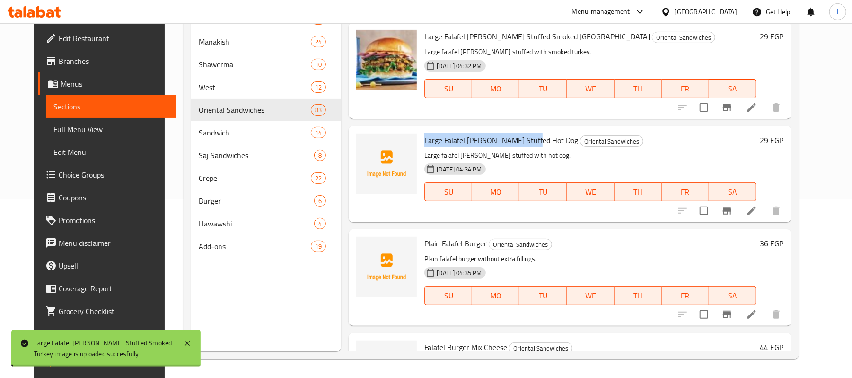
drag, startPoint x: 417, startPoint y: 140, endPoint x: 519, endPoint y: 141, distance: 101.7
click at [519, 141] on span "Large Falafel [PERSON_NAME] Stuffed Hot Dog" at bounding box center [501, 140] width 154 height 14
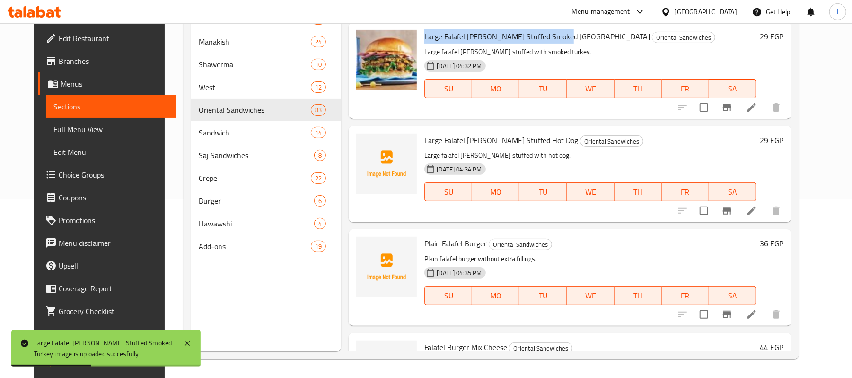
drag, startPoint x: 415, startPoint y: 35, endPoint x: 549, endPoint y: 36, distance: 134.4
click at [549, 36] on div "Large Falafel [PERSON_NAME] Stuffed Smoked Turkey Oriental Sandwiches Large fal…" at bounding box center [590, 70] width 339 height 88
click at [365, 146] on icon "upload picture" at bounding box center [369, 146] width 9 height 9
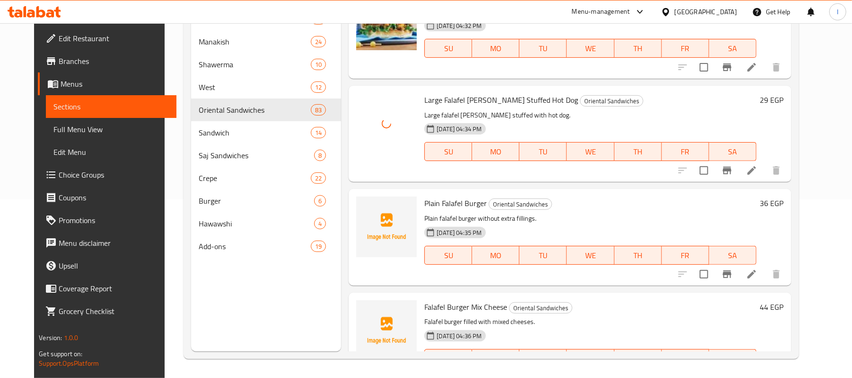
scroll to position [6121, 0]
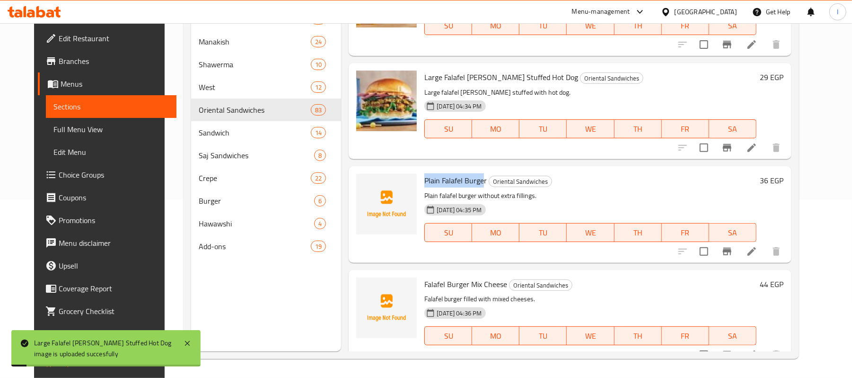
drag, startPoint x: 416, startPoint y: 178, endPoint x: 479, endPoint y: 178, distance: 62.9
click at [479, 178] on h6 "Plain Falafel Burger Oriental Sandwiches" at bounding box center [590, 180] width 332 height 13
click at [365, 180] on button "upload picture" at bounding box center [369, 186] width 19 height 19
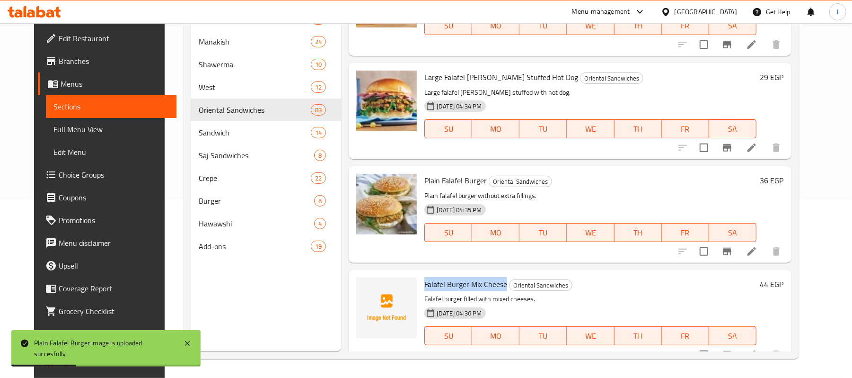
drag, startPoint x: 467, startPoint y: 281, endPoint x: 499, endPoint y: 282, distance: 31.3
click at [499, 282] on div "Falafel Burger Mix Cheese Oriental Sandwiches Falafel burger filled with mixed …" at bounding box center [590, 317] width 339 height 88
click at [365, 285] on icon "upload picture" at bounding box center [369, 290] width 11 height 11
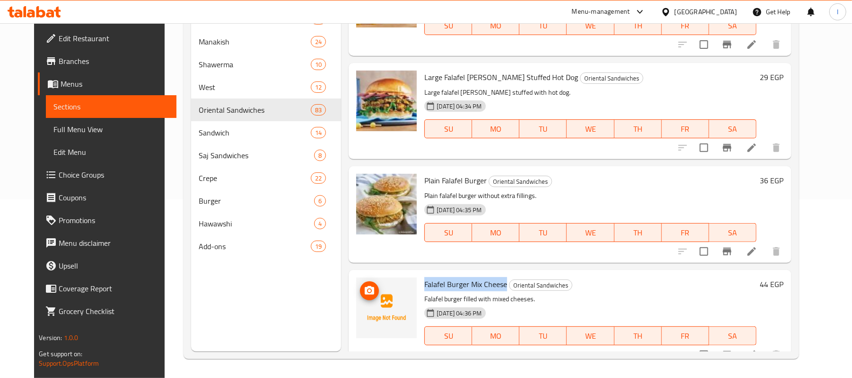
click at [364, 285] on icon "upload picture" at bounding box center [369, 290] width 11 height 11
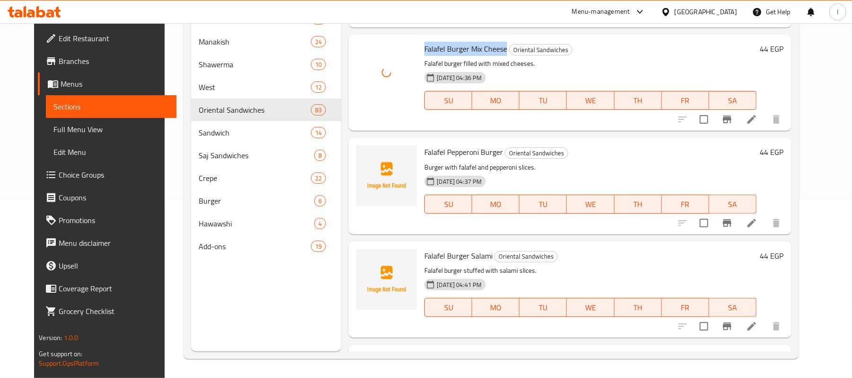
scroll to position [6374, 0]
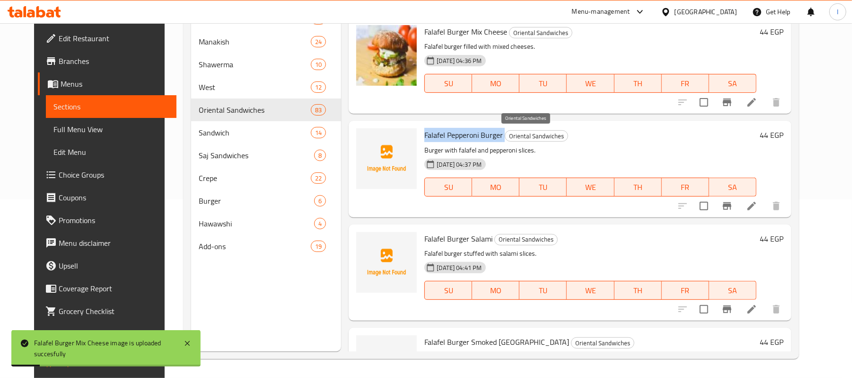
drag, startPoint x: 412, startPoint y: 133, endPoint x: 496, endPoint y: 135, distance: 84.7
click at [496, 135] on div "Falafel Pepperoni Burger Oriental Sandwiches Burger with falafel and pepperoni …" at bounding box center [590, 168] width 339 height 88
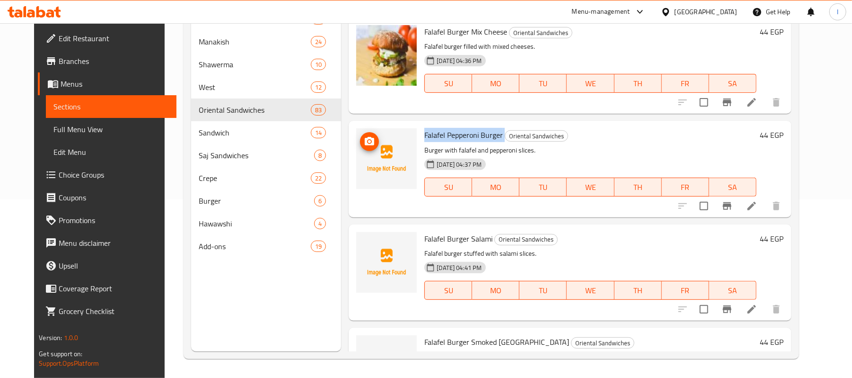
click at [364, 137] on icon "upload picture" at bounding box center [369, 141] width 11 height 11
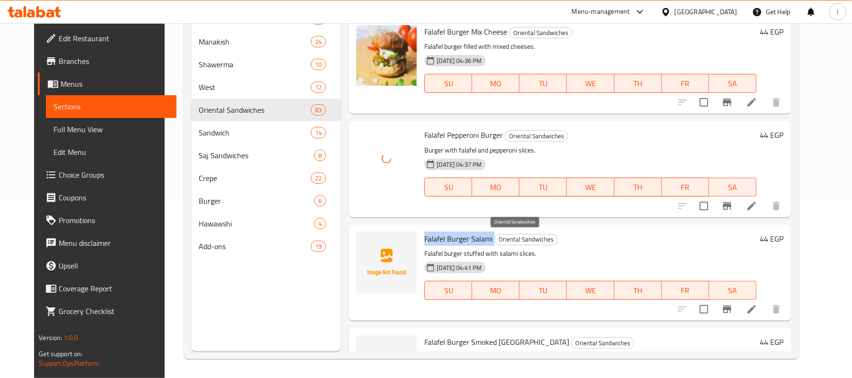
drag, startPoint x: 412, startPoint y: 237, endPoint x: 455, endPoint y: 252, distance: 45.8
click at [486, 235] on div "Falafel Burger Salami Oriental Sandwiches Falafel burger stuffed with salami sl…" at bounding box center [590, 272] width 339 height 88
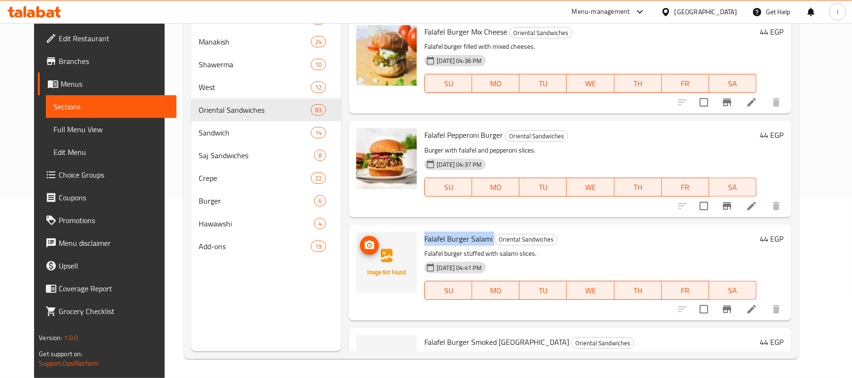
click at [365, 242] on icon "upload picture" at bounding box center [369, 244] width 9 height 9
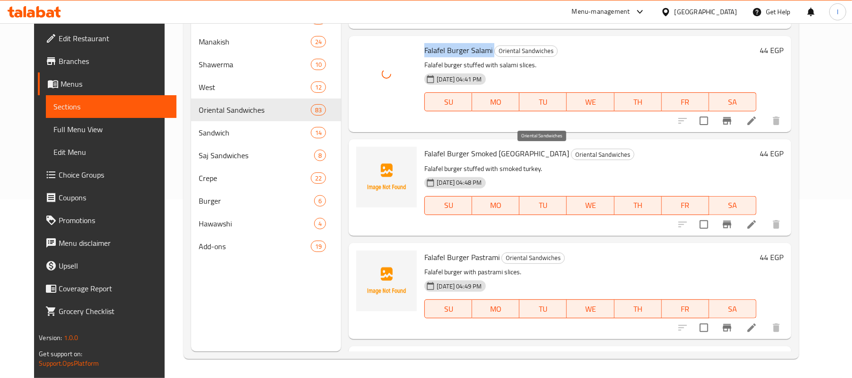
scroll to position [6563, 0]
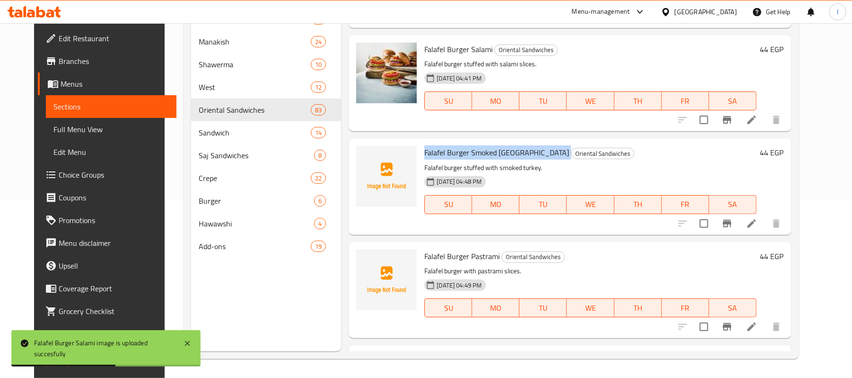
drag, startPoint x: 415, startPoint y: 151, endPoint x: 512, endPoint y: 151, distance: 96.5
click at [512, 151] on div "Falafel Burger Smoked Turkey Oriental Sandwiches Falafel burger stuffed with sm…" at bounding box center [590, 186] width 339 height 88
click at [368, 159] on circle "upload picture" at bounding box center [369, 159] width 3 height 3
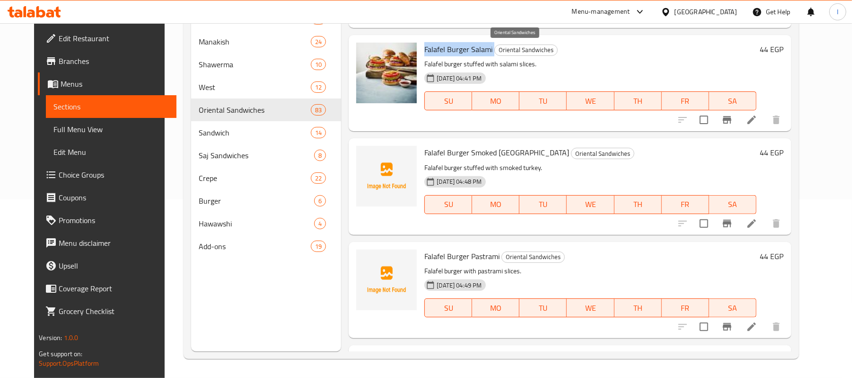
drag, startPoint x: 415, startPoint y: 50, endPoint x: 485, endPoint y: 52, distance: 70.1
click at [485, 52] on div "Falafel Burger Salami Oriental Sandwiches Falafel burger stuffed with salami sl…" at bounding box center [590, 83] width 339 height 88
click at [366, 152] on button "upload picture" at bounding box center [369, 159] width 19 height 19
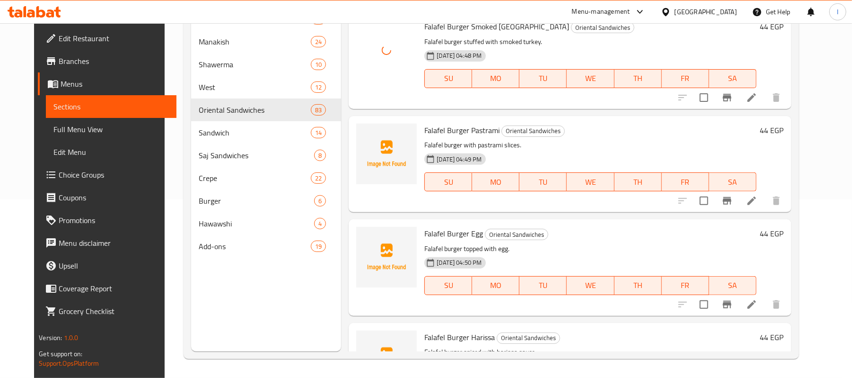
scroll to position [6689, 0]
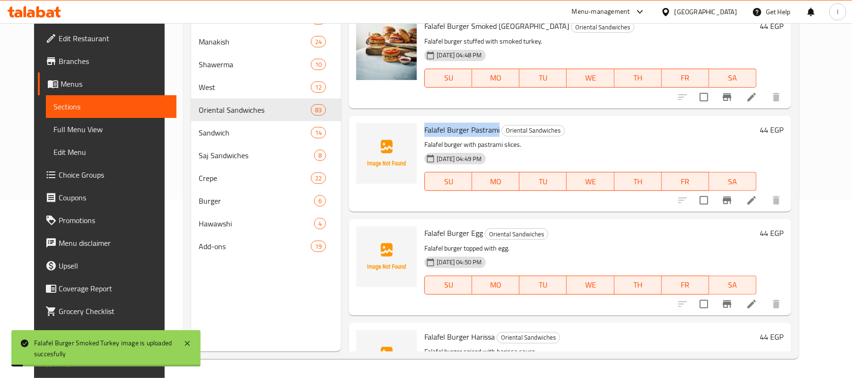
drag, startPoint x: 415, startPoint y: 127, endPoint x: 491, endPoint y: 125, distance: 76.7
click at [491, 125] on div "Falafel Burger Pastrami Oriental Sandwiches Falafel burger with pastrami slices…" at bounding box center [590, 163] width 339 height 88
click at [365, 137] on icon "upload picture" at bounding box center [369, 136] width 9 height 9
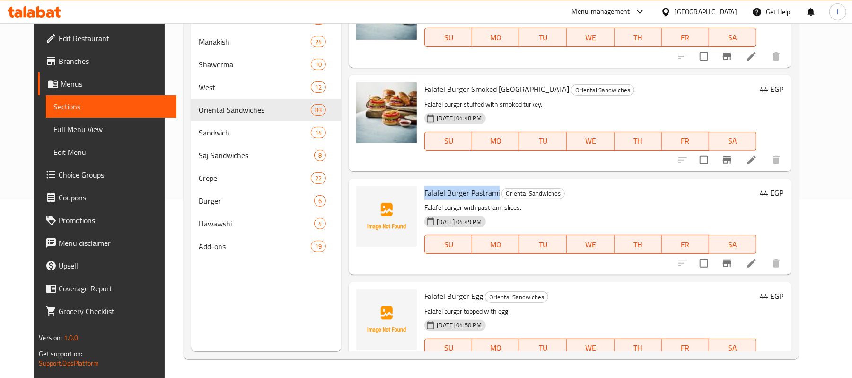
scroll to position [6500, 0]
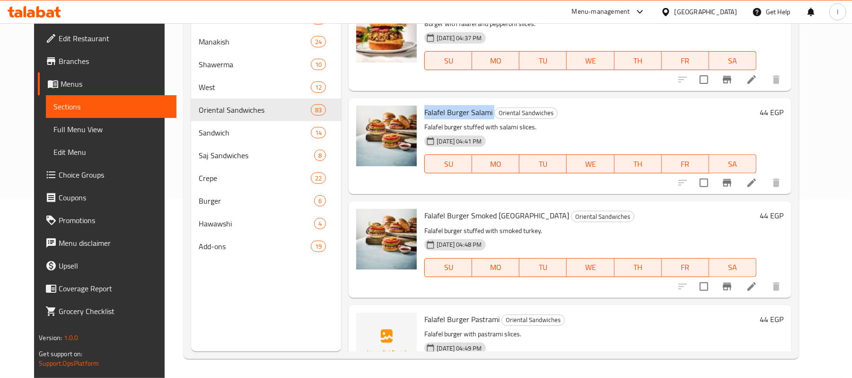
drag, startPoint x: 415, startPoint y: 109, endPoint x: 486, endPoint y: 110, distance: 71.5
click at [486, 110] on div "Falafel Burger Salami Oriental Sandwiches Falafel burger stuffed with salami sl…" at bounding box center [590, 146] width 339 height 88
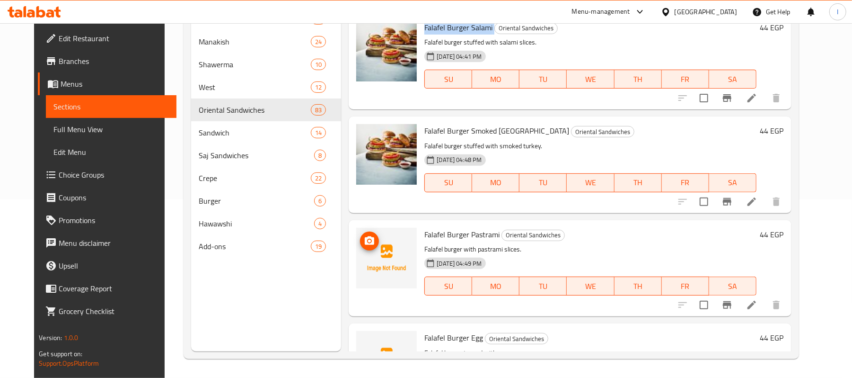
scroll to position [6626, 0]
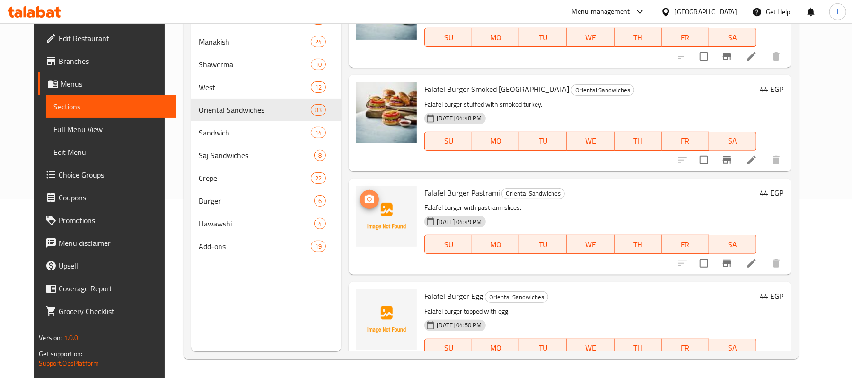
click at [365, 197] on icon "upload picture" at bounding box center [369, 198] width 9 height 9
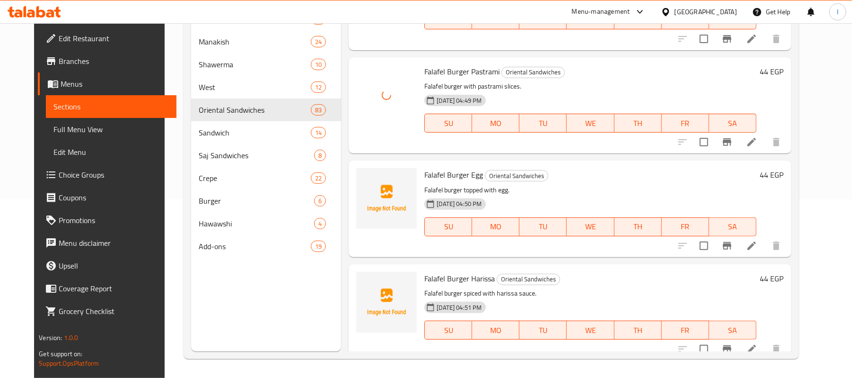
scroll to position [6752, 0]
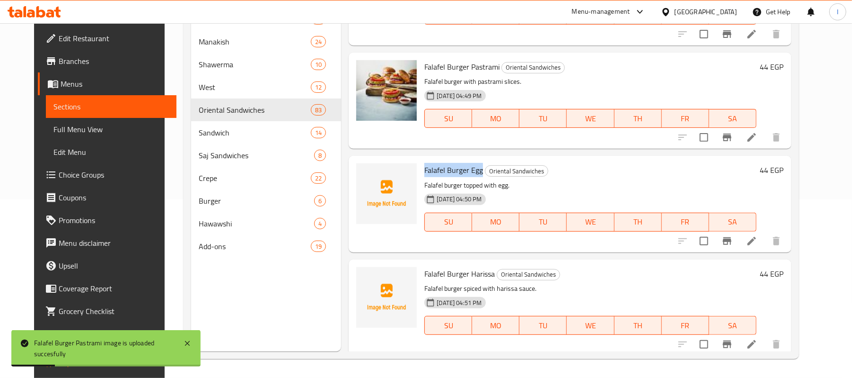
drag, startPoint x: 424, startPoint y: 167, endPoint x: 474, endPoint y: 168, distance: 49.7
click at [474, 168] on div "Falafel Burger Egg Oriental Sandwiches Falafel burger topped with egg. [DATE] 0…" at bounding box center [590, 203] width 339 height 88
click at [365, 177] on icon "upload picture" at bounding box center [369, 176] width 9 height 9
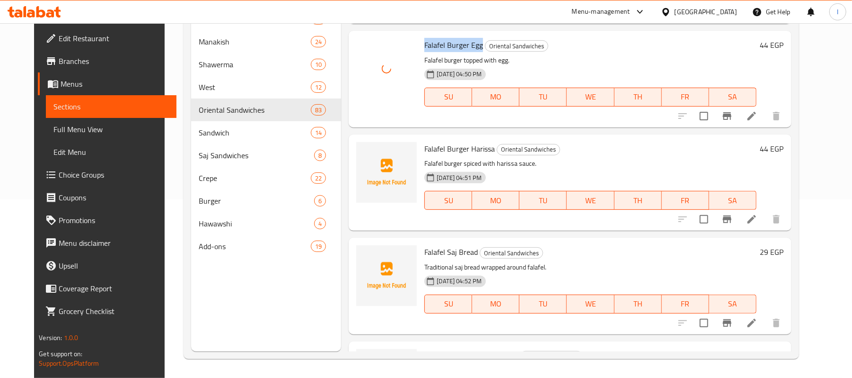
scroll to position [6879, 0]
drag, startPoint x: 415, startPoint y: 143, endPoint x: 485, endPoint y: 146, distance: 70.6
click at [485, 146] on div "Falafel Burger Harissa Oriental Sandwiches Falafel burger spiced with harissa s…" at bounding box center [590, 181] width 339 height 88
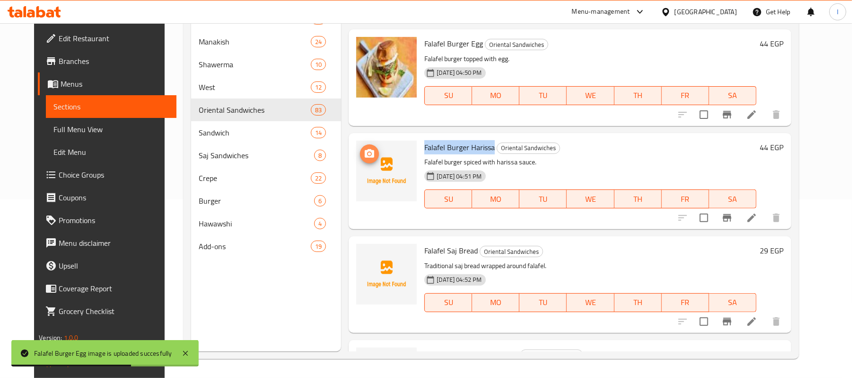
click at [368, 150] on span "upload picture" at bounding box center [369, 153] width 19 height 11
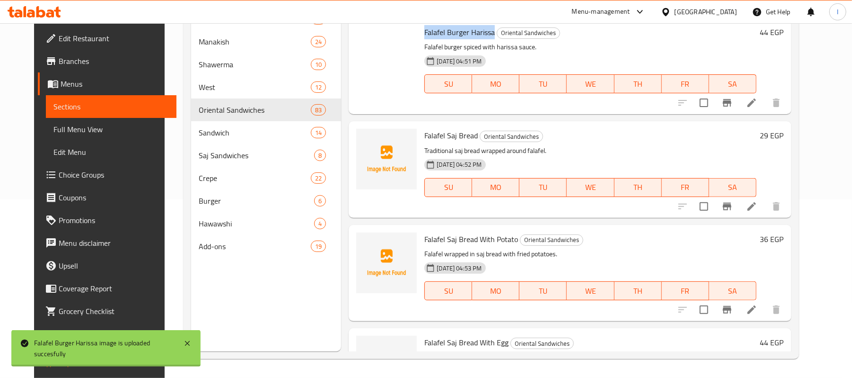
scroll to position [7005, 0]
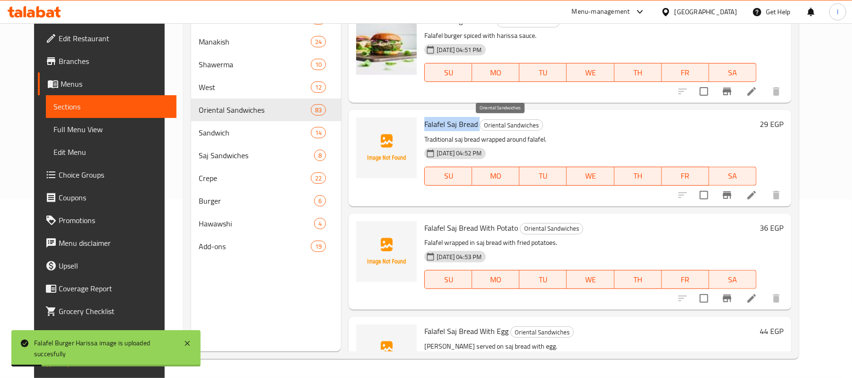
drag, startPoint x: 464, startPoint y: 124, endPoint x: 470, endPoint y: 124, distance: 6.2
click at [470, 124] on div "Falafel Saj Bread Oriental Sandwiches Traditional saj bread wrapped around fala…" at bounding box center [590, 158] width 339 height 88
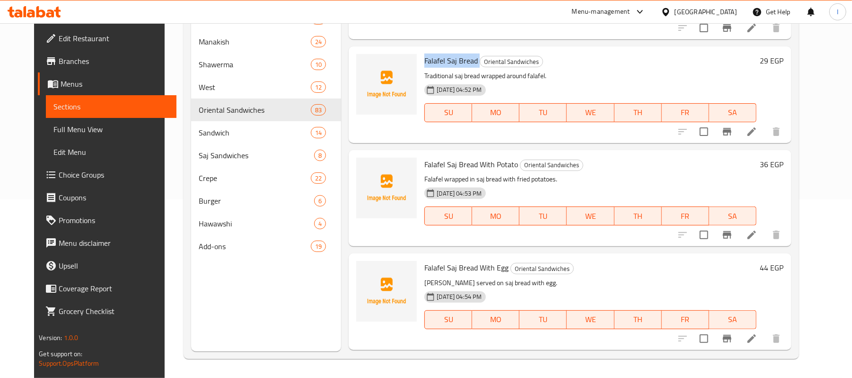
scroll to position [7068, 0]
click at [364, 66] on icon "upload picture" at bounding box center [369, 67] width 11 height 11
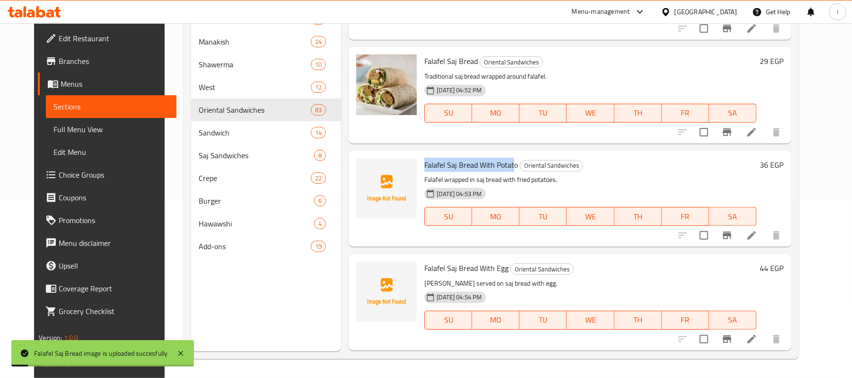
drag, startPoint x: 415, startPoint y: 163, endPoint x: 498, endPoint y: 165, distance: 83.3
click at [507, 163] on div "Falafel Saj Bread With Potato Oriental Sandwiches Falafel wrapped in saj bread …" at bounding box center [590, 198] width 339 height 88
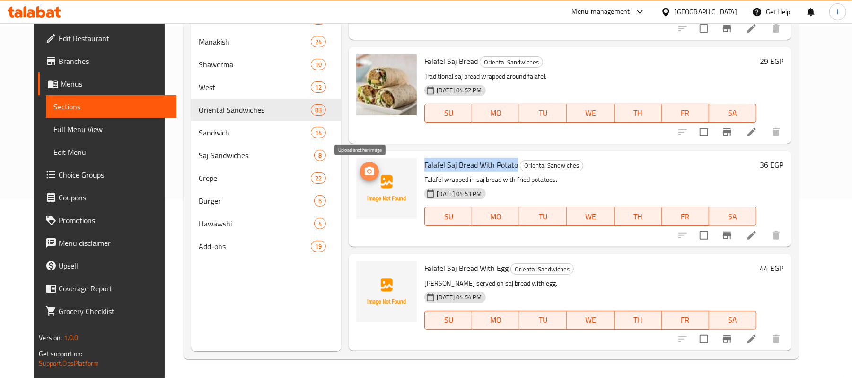
click at [364, 167] on icon "upload picture" at bounding box center [369, 171] width 11 height 11
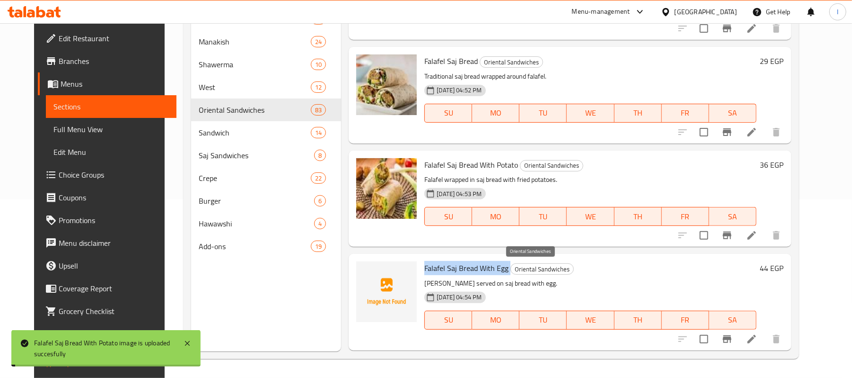
drag, startPoint x: 418, startPoint y: 269, endPoint x: 500, endPoint y: 269, distance: 81.9
click at [500, 269] on h6 "Falafel Saj Bread With Egg Oriental Sandwiches" at bounding box center [590, 267] width 332 height 13
click at [368, 274] on span "upload picture" at bounding box center [369, 274] width 19 height 11
click at [360, 269] on span "upload picture" at bounding box center [369, 274] width 19 height 11
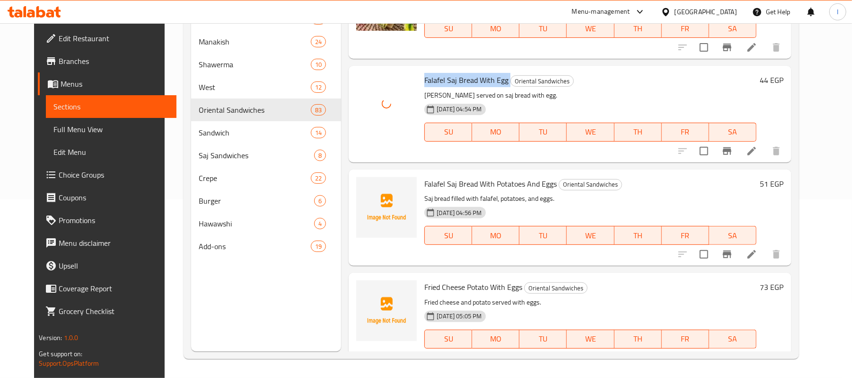
scroll to position [7257, 0]
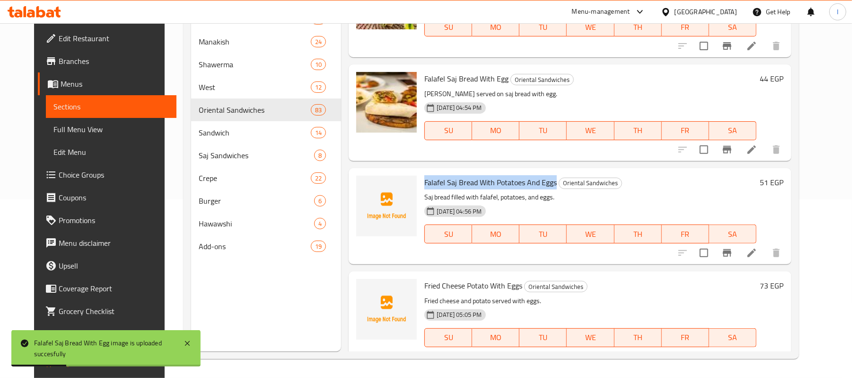
drag, startPoint x: 415, startPoint y: 182, endPoint x: 546, endPoint y: 185, distance: 130.7
click at [546, 185] on div "Falafel Saj Bread With Potatoes And Eggs Oriental Sandwiches Saj bread filled w…" at bounding box center [590, 216] width 339 height 88
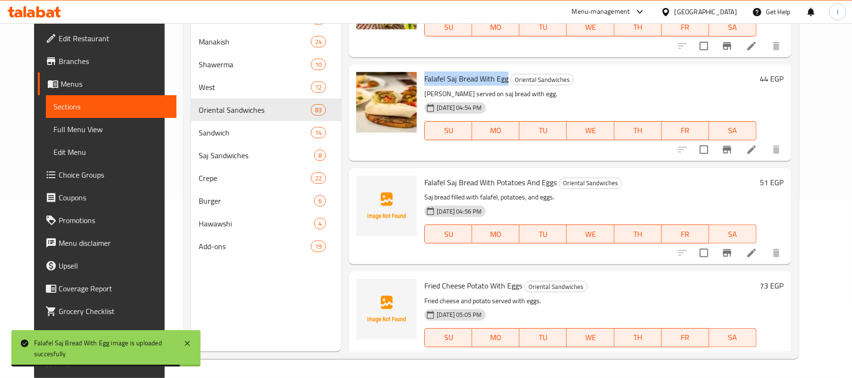
drag, startPoint x: 416, startPoint y: 76, endPoint x: 498, endPoint y: 81, distance: 82.0
click at [498, 81] on span "Falafel Saj Bread With Egg" at bounding box center [466, 78] width 84 height 14
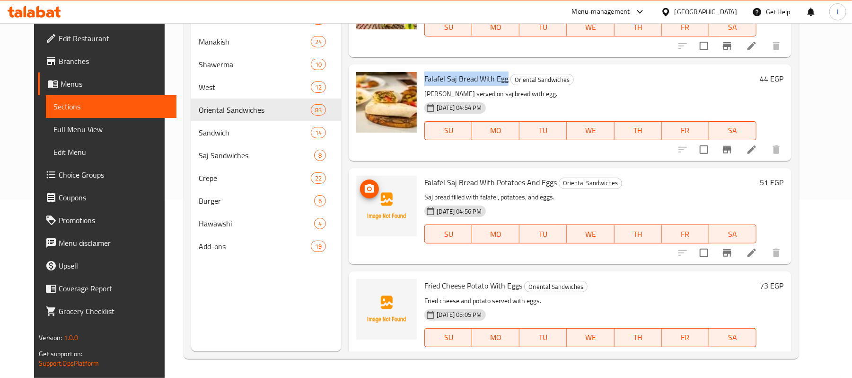
click at [368, 188] on circle "upload picture" at bounding box center [369, 188] width 3 height 3
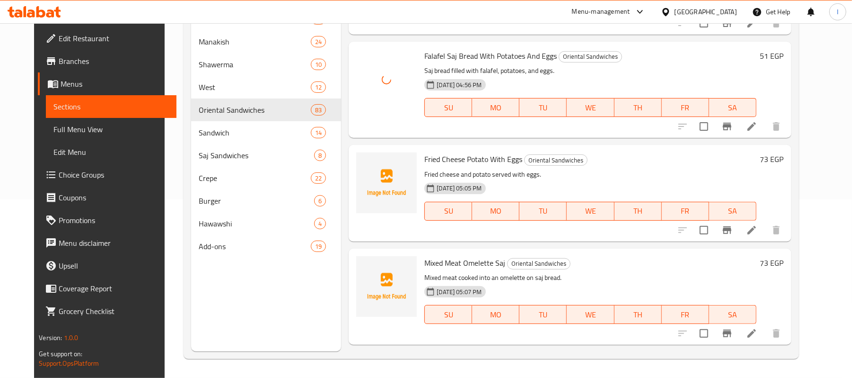
click at [424, 159] on span "Fried Cheese Potato With Eggs" at bounding box center [473, 159] width 98 height 14
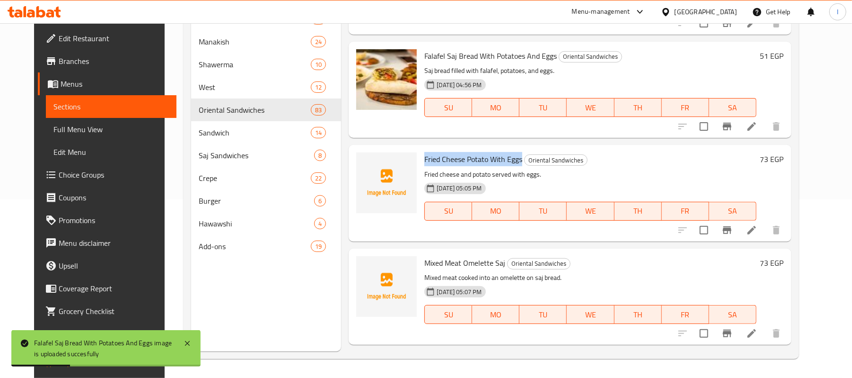
drag, startPoint x: 432, startPoint y: 158, endPoint x: 513, endPoint y: 158, distance: 80.9
click at [513, 158] on div "Fried Cheese Potato With Eggs Oriental Sandwiches Fried cheese and potato serve…" at bounding box center [590, 193] width 339 height 88
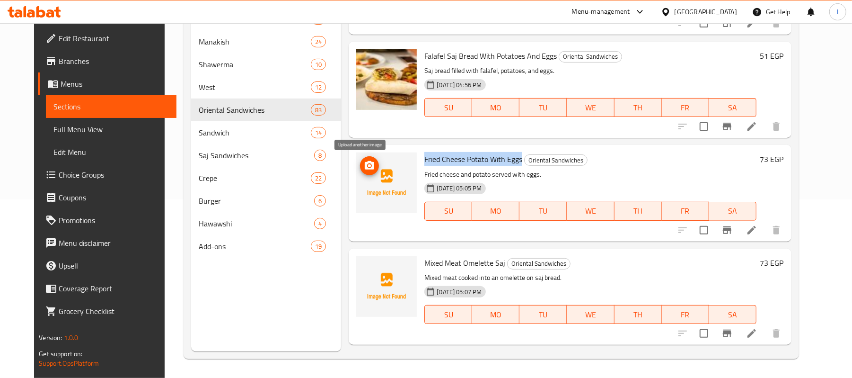
click at [364, 160] on icon "upload picture" at bounding box center [369, 165] width 11 height 11
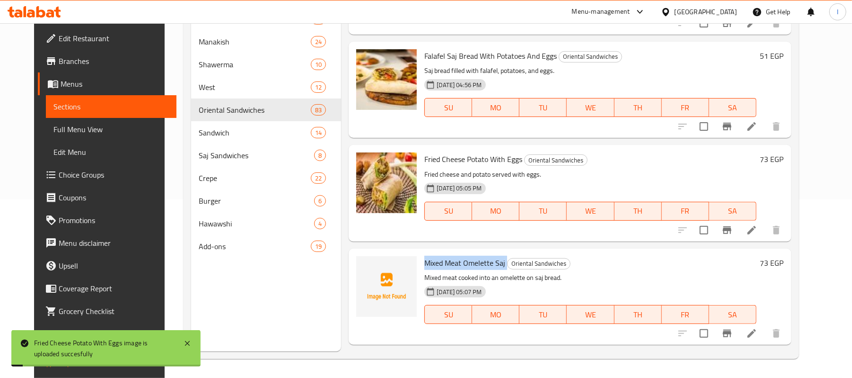
drag, startPoint x: 415, startPoint y: 261, endPoint x: 498, endPoint y: 261, distance: 83.8
click at [498, 261] on div "Mixed Meat Omelette Saj Oriental Sandwiches Mixed meat cooked into an omelette …" at bounding box center [590, 296] width 339 height 88
click at [365, 272] on icon "upload picture" at bounding box center [369, 269] width 9 height 9
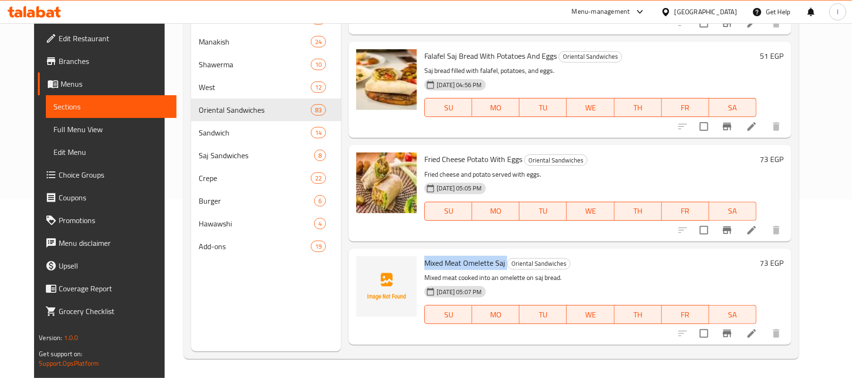
click at [370, 269] on icon "upload picture" at bounding box center [370, 269] width 0 height 0
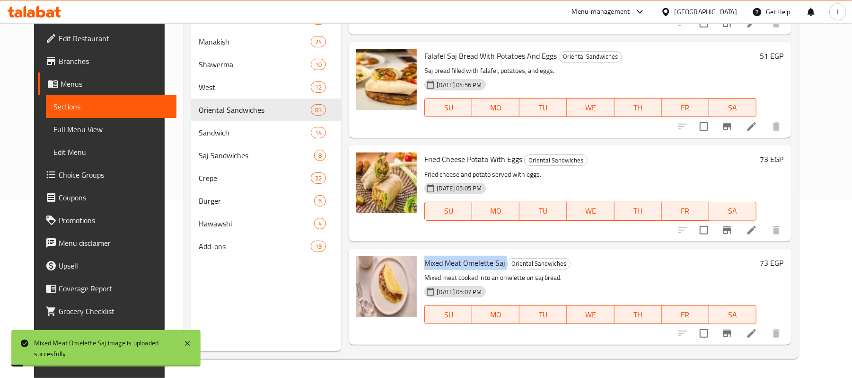
click at [465, 258] on span "Mixed Meat Omelette Saj" at bounding box center [464, 263] width 81 height 14
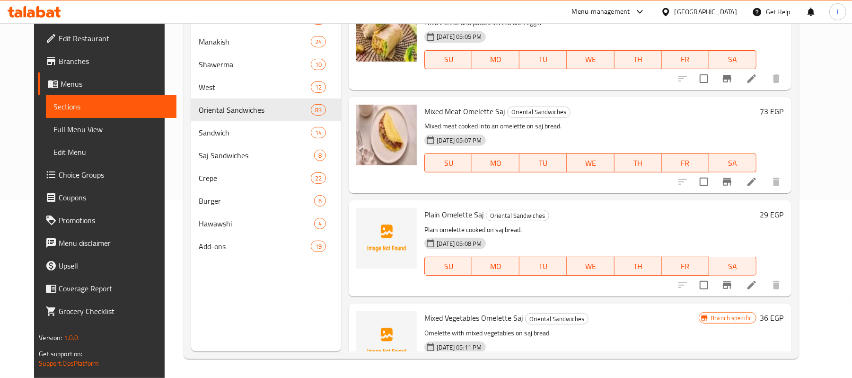
scroll to position [7573, 0]
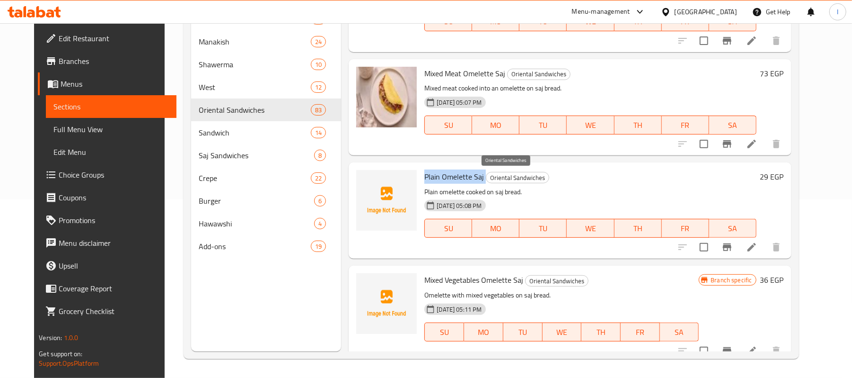
drag, startPoint x: 415, startPoint y: 175, endPoint x: 476, endPoint y: 177, distance: 60.6
click at [476, 177] on div "Plain Omelette Saj Oriental Sandwiches Plain omelette cooked on saj bread. [DAT…" at bounding box center [590, 210] width 339 height 88
click at [365, 184] on icon "upload picture" at bounding box center [369, 182] width 9 height 9
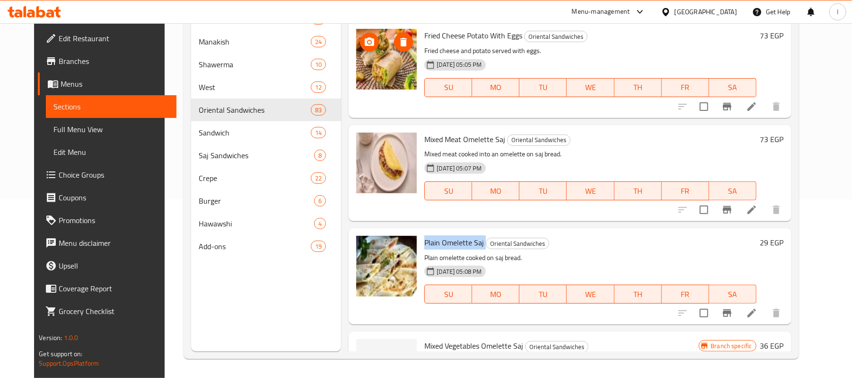
scroll to position [7446, 0]
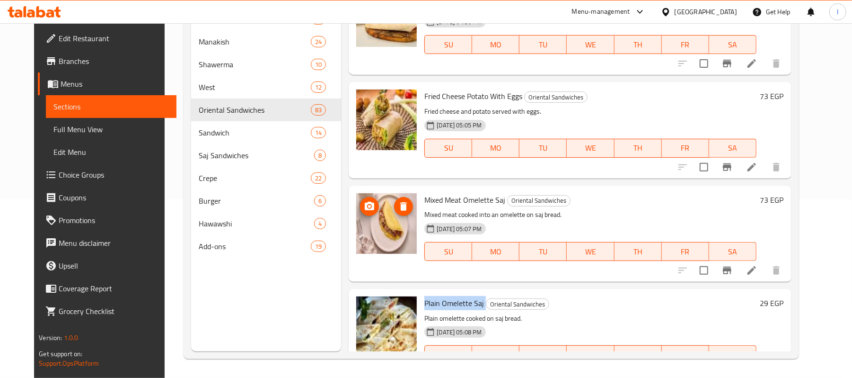
click at [364, 204] on icon "upload picture" at bounding box center [369, 206] width 11 height 11
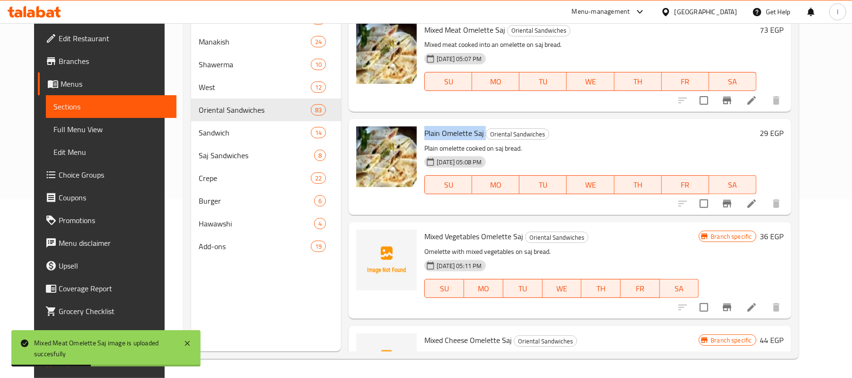
scroll to position [7636, 0]
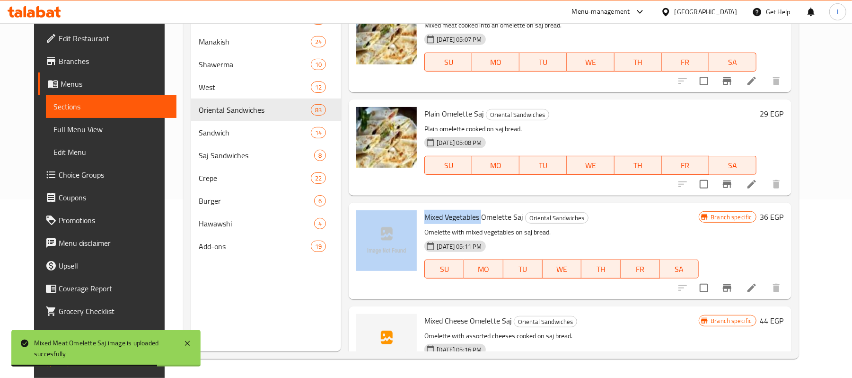
drag, startPoint x: 409, startPoint y: 218, endPoint x: 475, endPoint y: 217, distance: 65.8
click at [475, 217] on div "Mixed Vegetables Omelette Saj Oriental Sandwiches Omelette with mixed vegetable…" at bounding box center [570, 250] width 435 height 88
click at [364, 222] on icon "upload picture" at bounding box center [369, 223] width 11 height 11
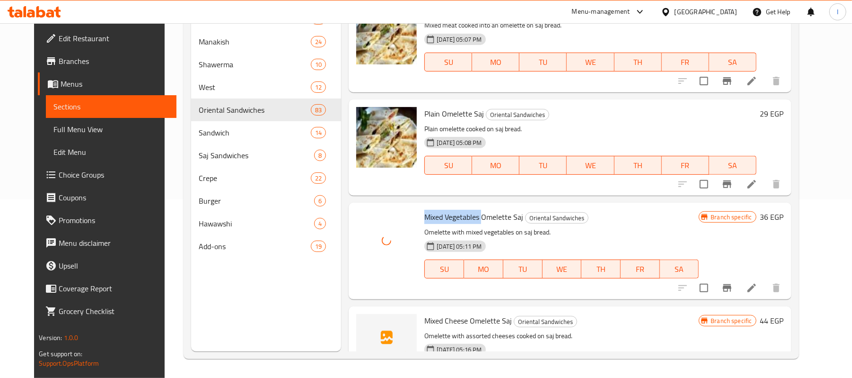
scroll to position [7825, 0]
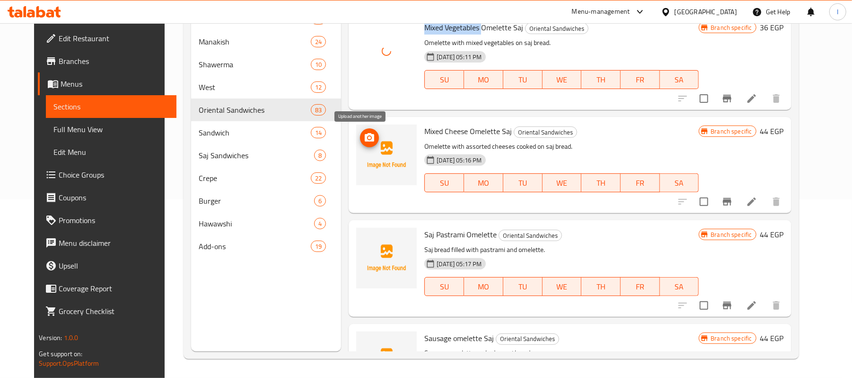
click at [365, 140] on icon "upload picture" at bounding box center [369, 137] width 9 height 9
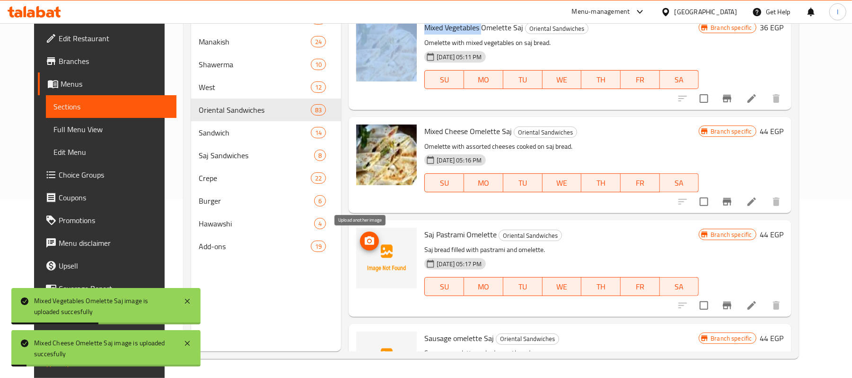
click at [368, 241] on circle "upload picture" at bounding box center [369, 240] width 3 height 3
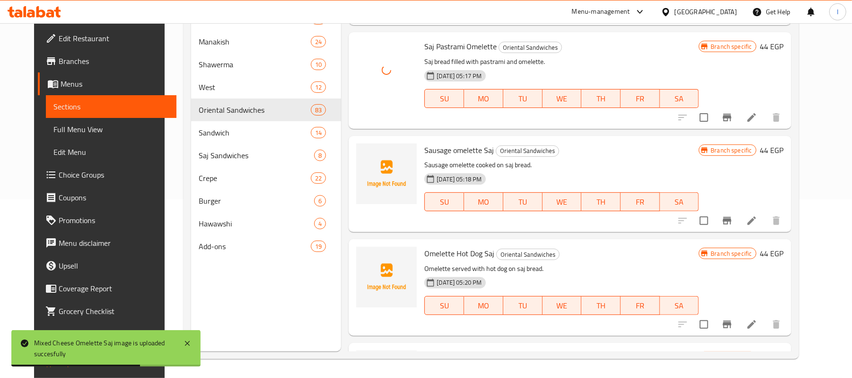
scroll to position [8014, 0]
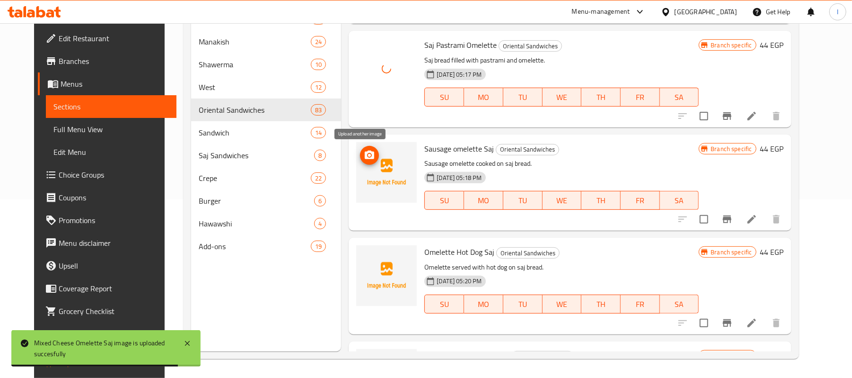
click at [365, 154] on icon "upload picture" at bounding box center [369, 154] width 9 height 9
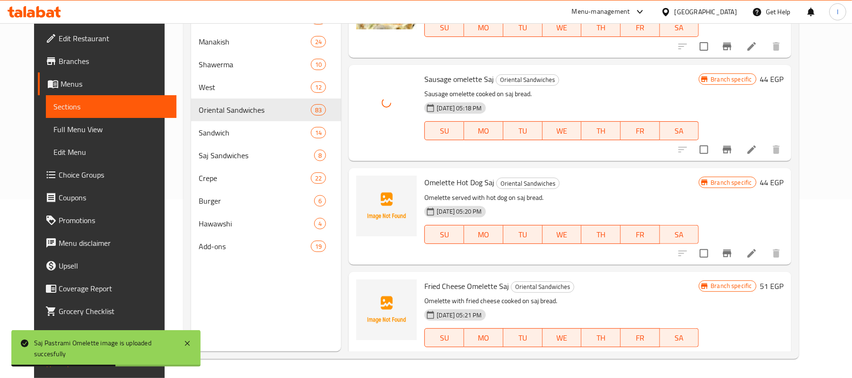
scroll to position [8140, 0]
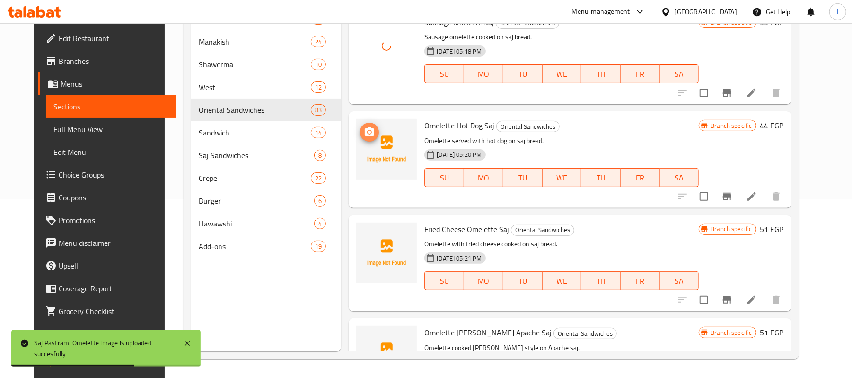
click at [368, 131] on circle "upload picture" at bounding box center [369, 132] width 3 height 3
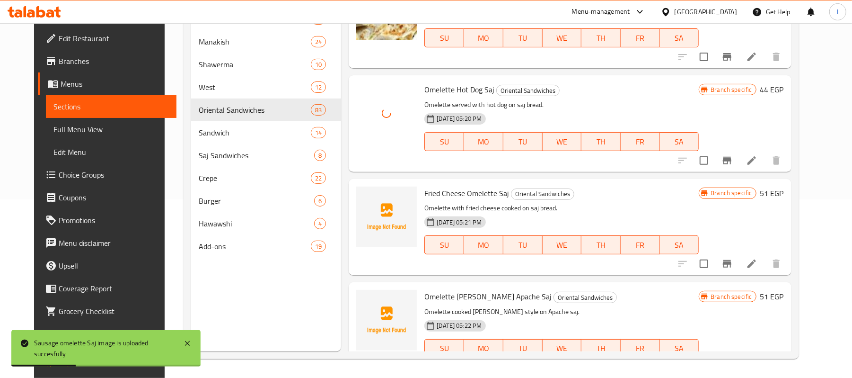
scroll to position [8203, 0]
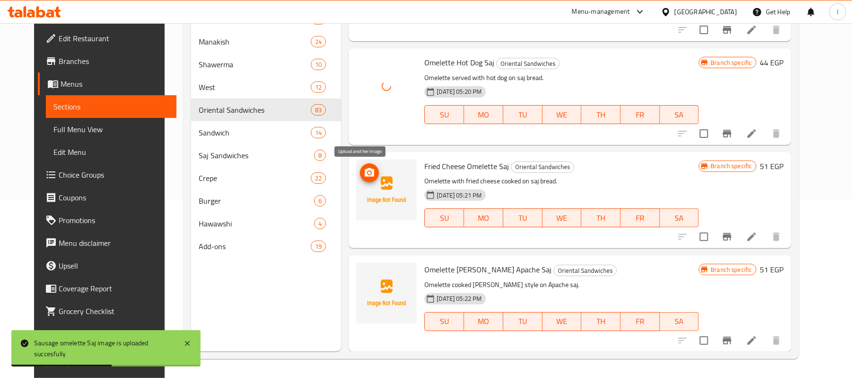
click at [365, 173] on icon "upload picture" at bounding box center [369, 172] width 9 height 9
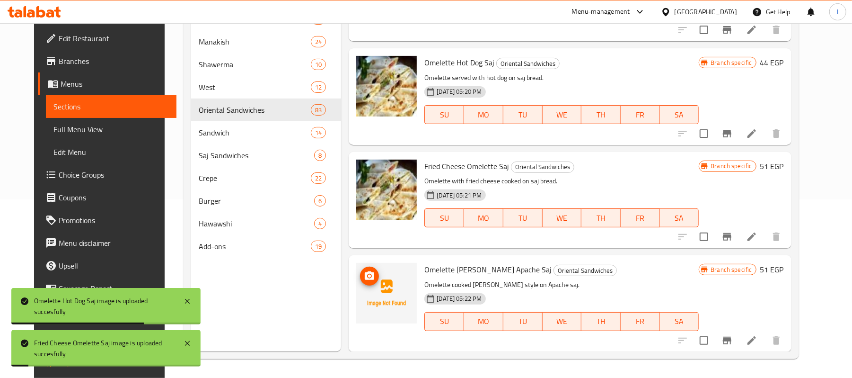
click at [365, 273] on icon "upload picture" at bounding box center [369, 275] width 9 height 9
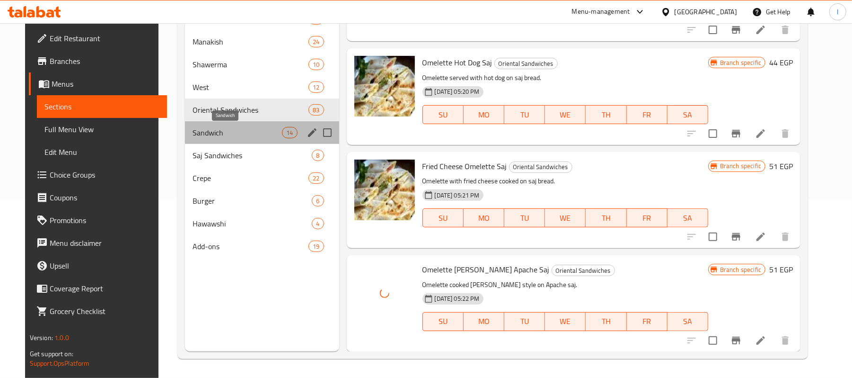
click at [209, 130] on span "Sandwich" at bounding box center [237, 132] width 89 height 11
